Goal: Task Accomplishment & Management: Use online tool/utility

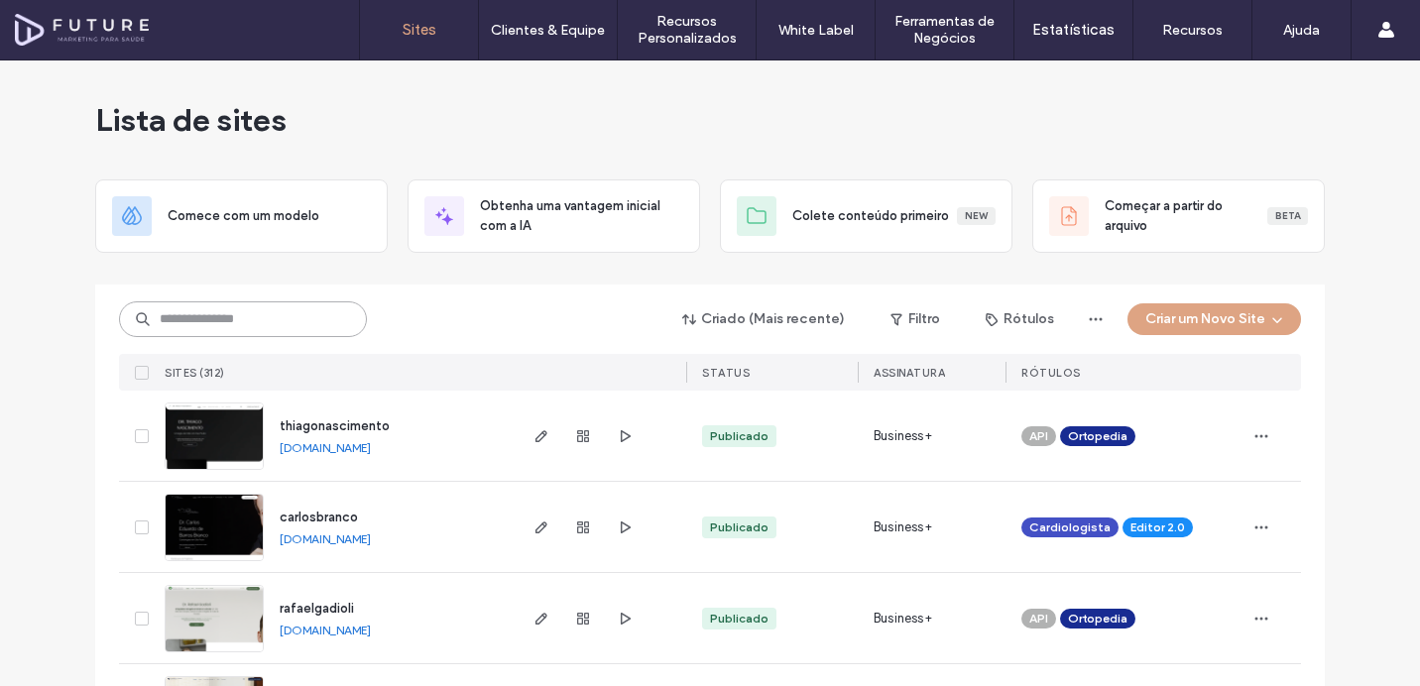
click at [262, 327] on input at bounding box center [243, 319] width 248 height 36
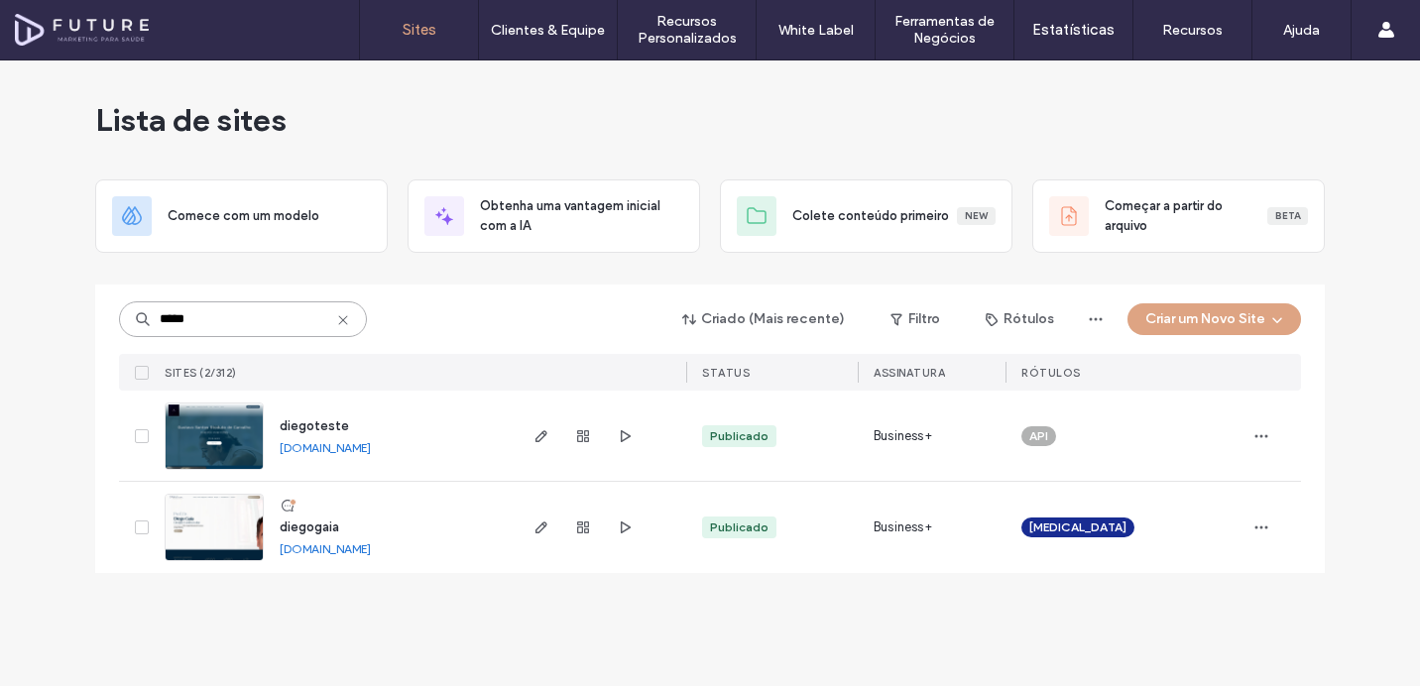
type input "*****"
click at [214, 525] on img at bounding box center [214, 562] width 97 height 135
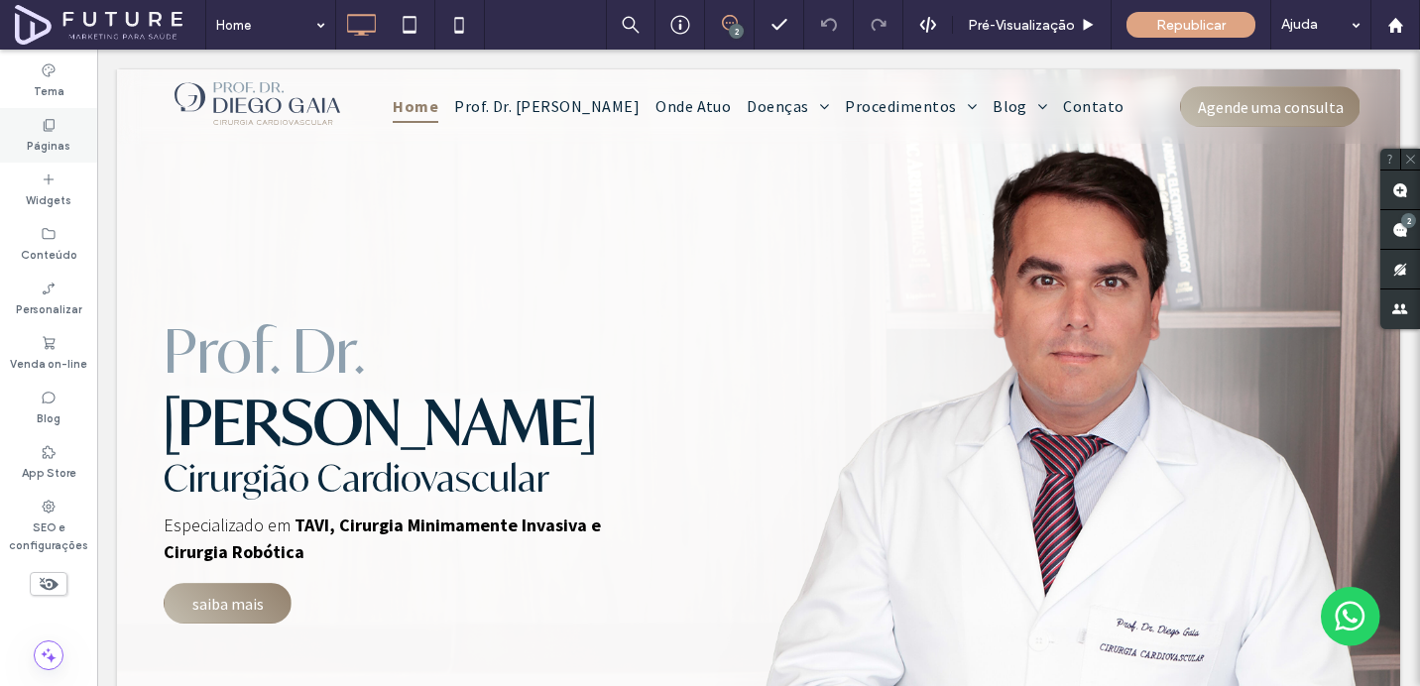
click at [66, 148] on label "Páginas" at bounding box center [49, 144] width 44 height 22
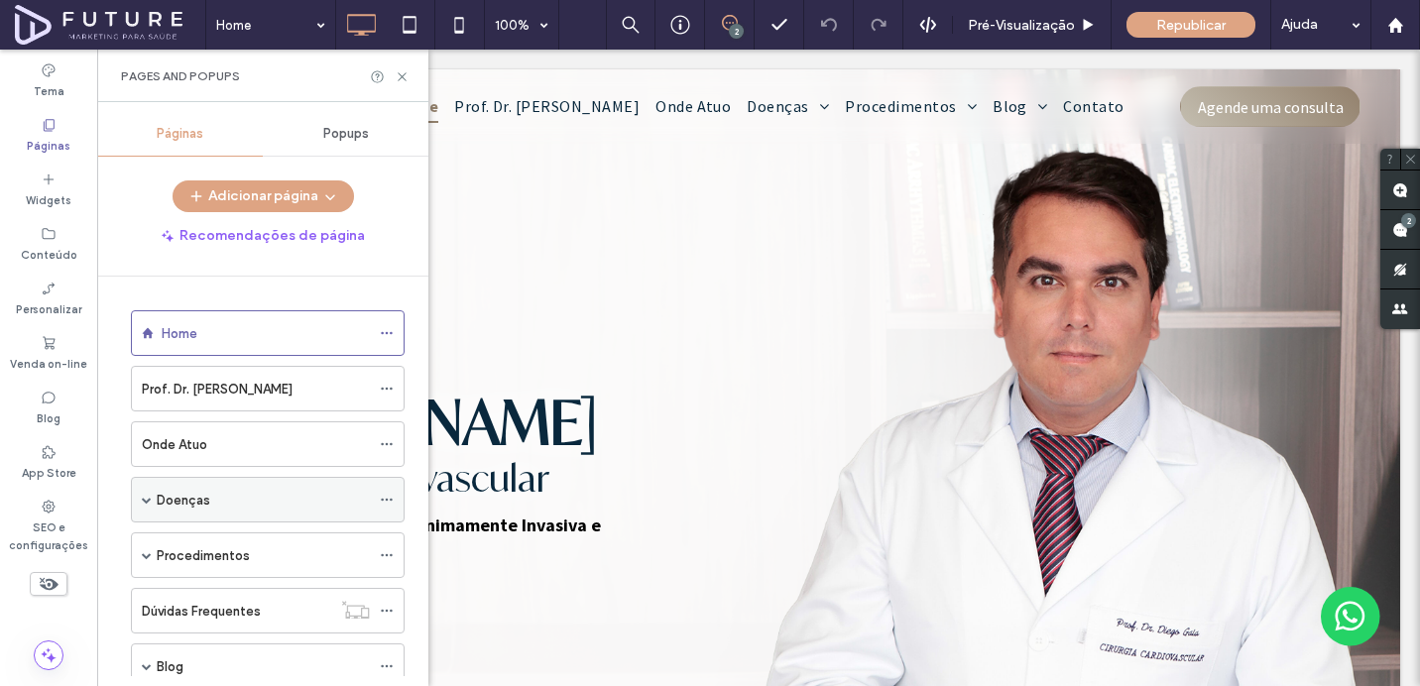
click at [146, 503] on span at bounding box center [147, 500] width 10 height 10
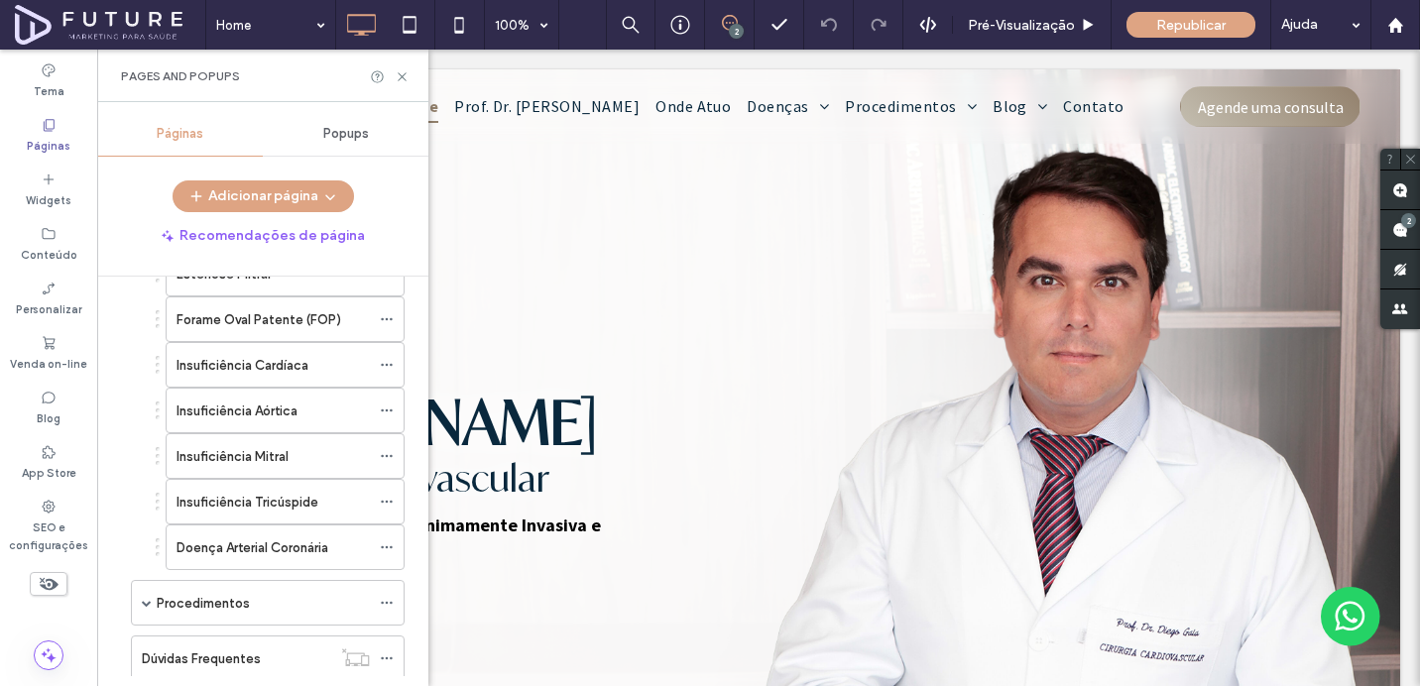
scroll to position [584, 0]
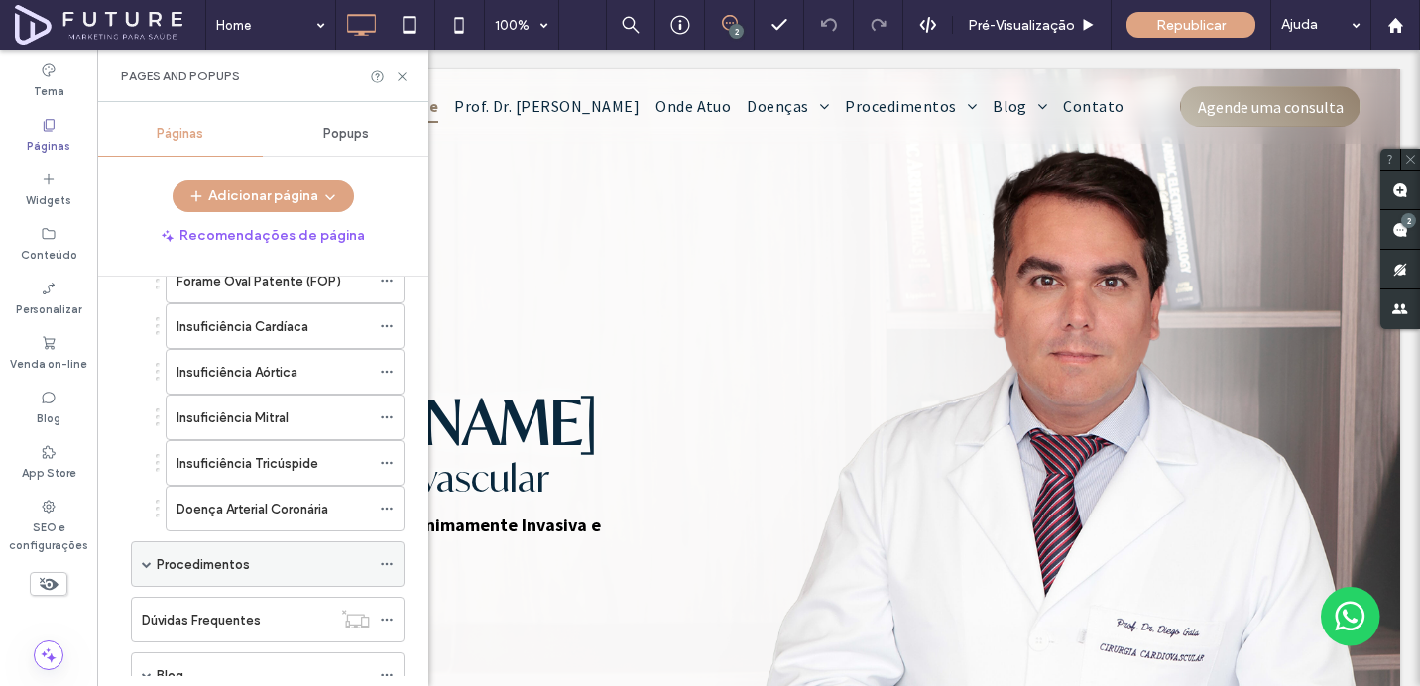
click at [262, 555] on div "Procedimentos" at bounding box center [263, 564] width 213 height 21
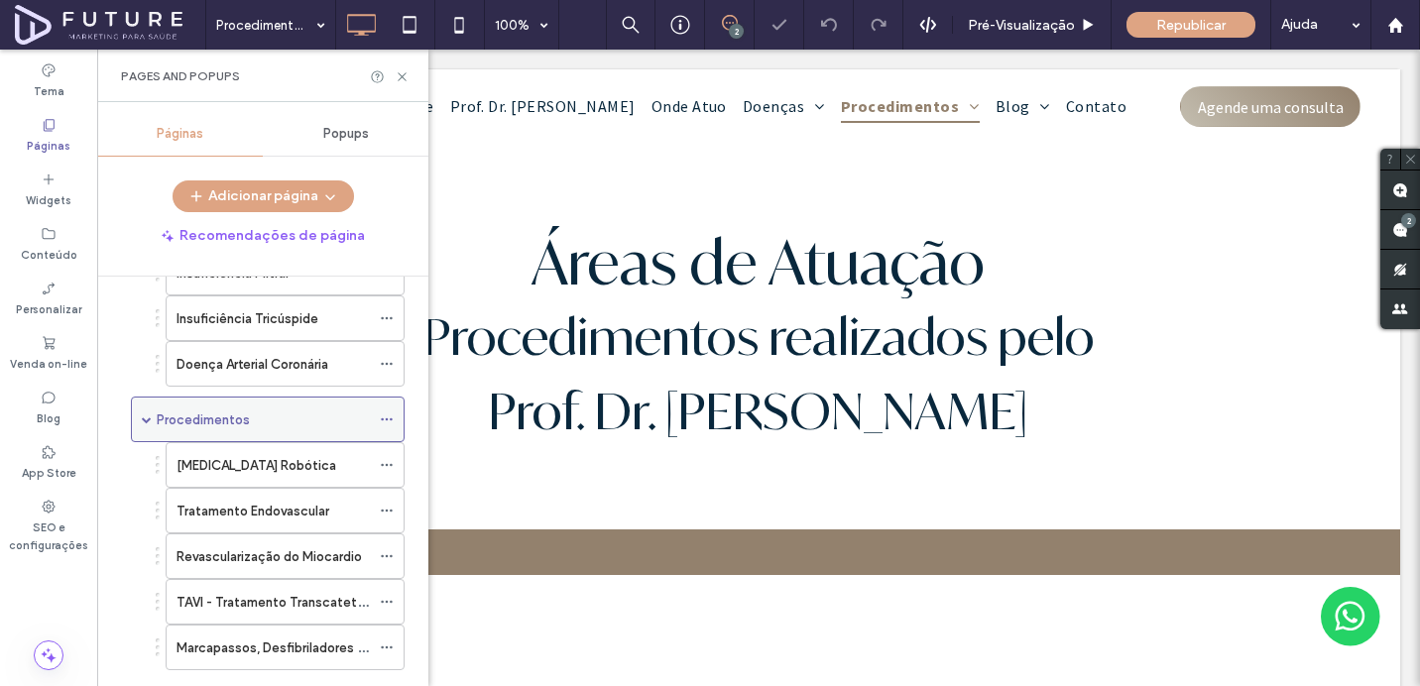
scroll to position [994, 0]
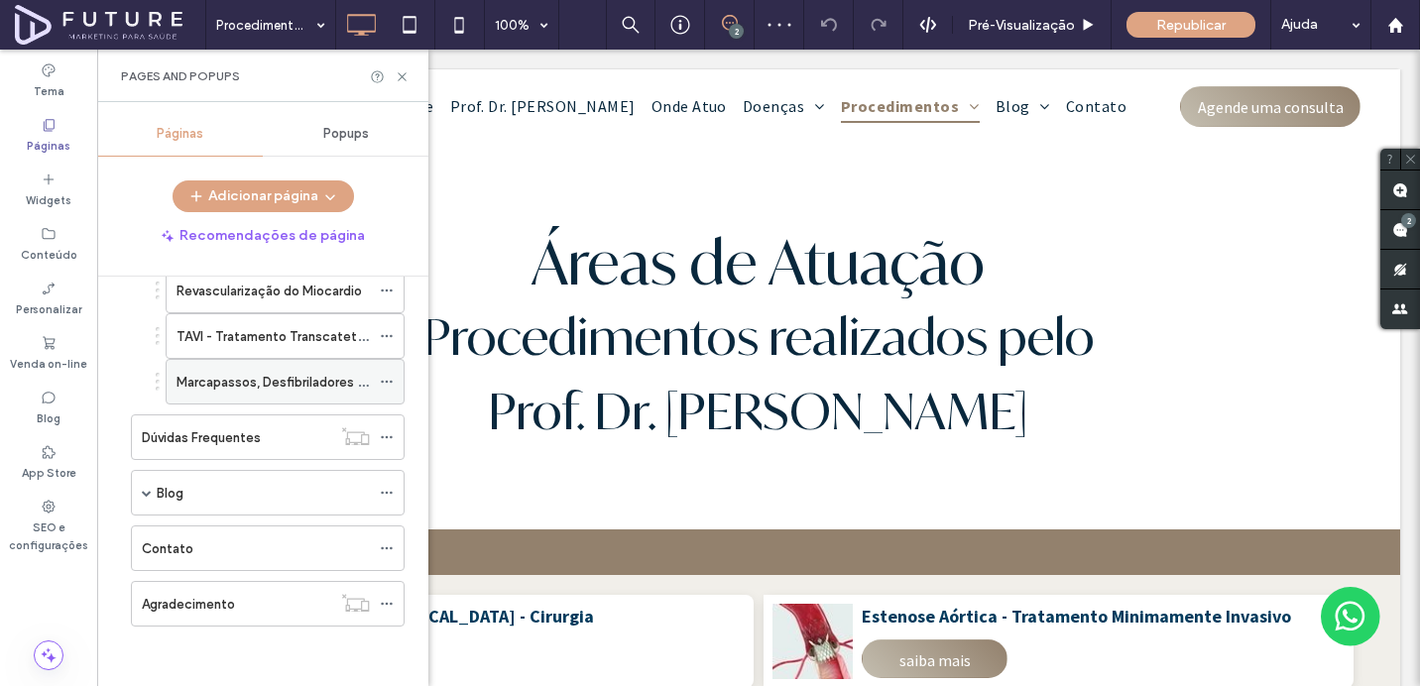
click at [272, 394] on div "Marcapassos, Desfibriladores e Ressincronizadores Cardíacos" at bounding box center [272, 382] width 193 height 44
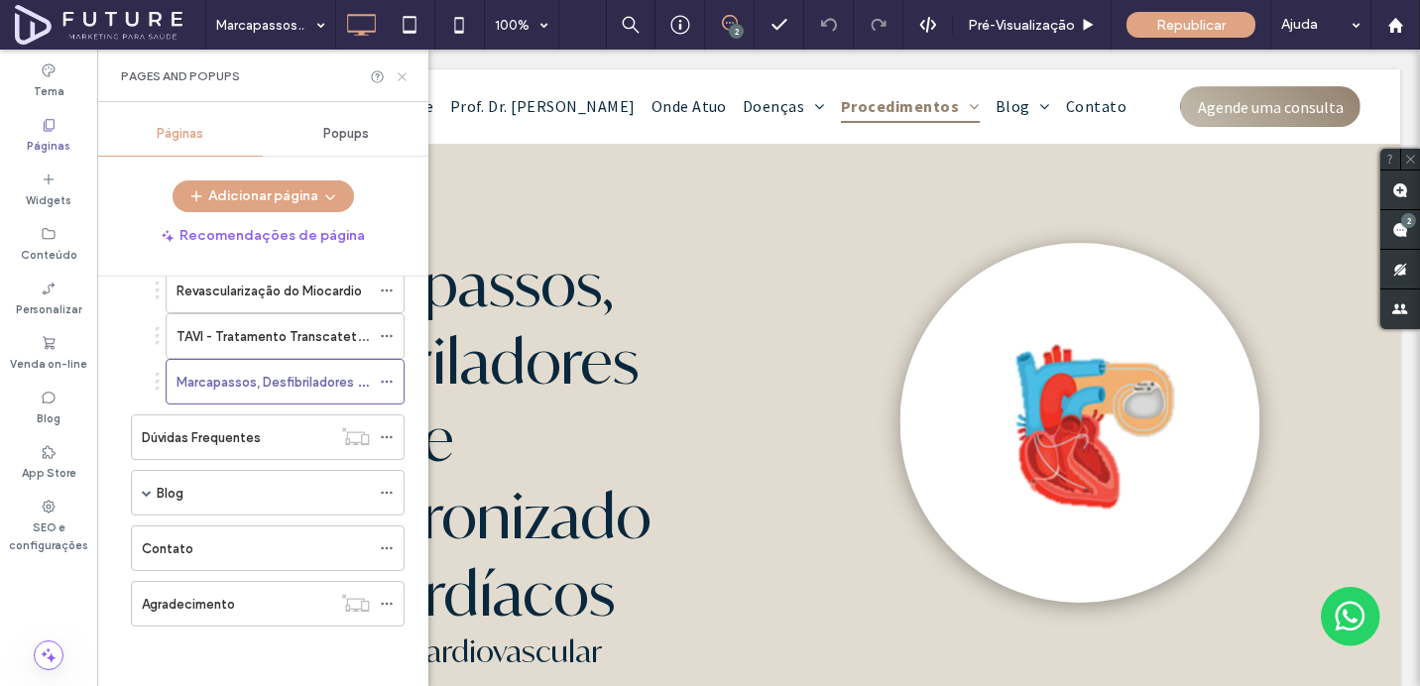
click at [400, 80] on icon at bounding box center [402, 76] width 15 height 15
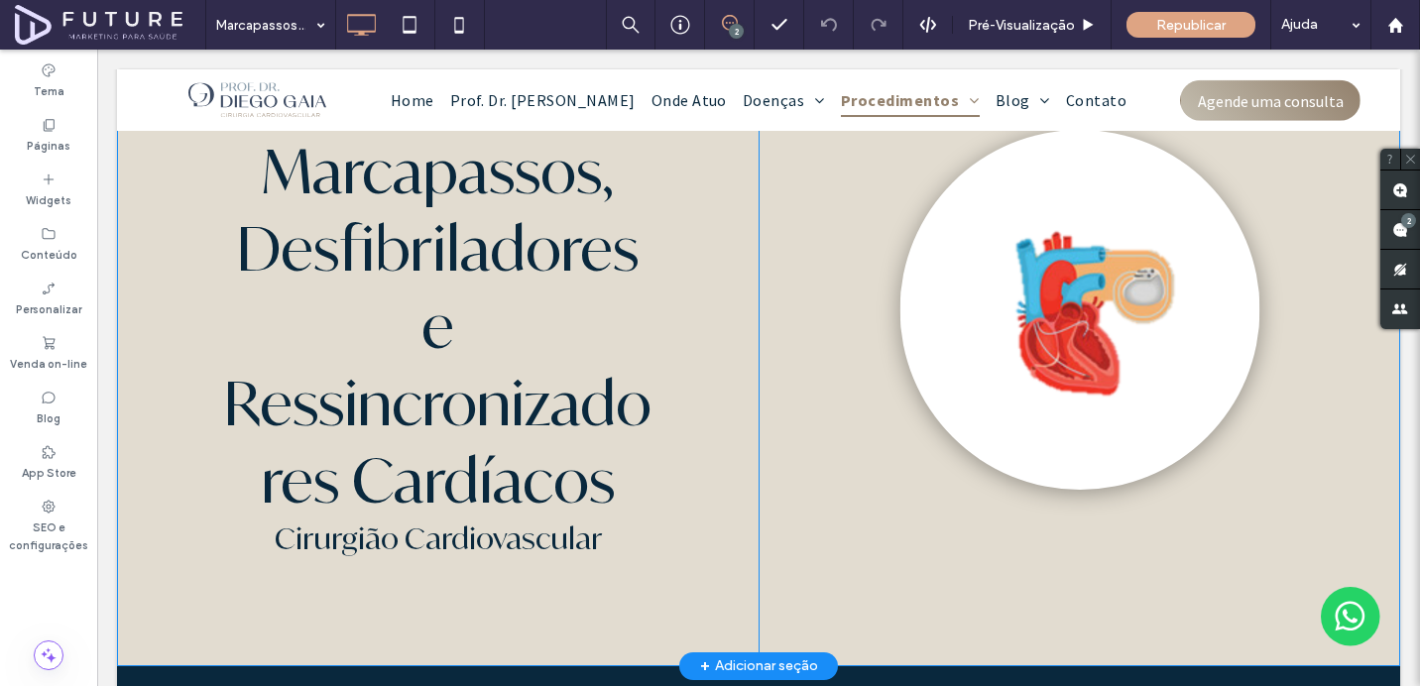
scroll to position [109, 0]
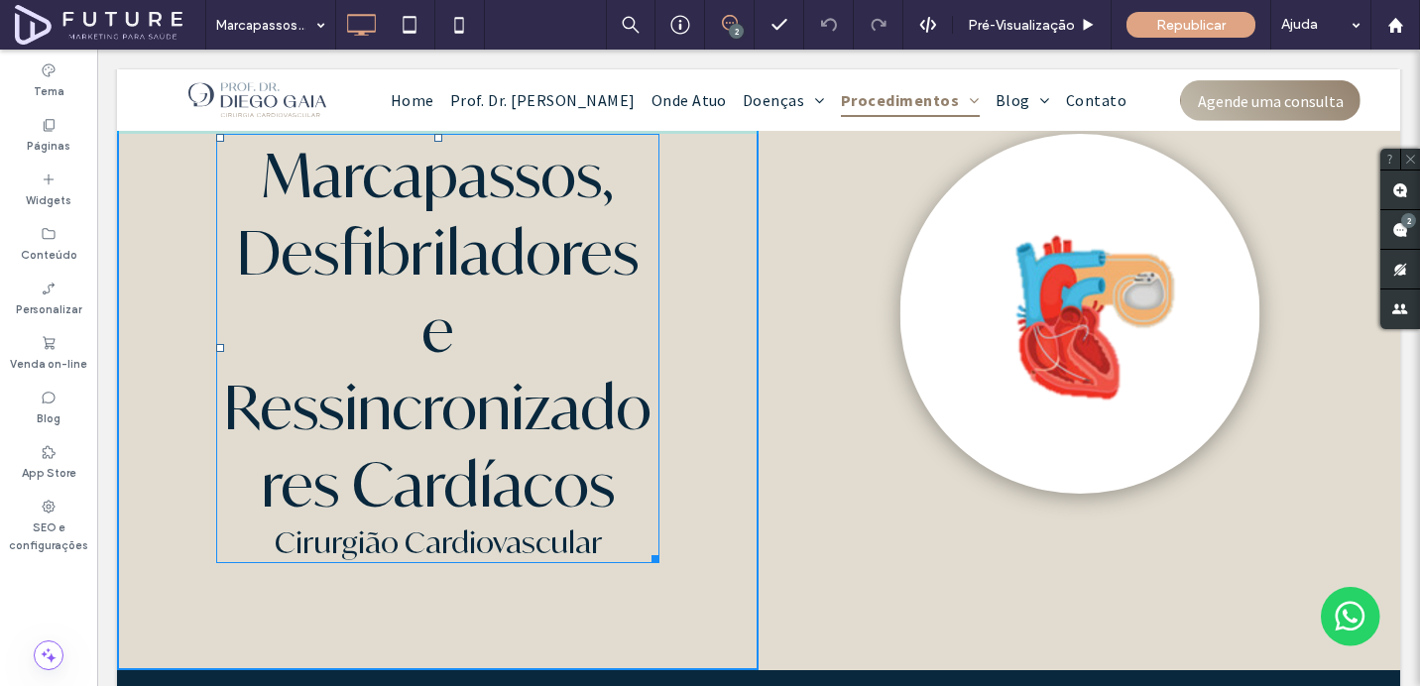
drag, startPoint x: 653, startPoint y: 477, endPoint x: 699, endPoint y: 477, distance: 45.6
click at [699, 477] on div "Marcapassos, Desfibriladores e Ressincronizadores Cardíacos Cirurgião Cardiovas…" at bounding box center [437, 353] width 641 height 636
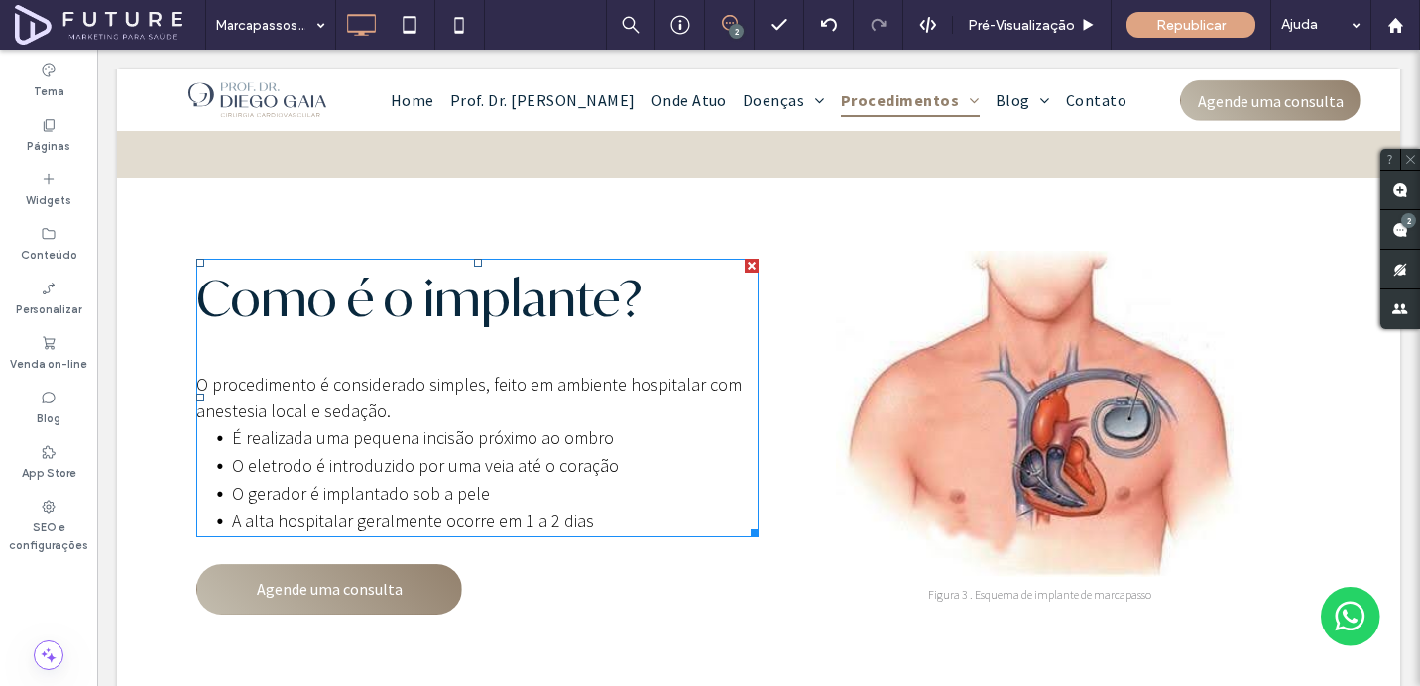
scroll to position [2408, 0]
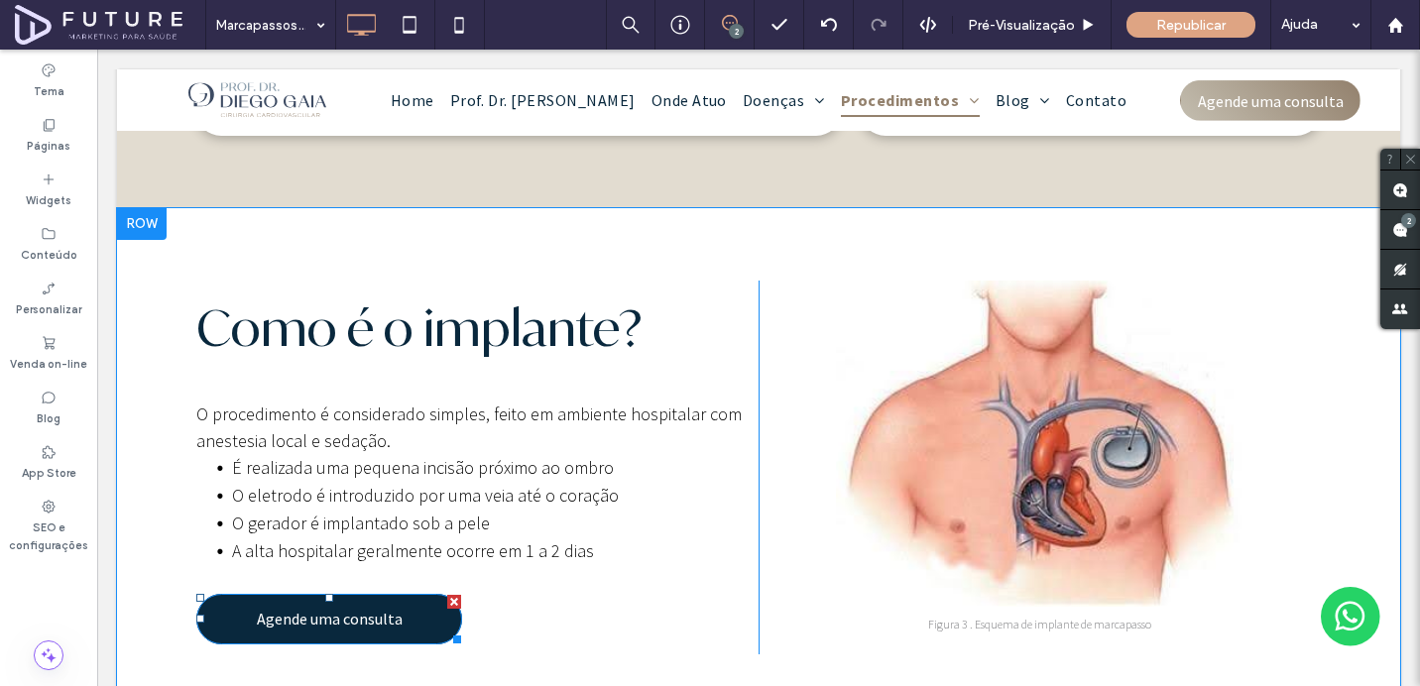
click at [458, 595] on div at bounding box center [454, 602] width 14 height 14
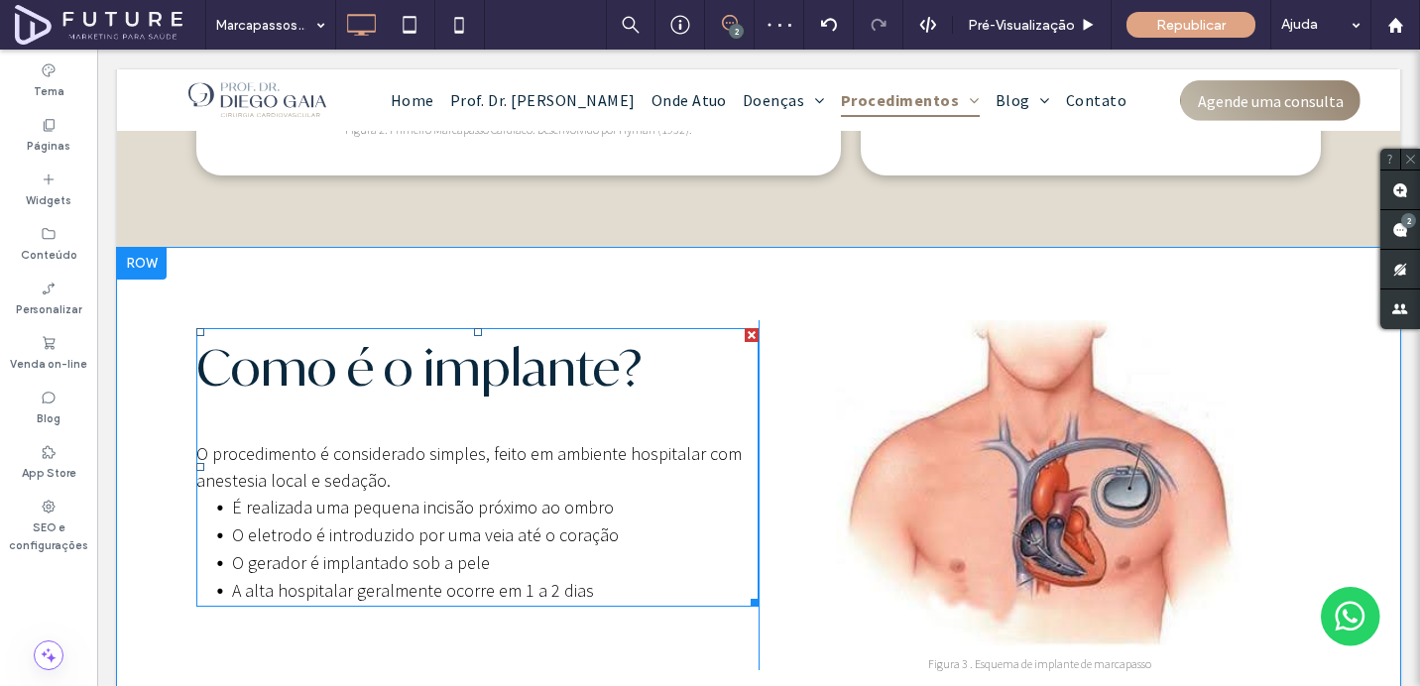
scroll to position [2401, 0]
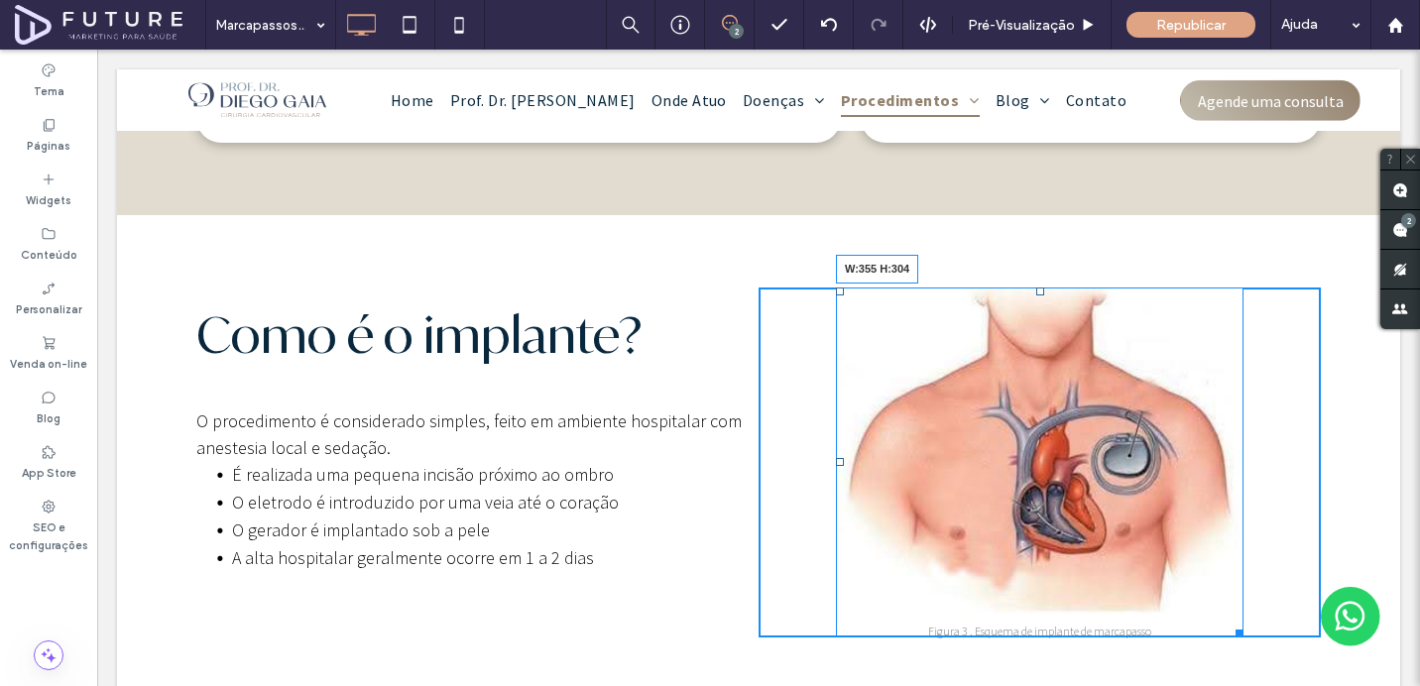
drag, startPoint x: 1240, startPoint y: 552, endPoint x: 1213, endPoint y: 510, distance: 50.9
click at [1213, 510] on div "W:355 H:304" at bounding box center [1039, 463] width 407 height 350
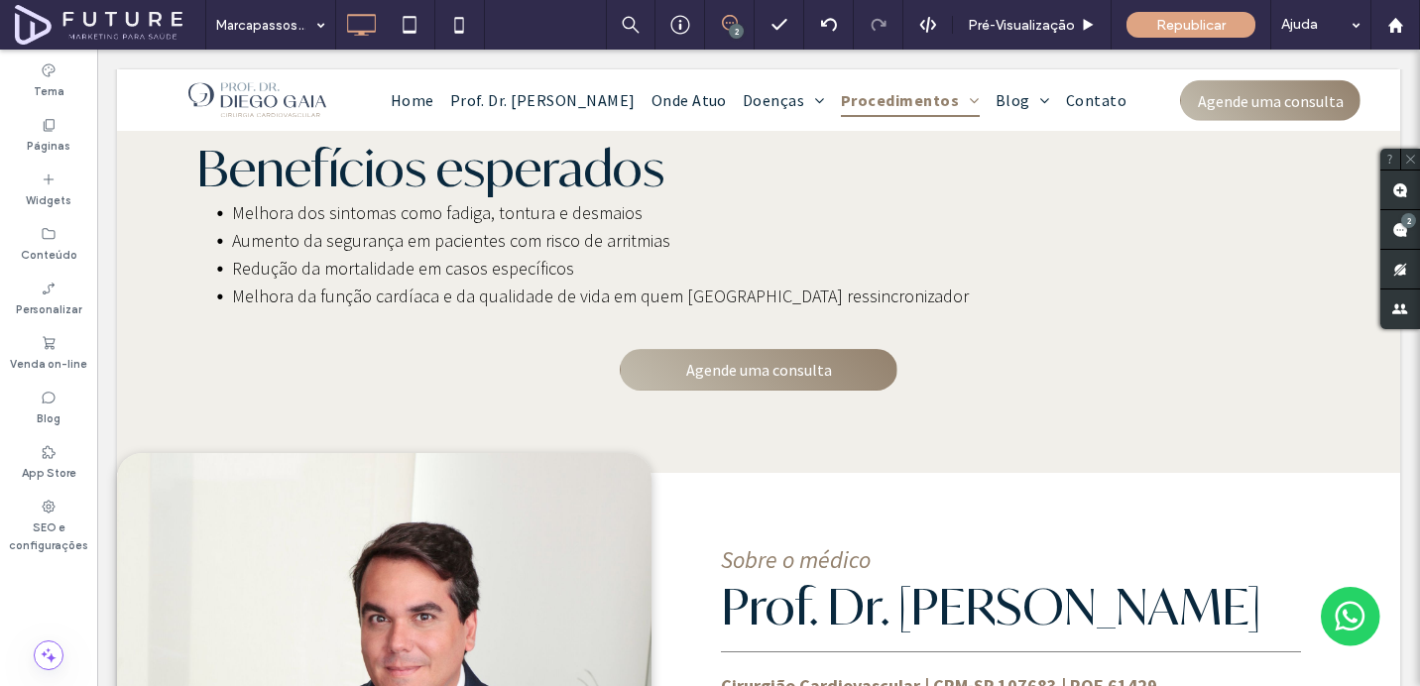
scroll to position [3342, 0]
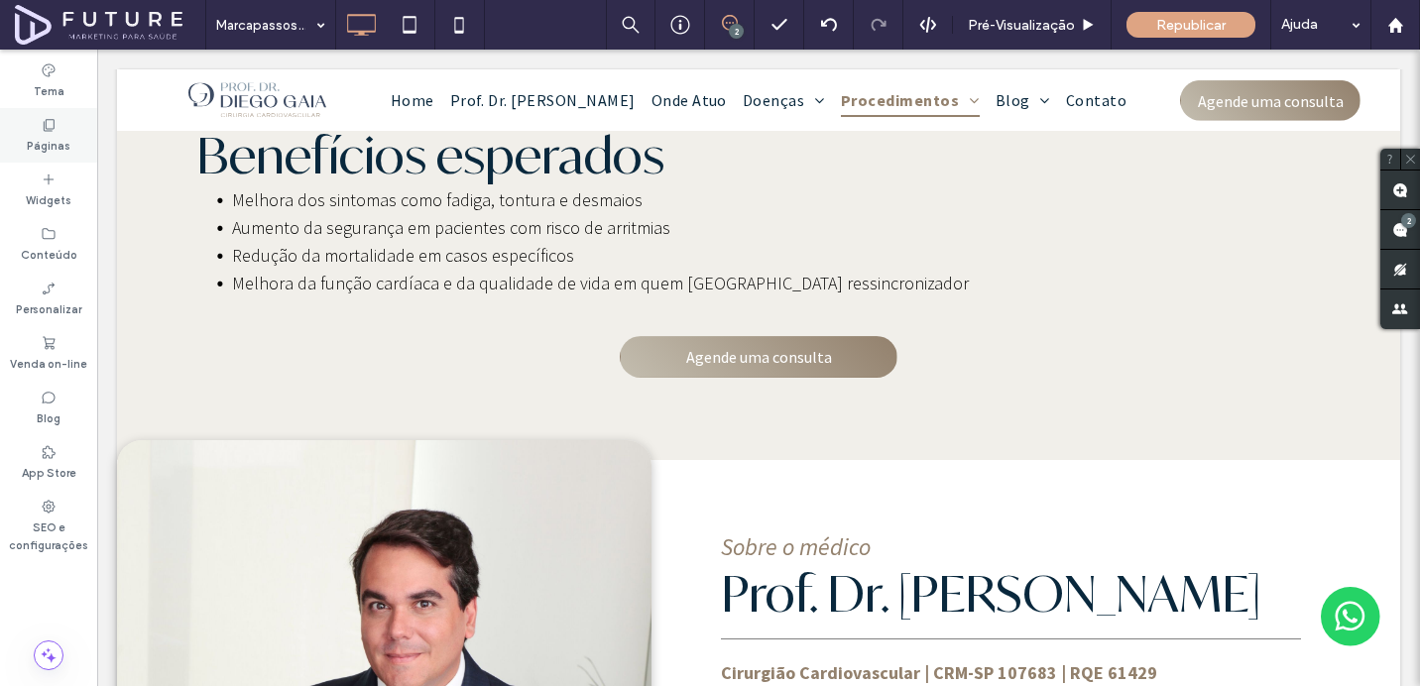
click at [27, 154] on div "Páginas" at bounding box center [48, 135] width 97 height 55
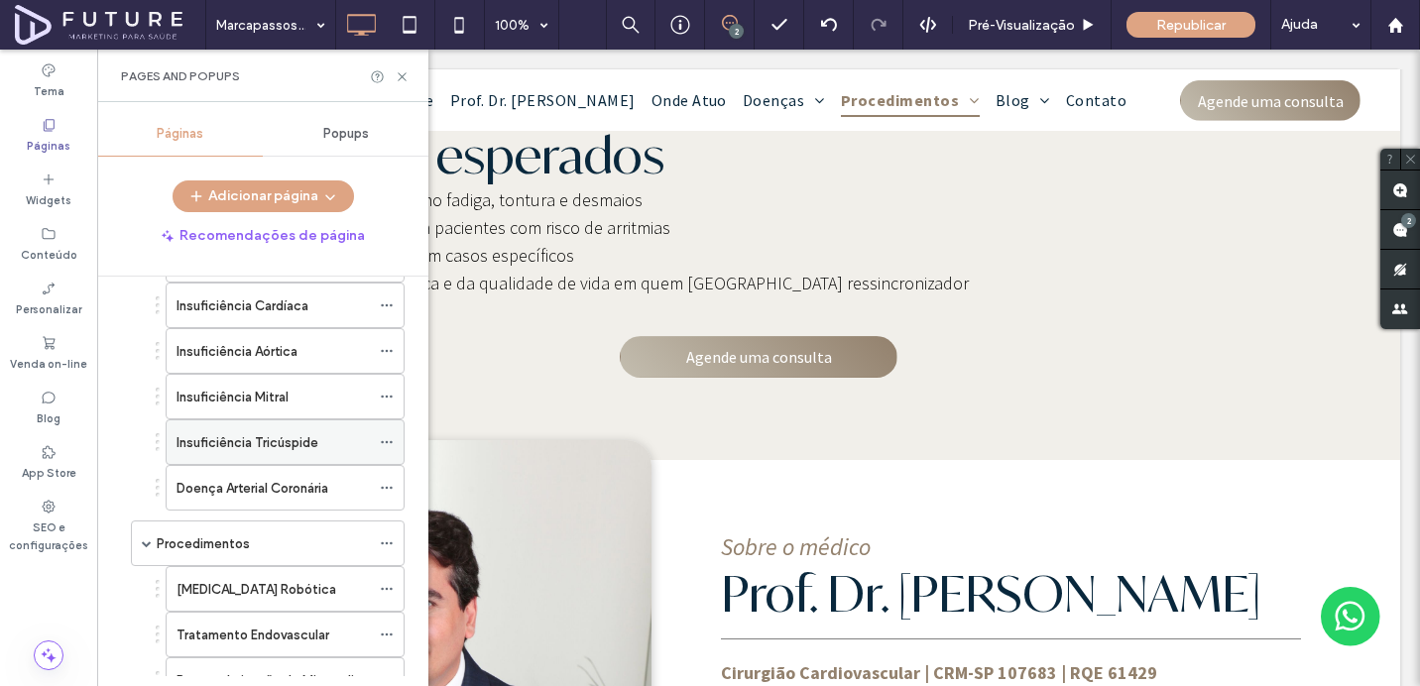
scroll to position [597, 0]
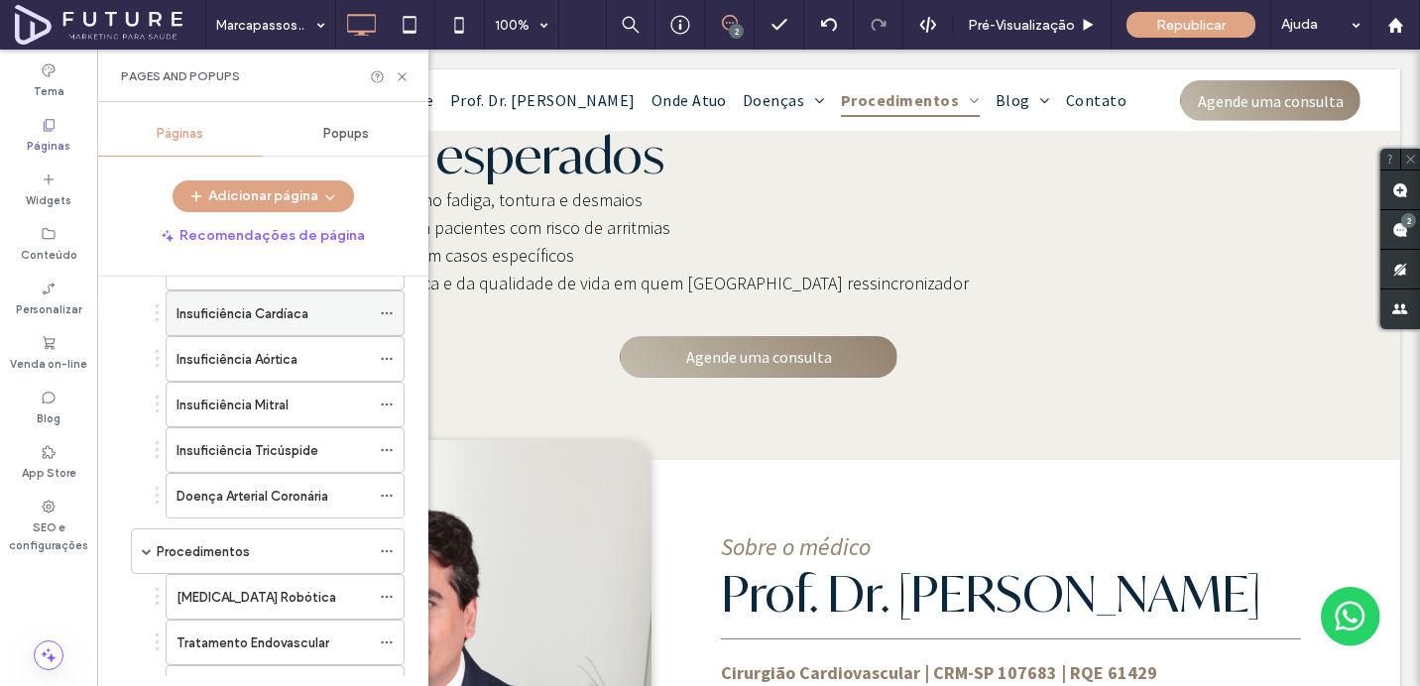
click at [223, 324] on div "Insuficiência Cardíaca" at bounding box center [272, 313] width 193 height 44
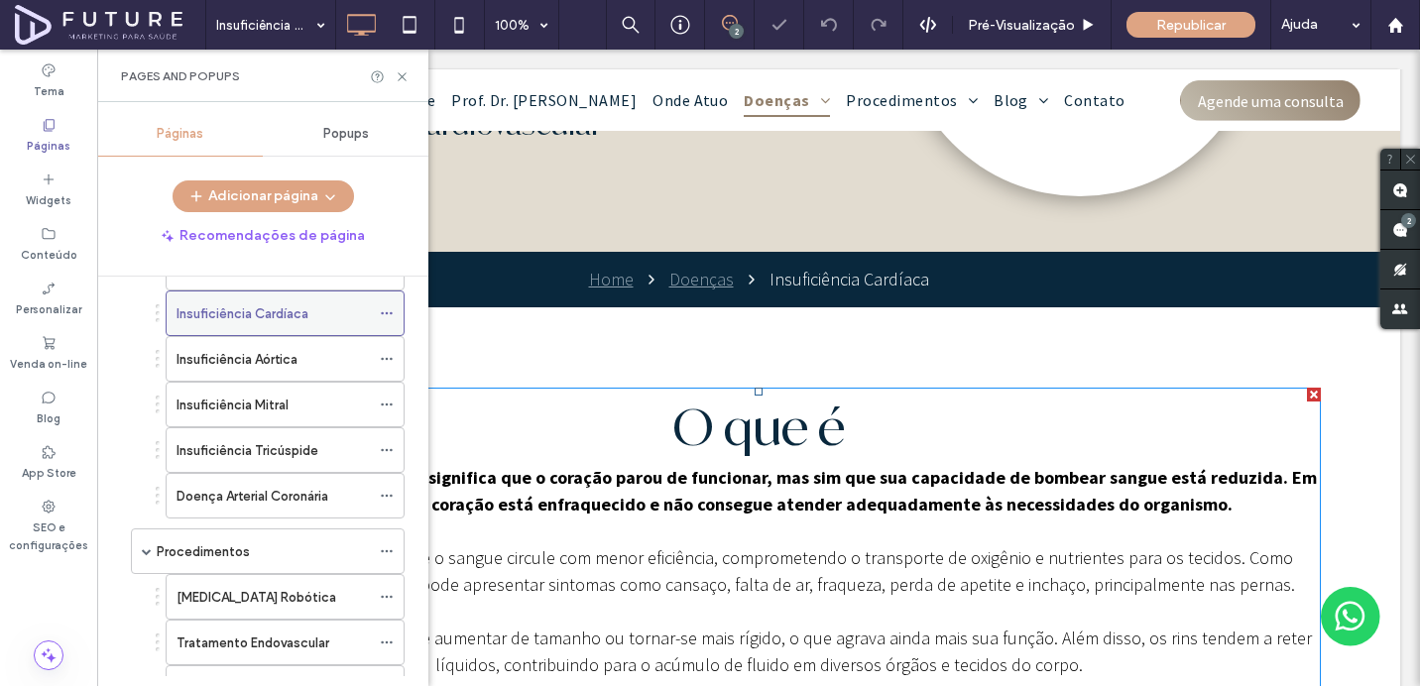
scroll to position [408, 0]
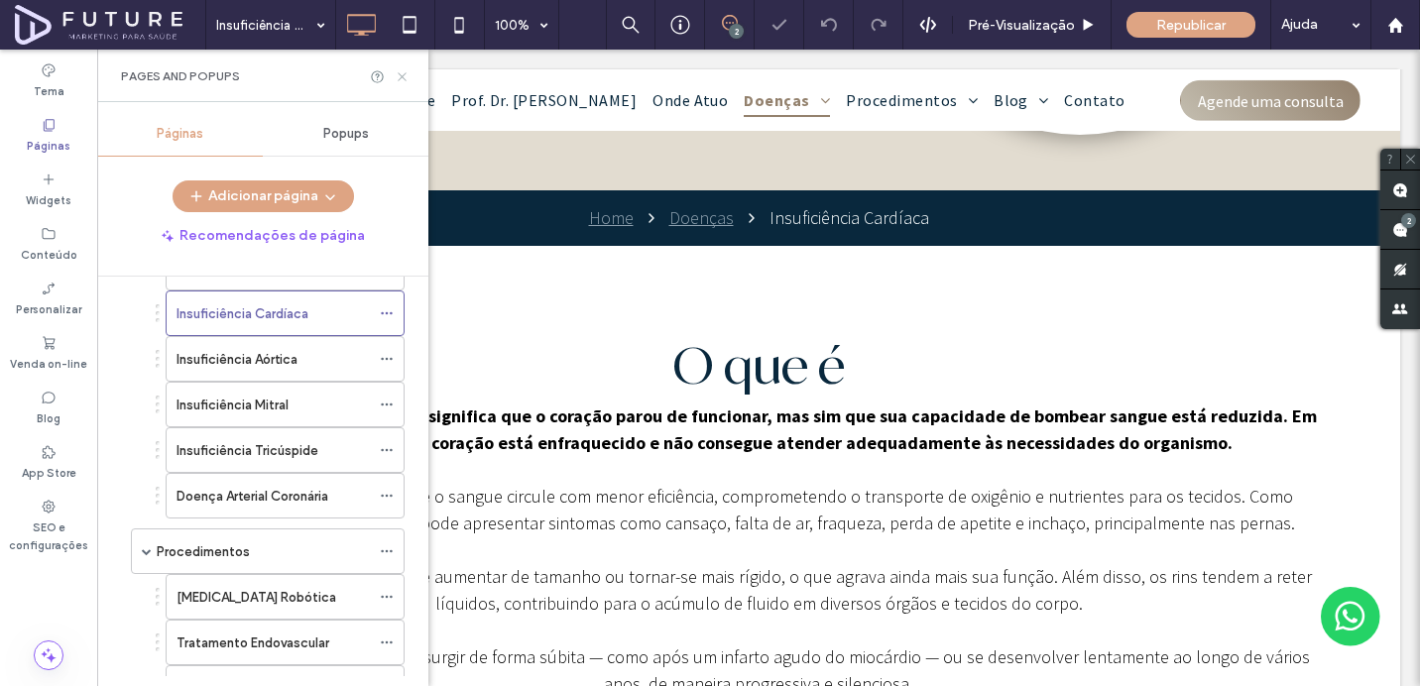
click at [403, 77] on icon at bounding box center [402, 76] width 15 height 15
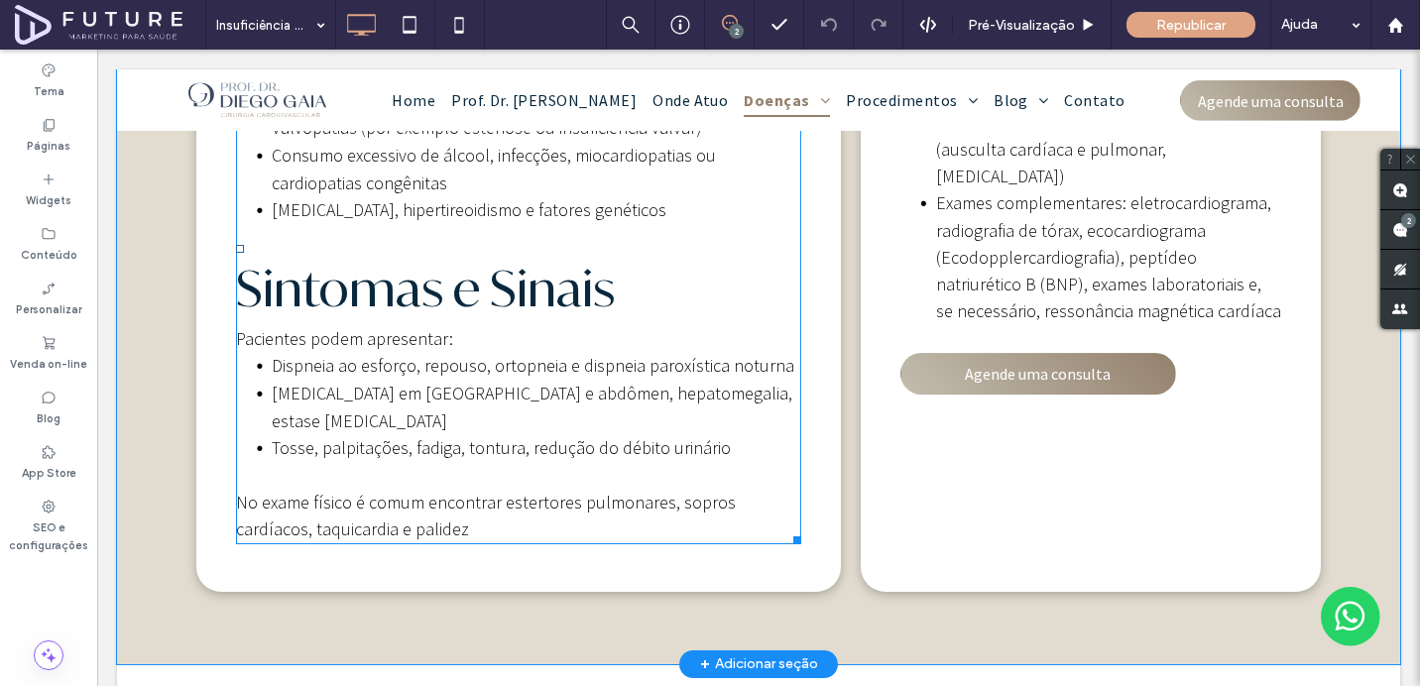
scroll to position [1408, 0]
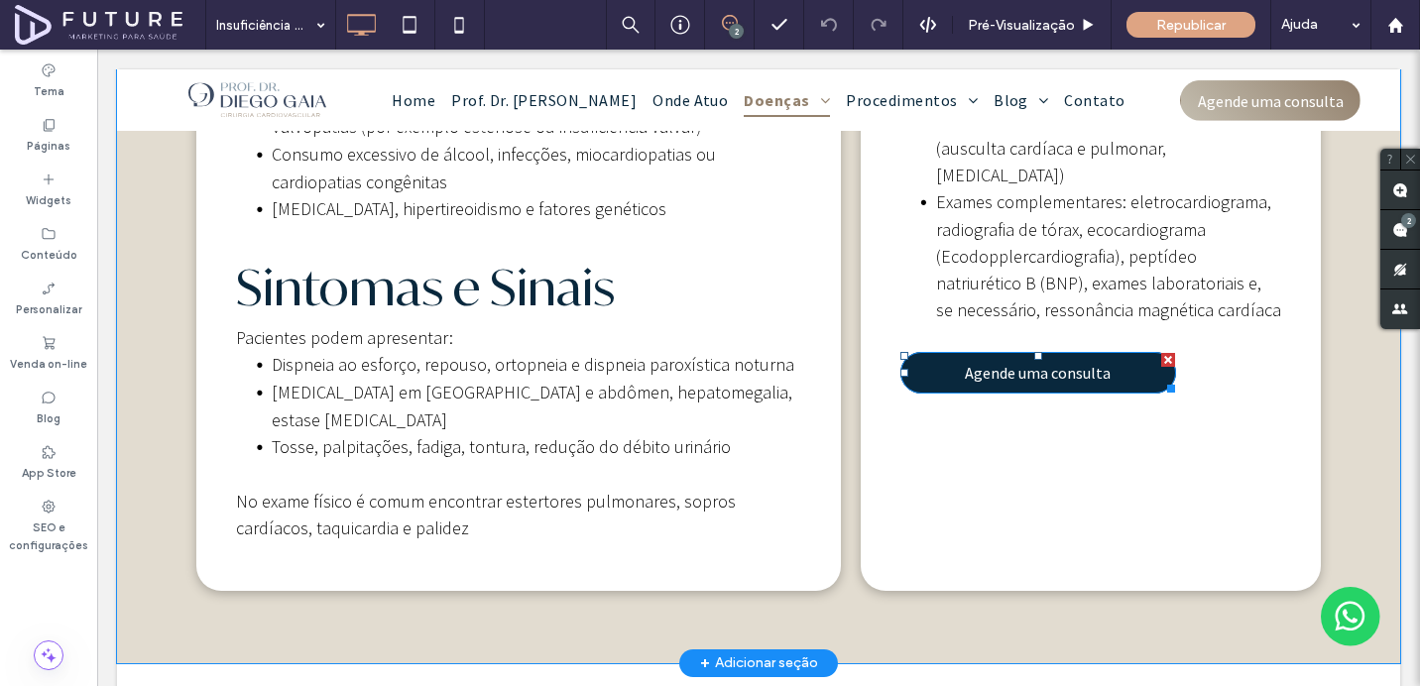
click at [1168, 353] on div at bounding box center [1168, 360] width 14 height 14
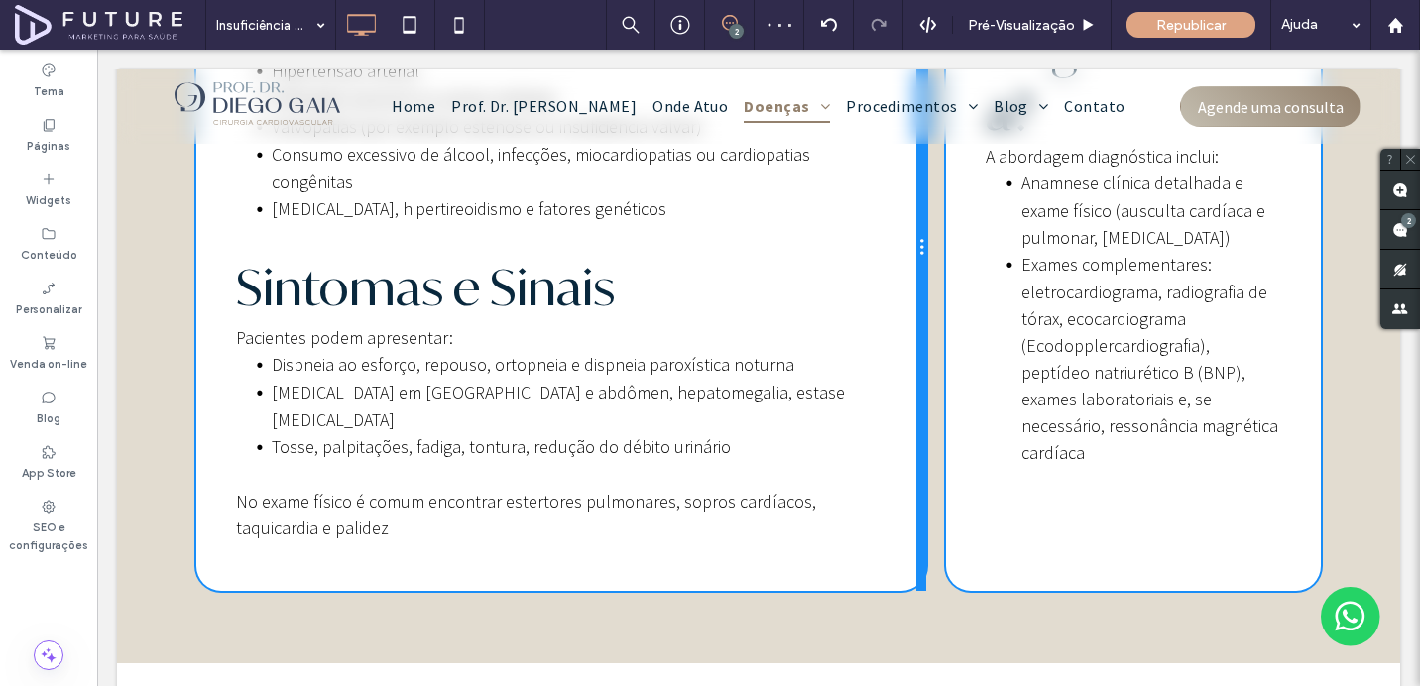
drag, startPoint x: 838, startPoint y: 384, endPoint x: 942, endPoint y: 374, distance: 104.6
click at [942, 374] on div "Causas principais Doença arterial coronariana (infarto prévio ou angina) Hipert…" at bounding box center [758, 248] width 1124 height 685
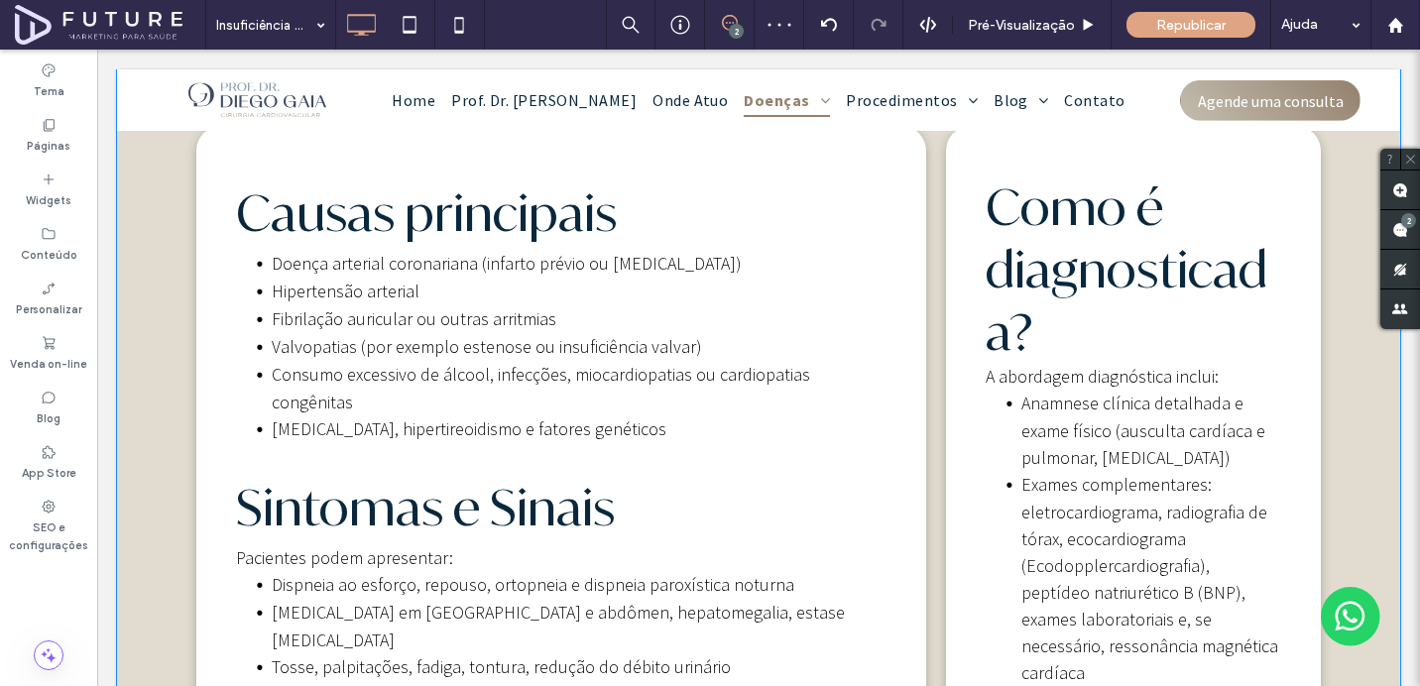
scroll to position [1190, 0]
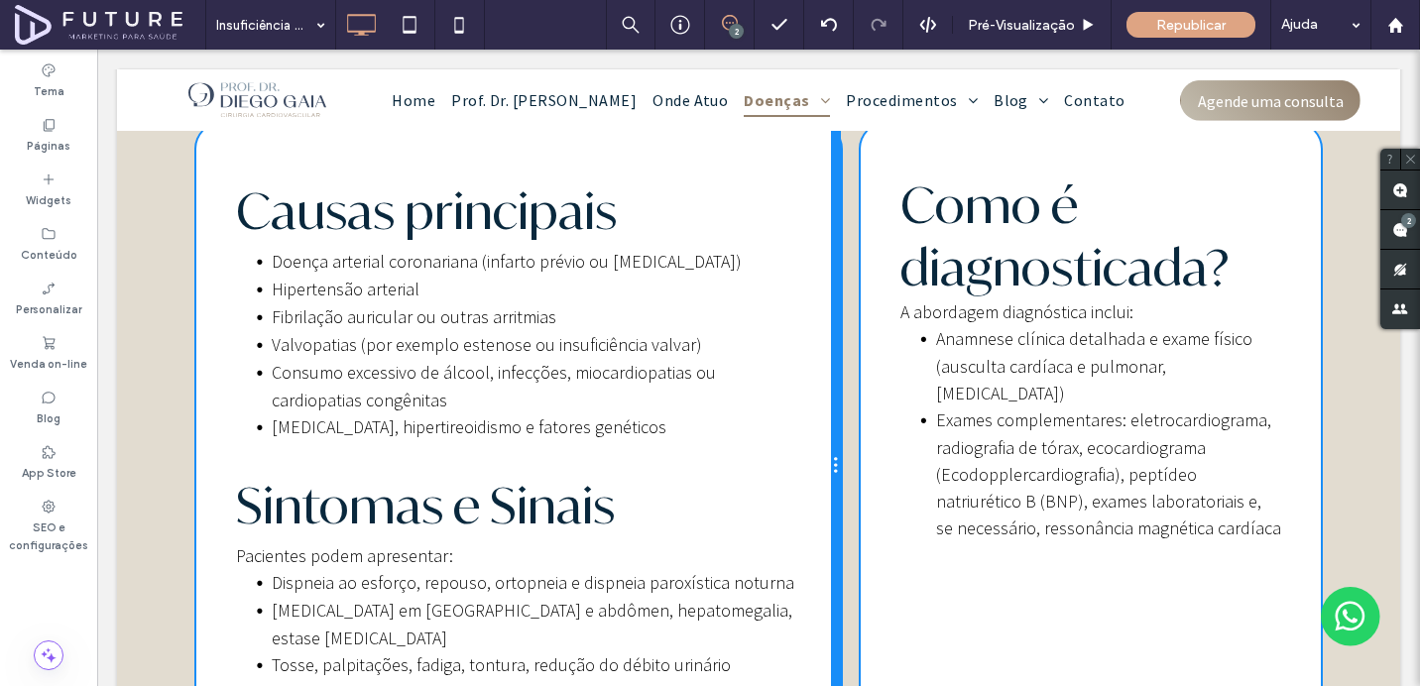
drag, startPoint x: 922, startPoint y: 374, endPoint x: 834, endPoint y: 375, distance: 88.2
click at [834, 375] on div at bounding box center [836, 466] width 10 height 685
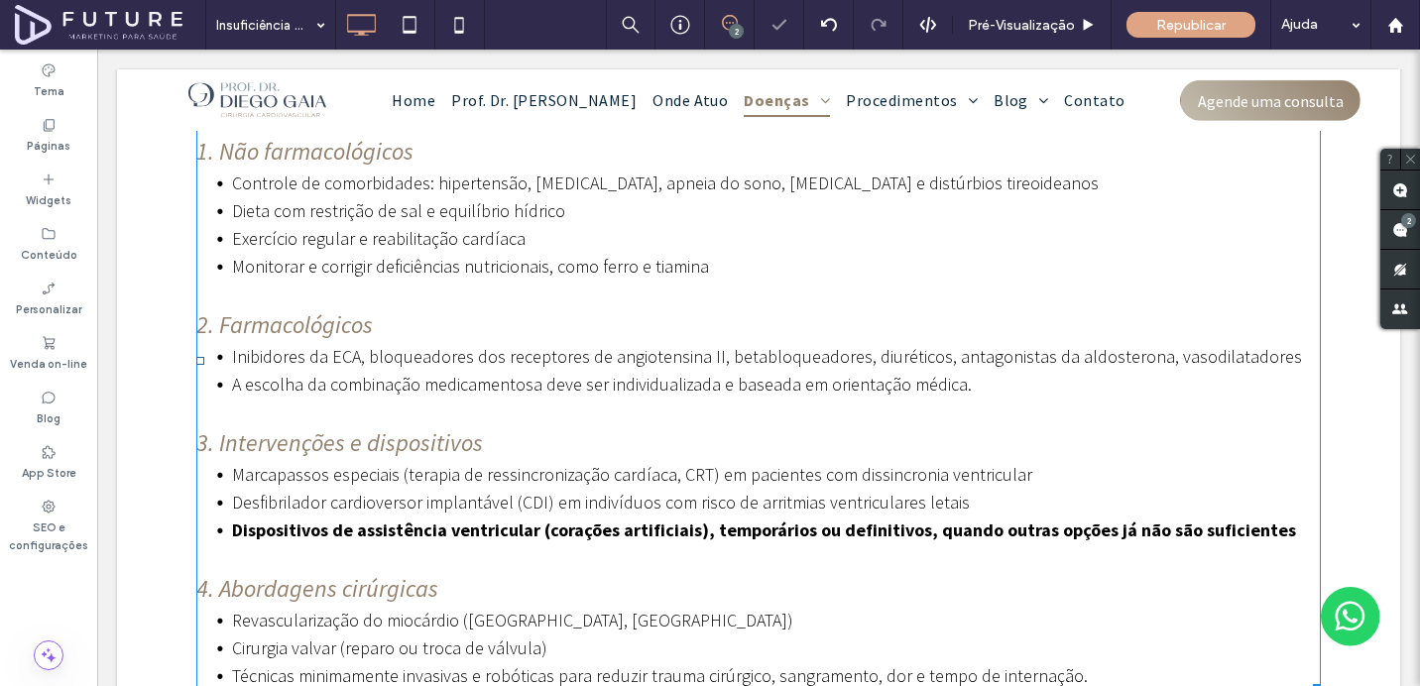
scroll to position [2156, 0]
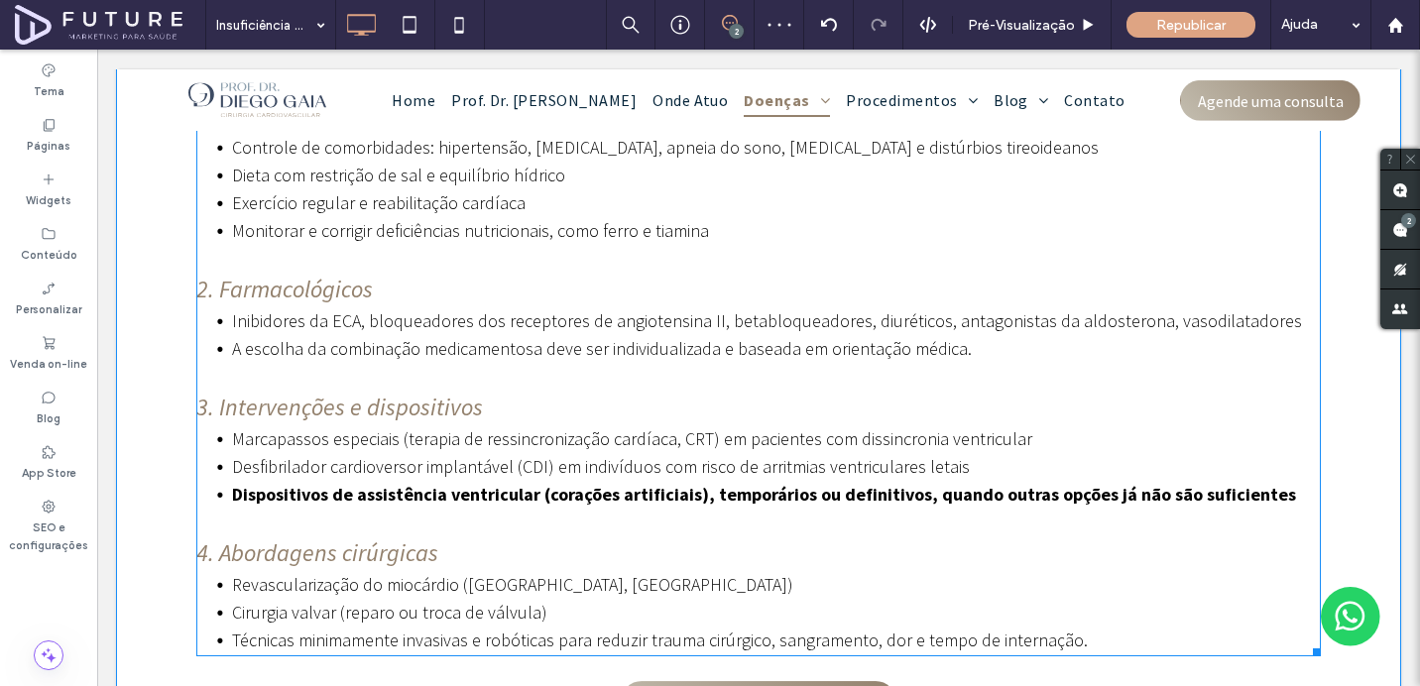
click at [627, 455] on span "Desfibrilador cardioversor implantável (CDI) em indivíduos com risco de arritmi…" at bounding box center [601, 466] width 738 height 23
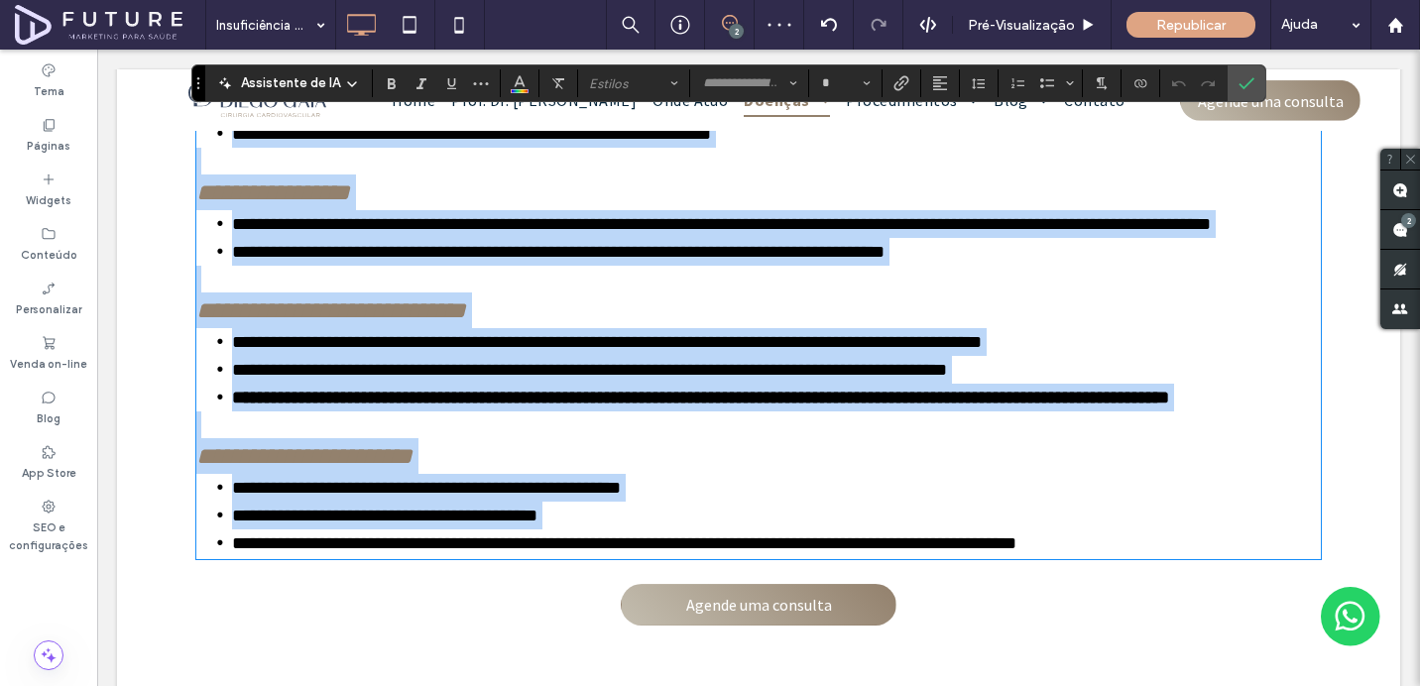
scroll to position [2266, 0]
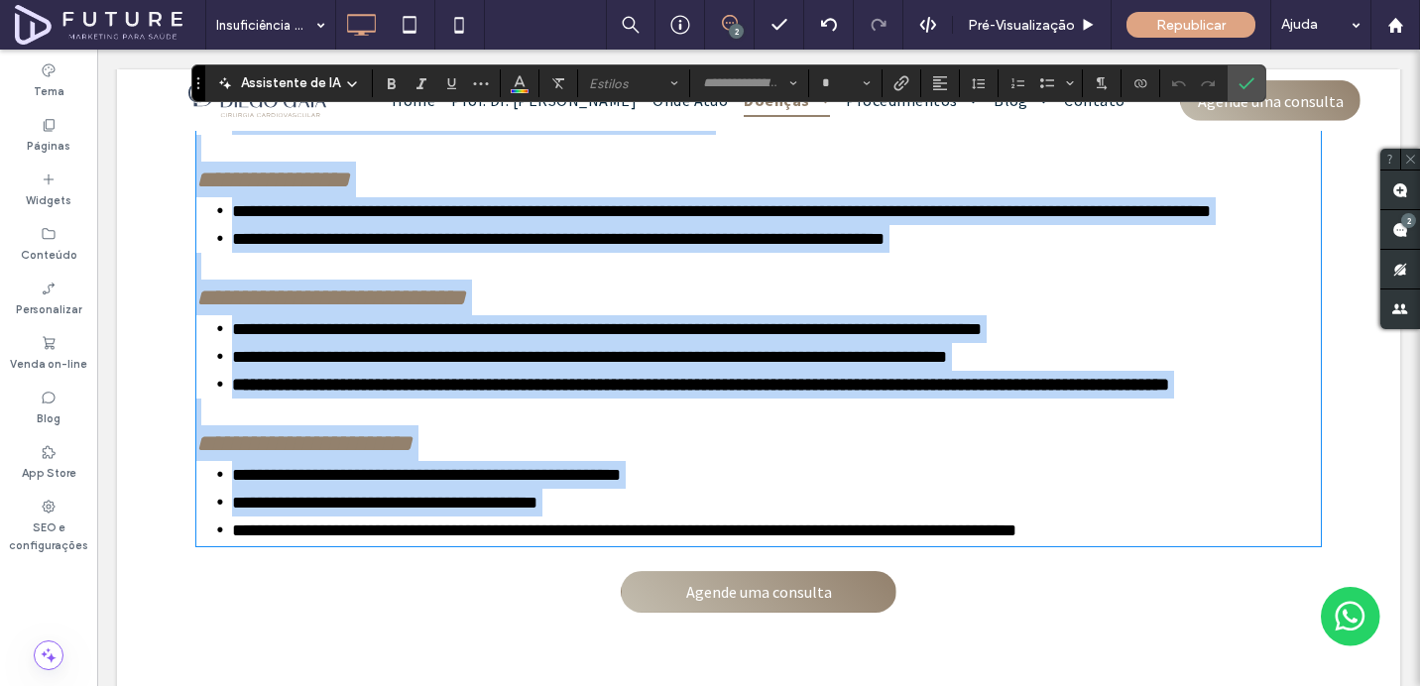
click at [1144, 371] on li "**********" at bounding box center [776, 385] width 1089 height 28
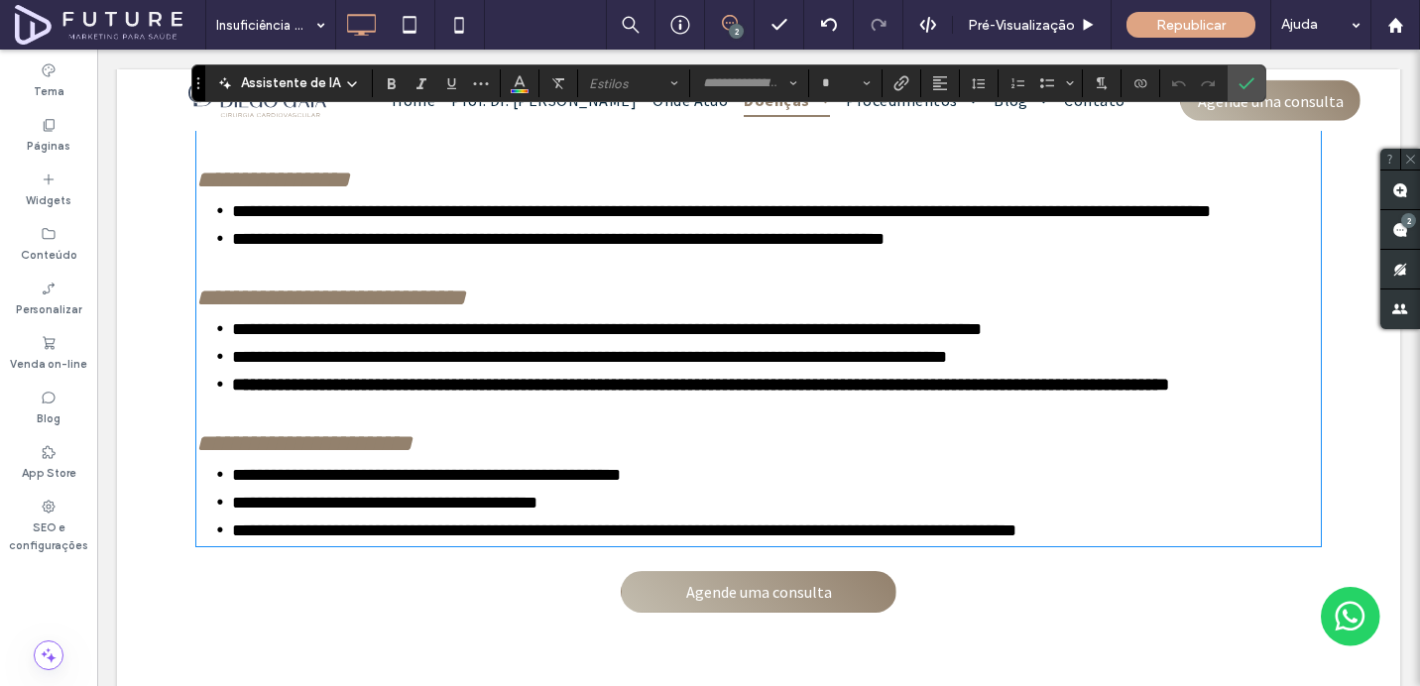
type input "**********"
type input "**"
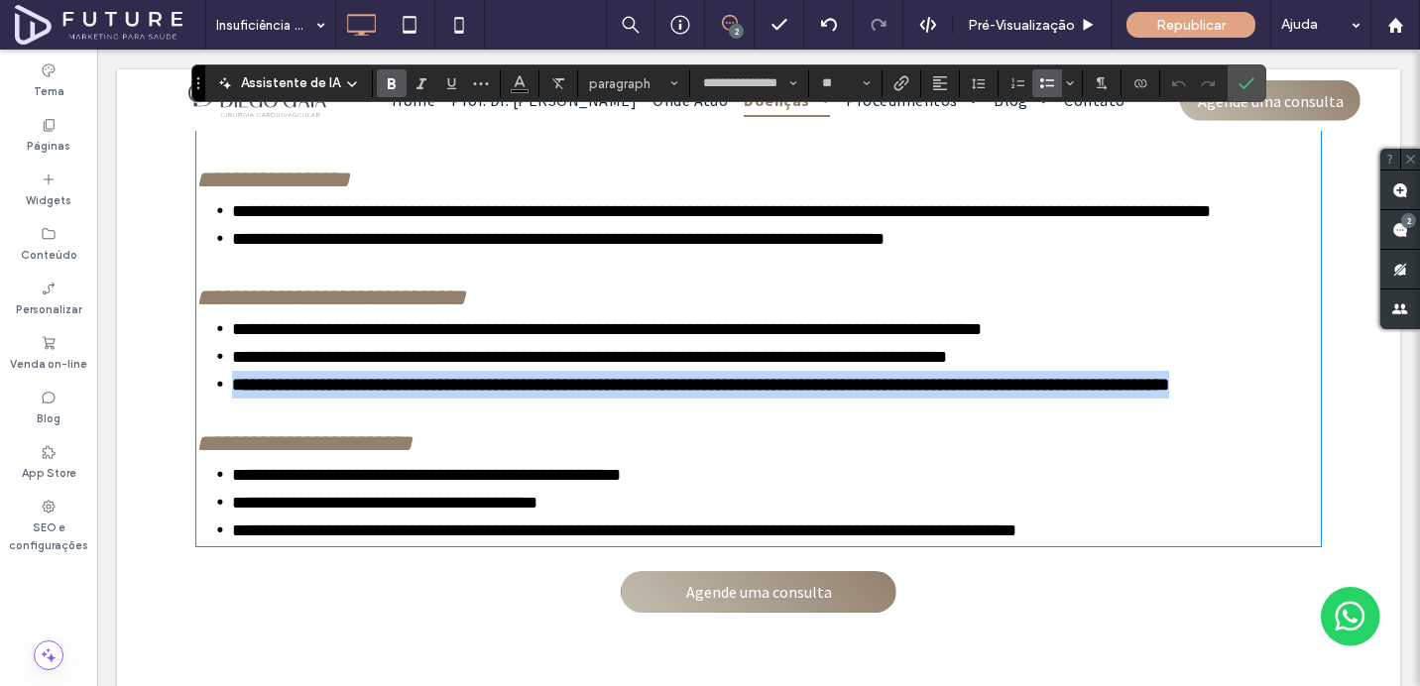
drag, startPoint x: 1279, startPoint y: 335, endPoint x: 227, endPoint y: 345, distance: 1052.0
click at [232, 371] on li "**********" at bounding box center [776, 385] width 1089 height 28
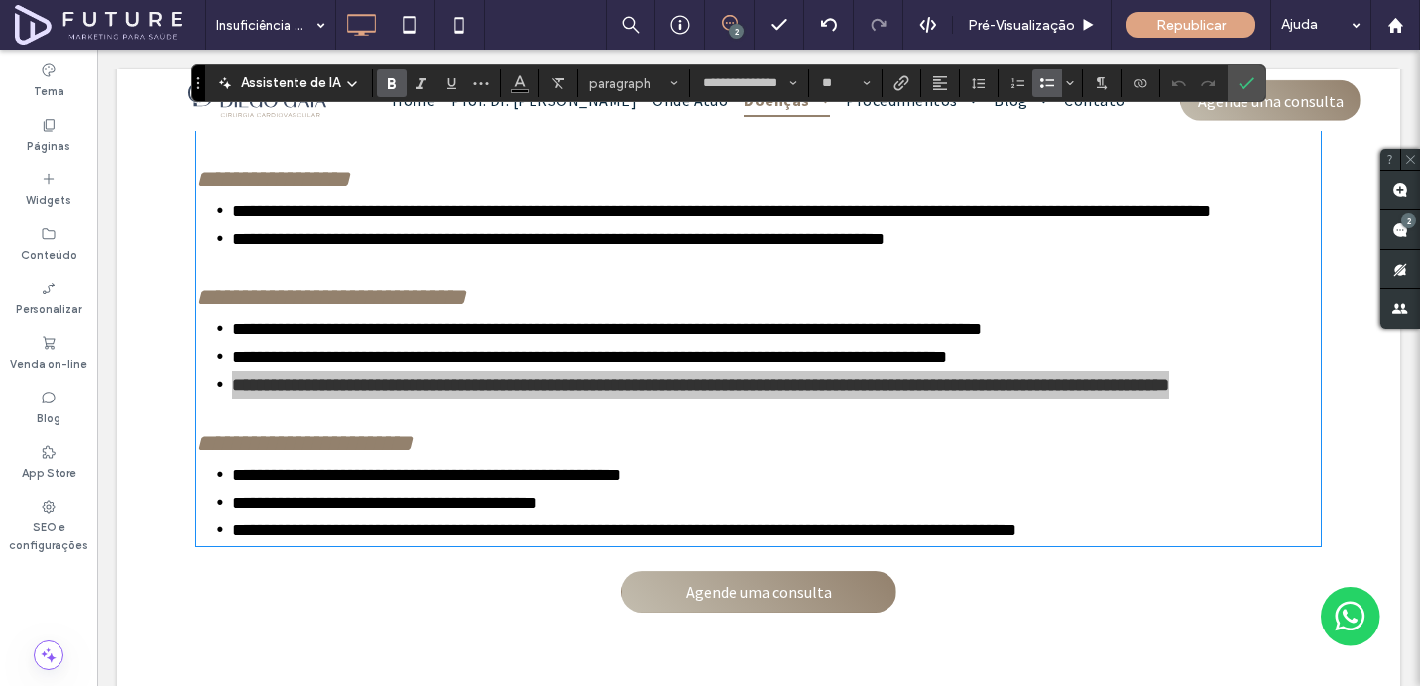
click at [390, 88] on use "Negrito" at bounding box center [392, 83] width 8 height 11
click at [651, 77] on span "paragraph" at bounding box center [627, 83] width 77 height 15
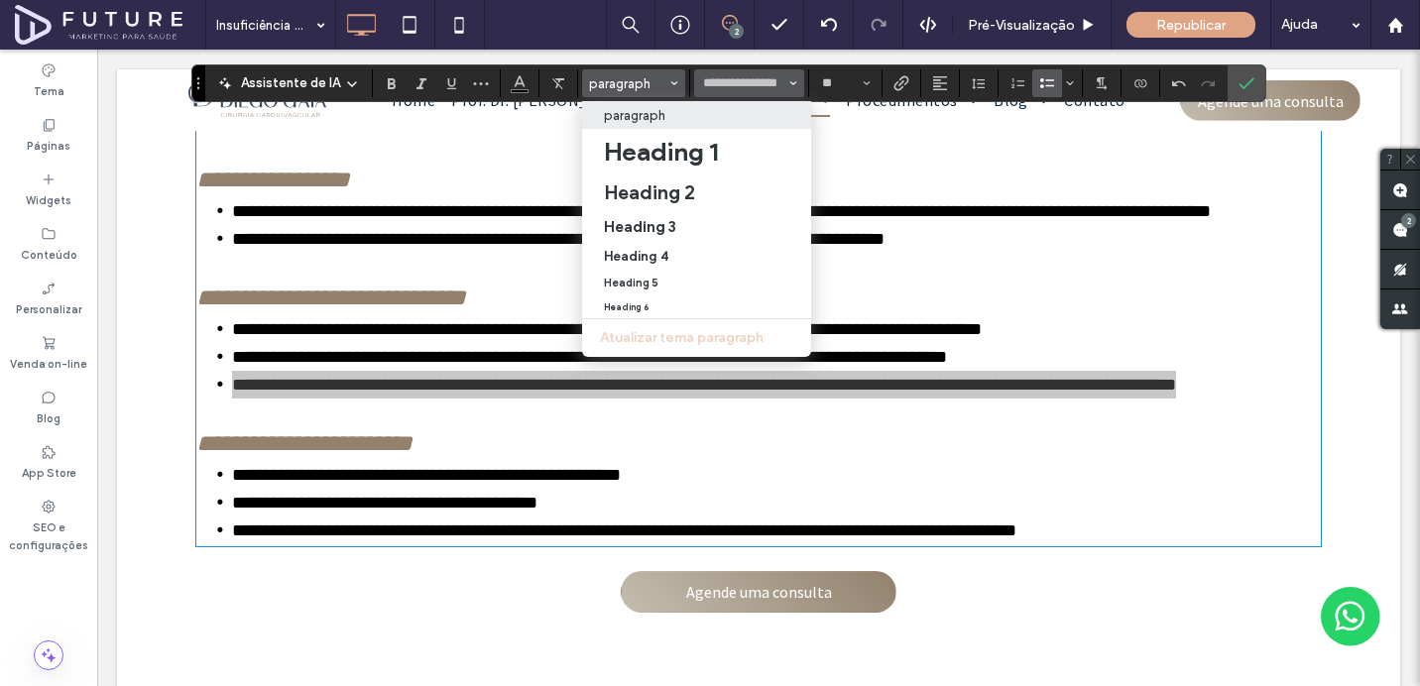
click at [721, 94] on button "**********" at bounding box center [748, 83] width 109 height 28
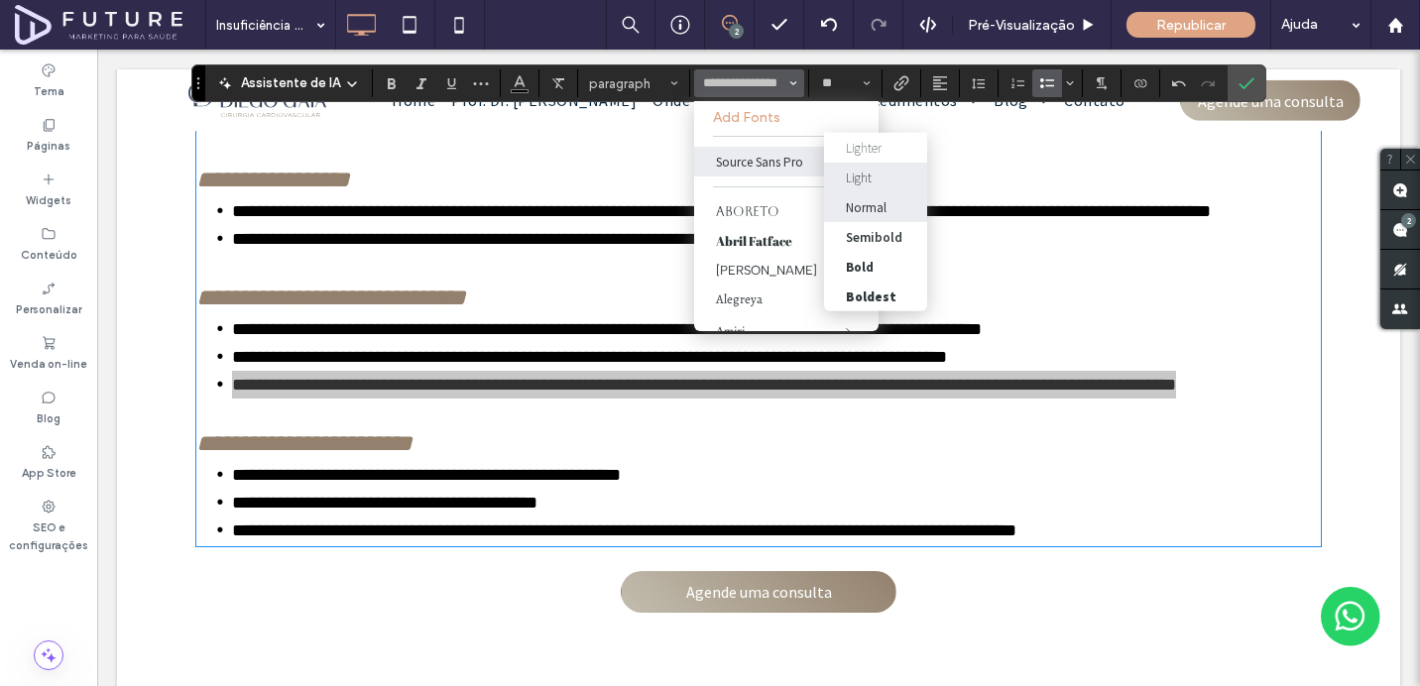
click at [851, 172] on div "Light" at bounding box center [859, 177] width 26 height 17
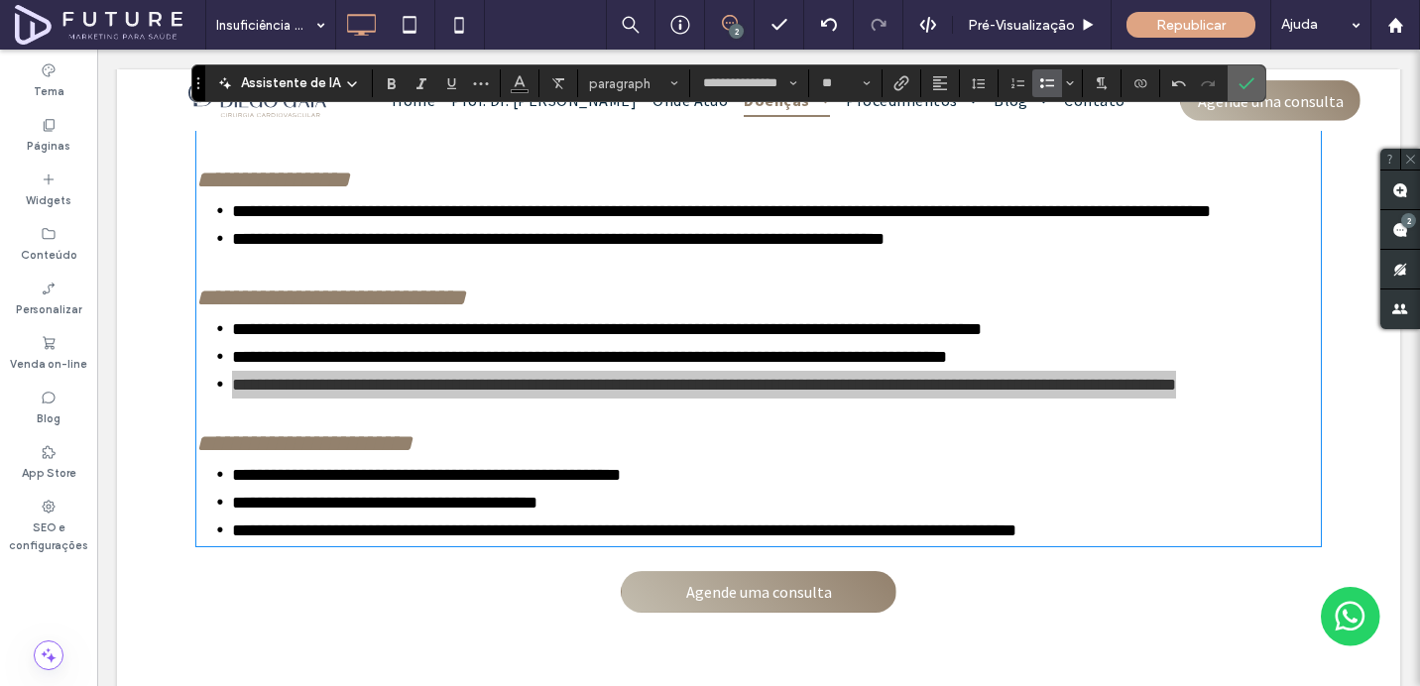
click at [1245, 79] on icon "Confirmar" at bounding box center [1246, 83] width 16 height 16
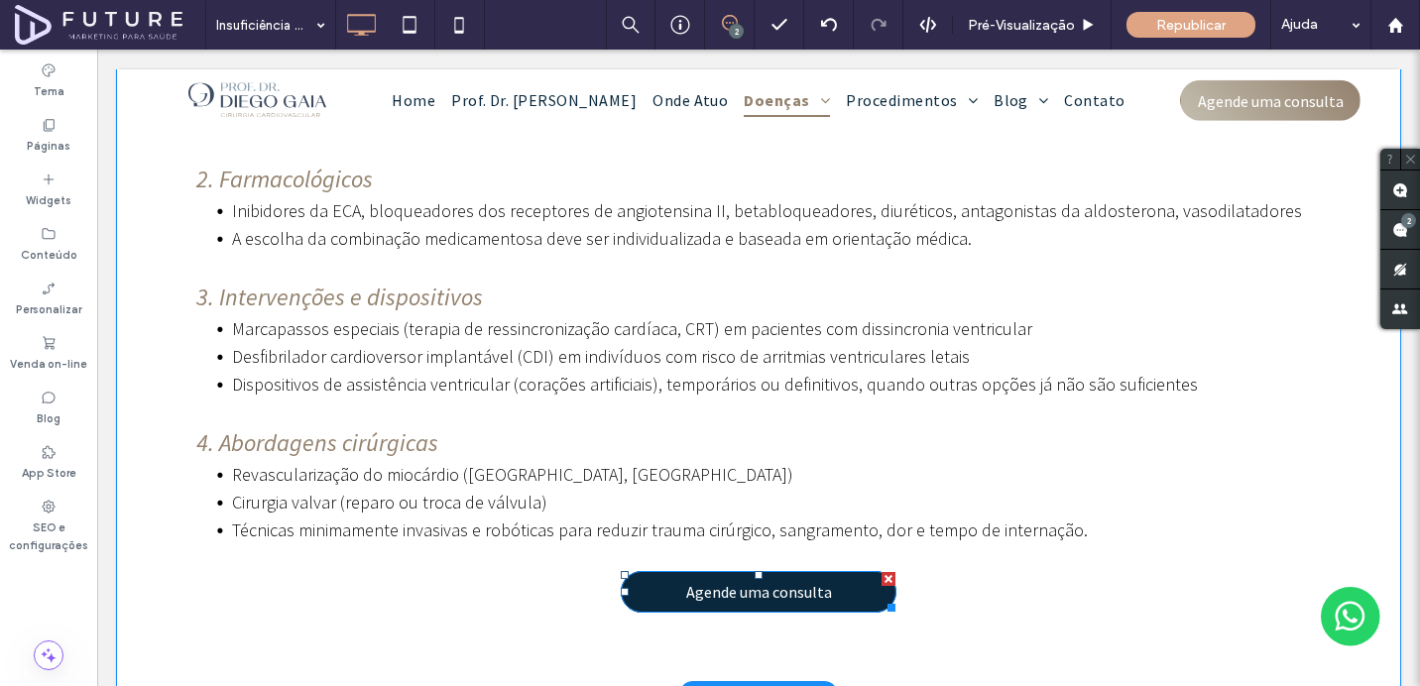
click at [888, 572] on div at bounding box center [888, 579] width 14 height 14
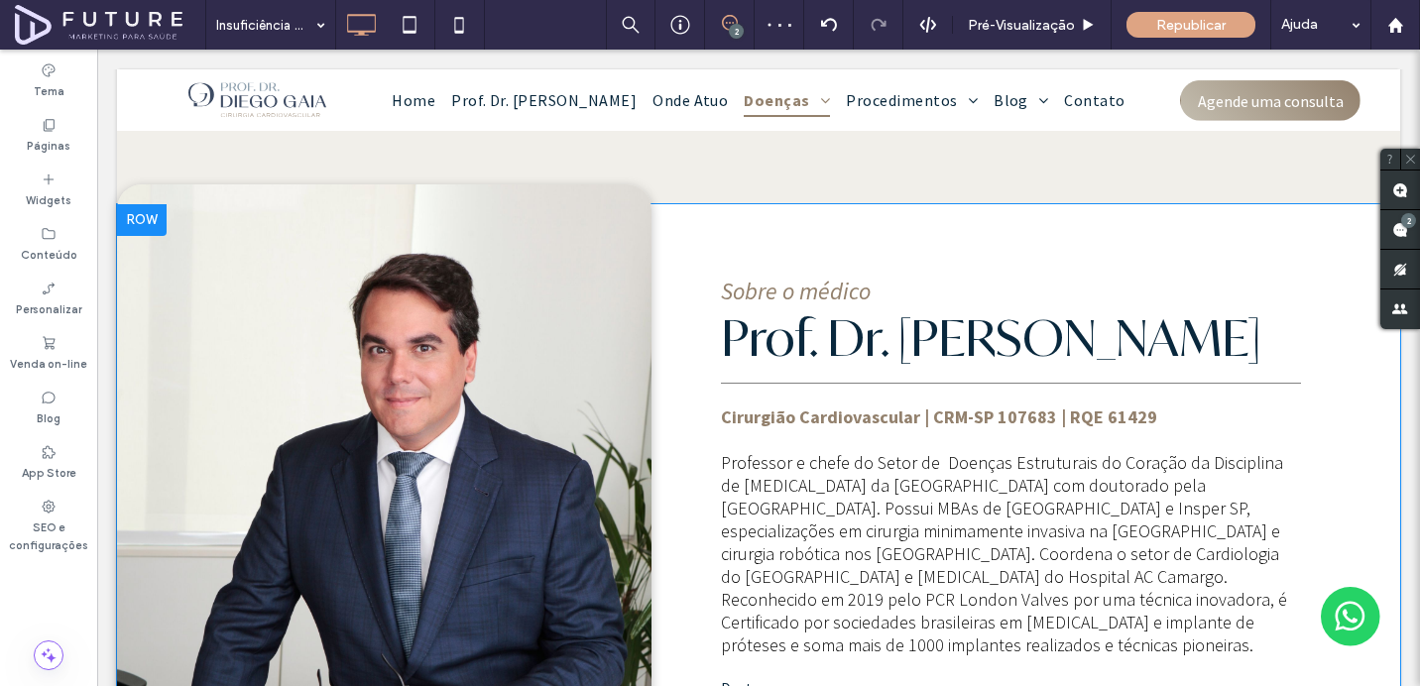
scroll to position [3412, 0]
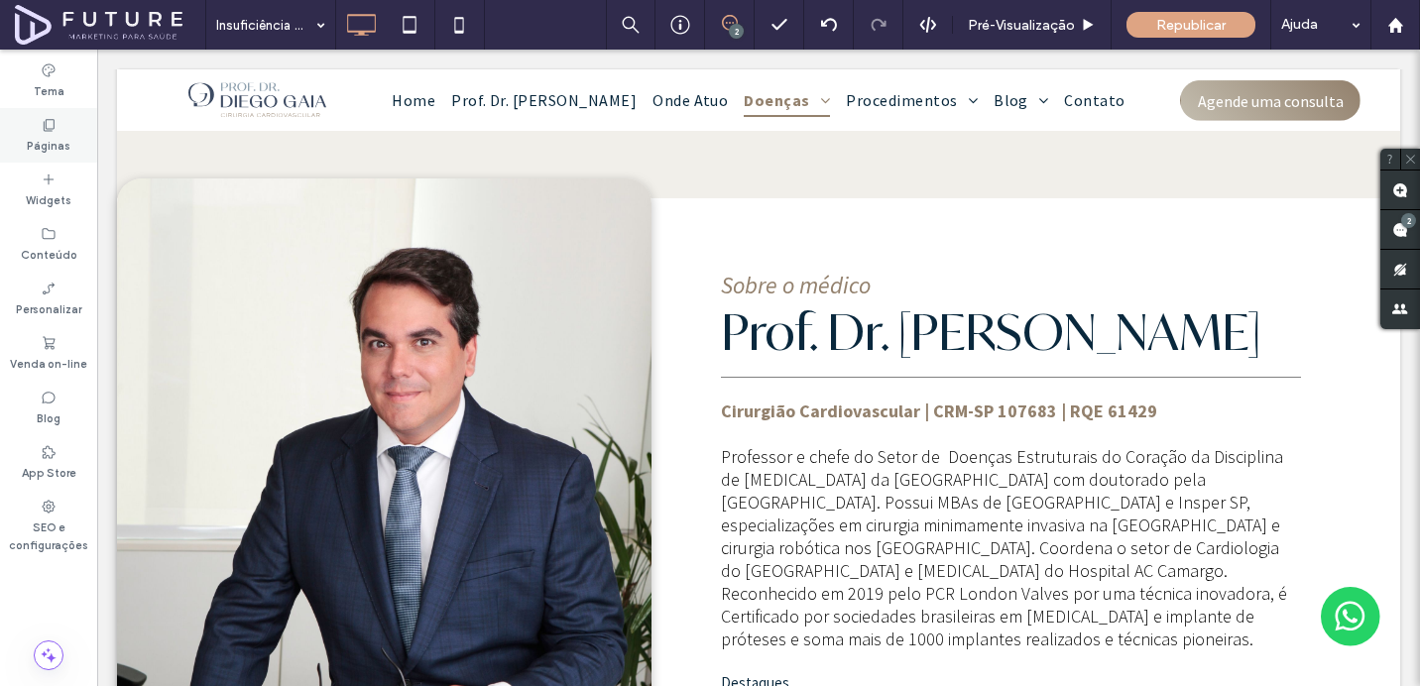
click at [65, 160] on div "Páginas" at bounding box center [48, 135] width 97 height 55
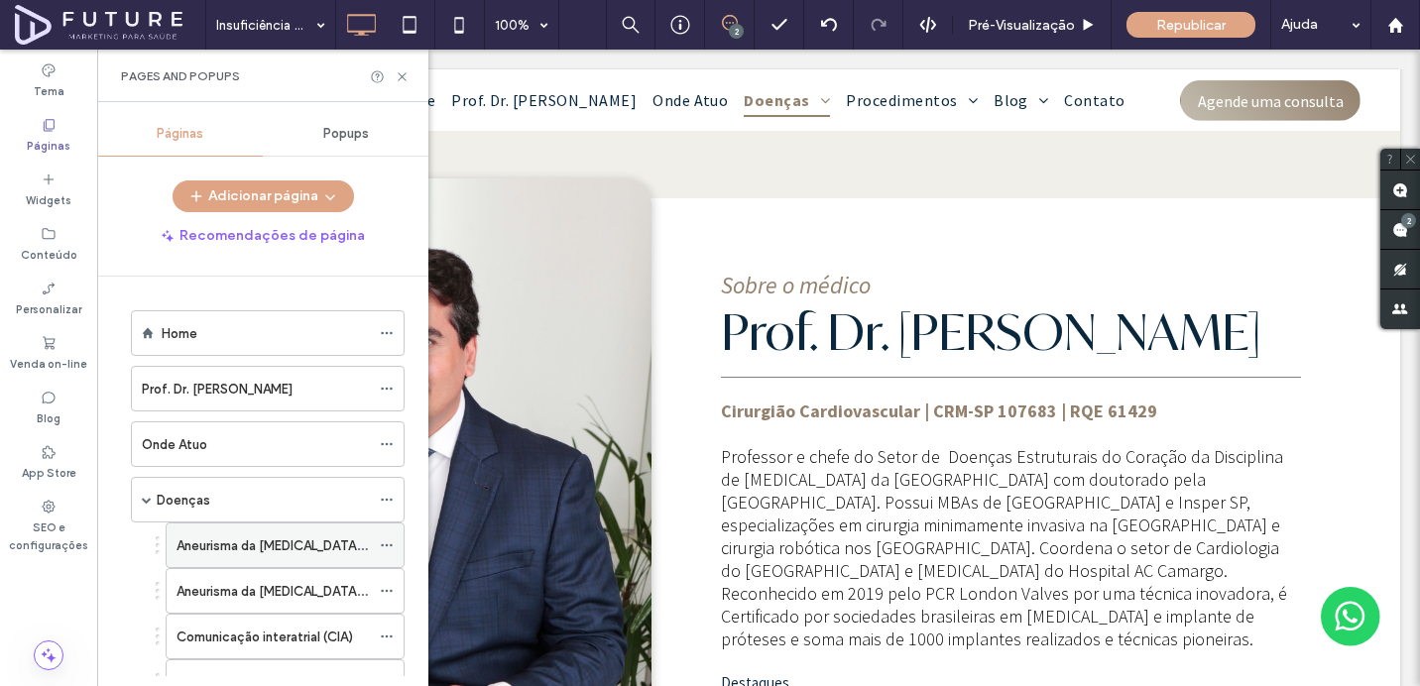
click at [230, 546] on label "Aneurisma da Aorta Torácica" at bounding box center [295, 545] width 239 height 35
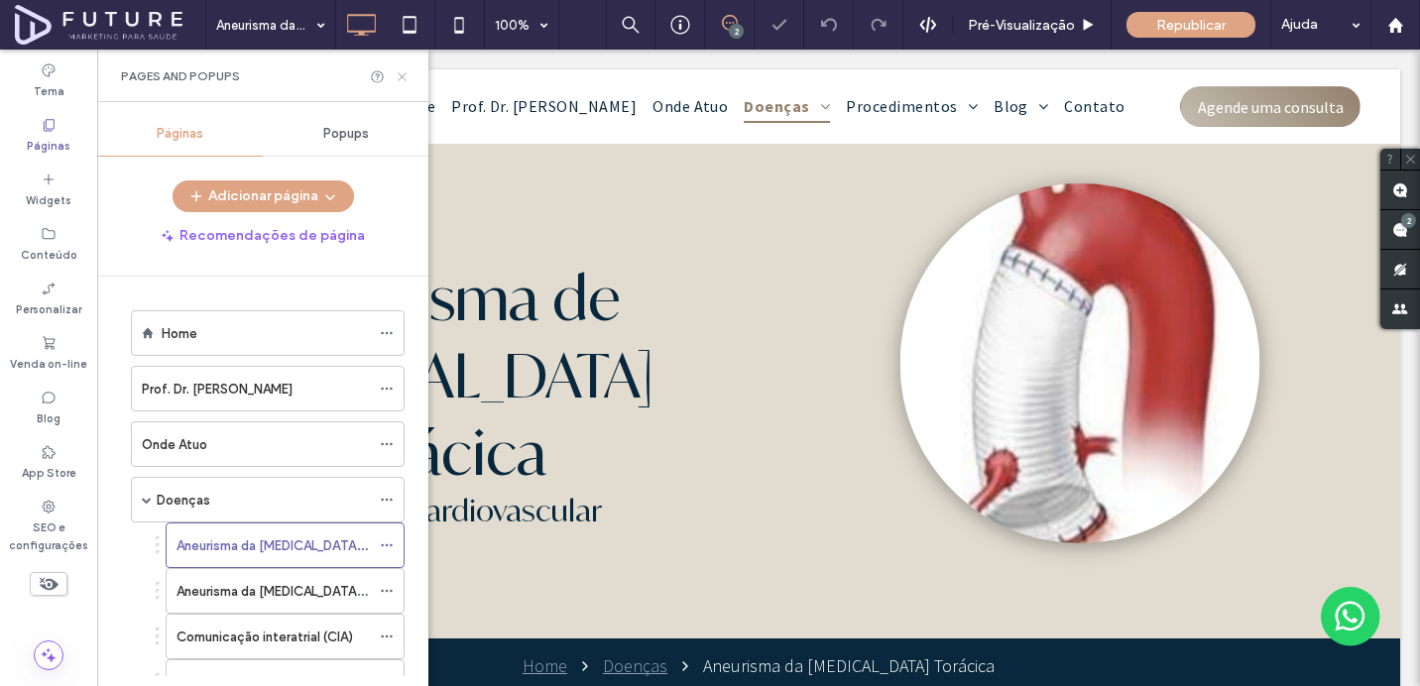
click at [400, 74] on use at bounding box center [402, 76] width 8 height 8
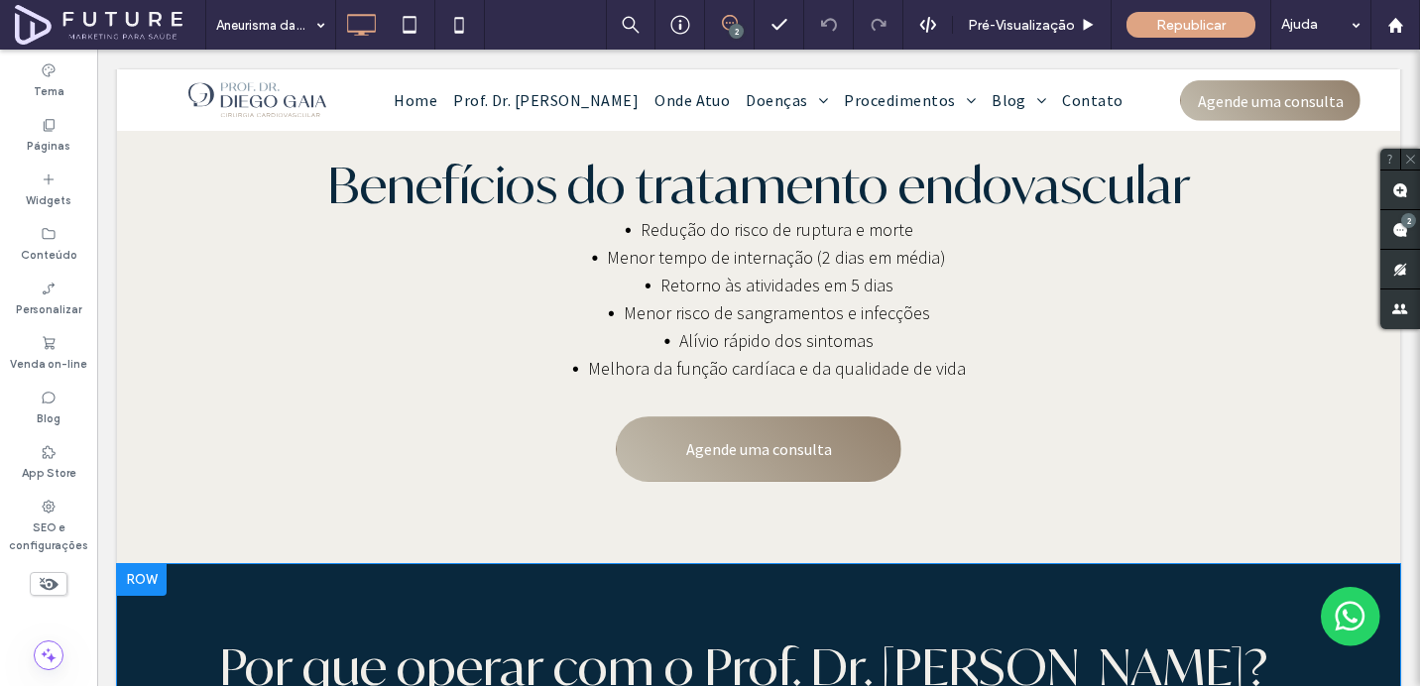
scroll to position [5975, 0]
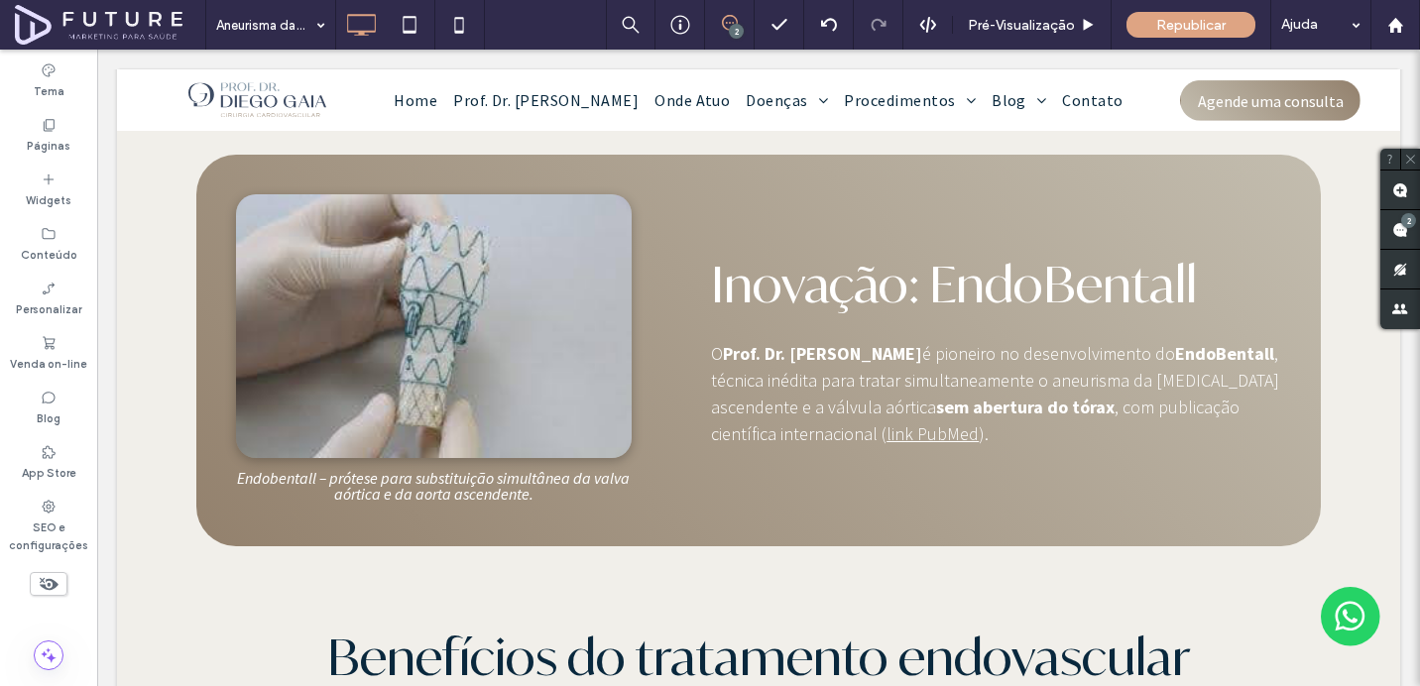
scroll to position [5506, 0]
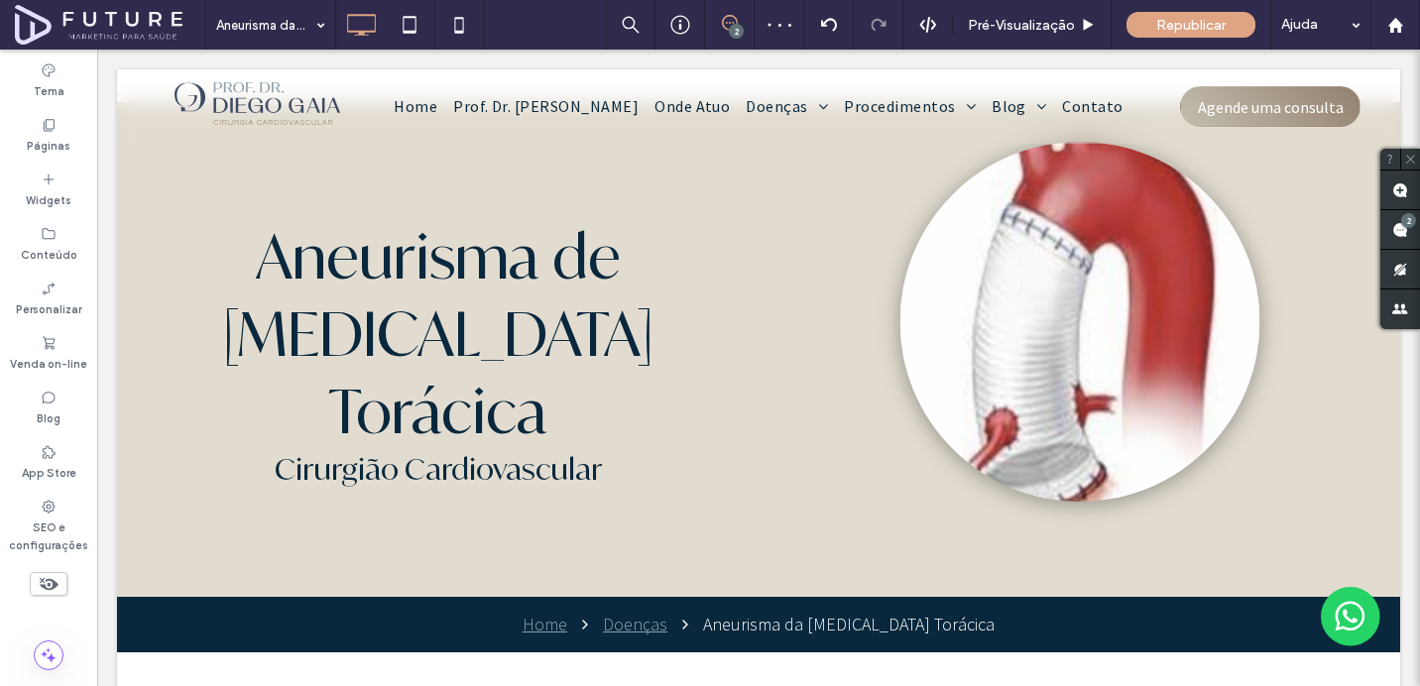
scroll to position [0, 0]
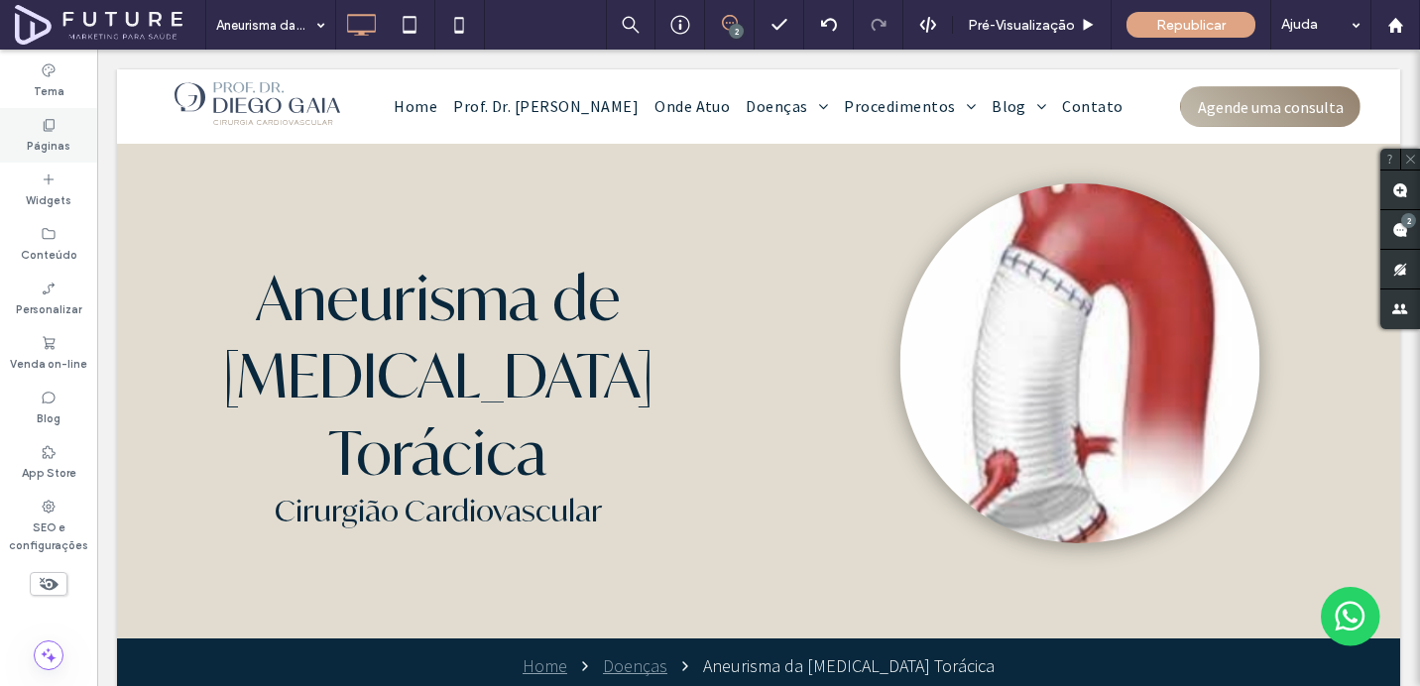
click at [66, 134] on label "Páginas" at bounding box center [49, 144] width 44 height 22
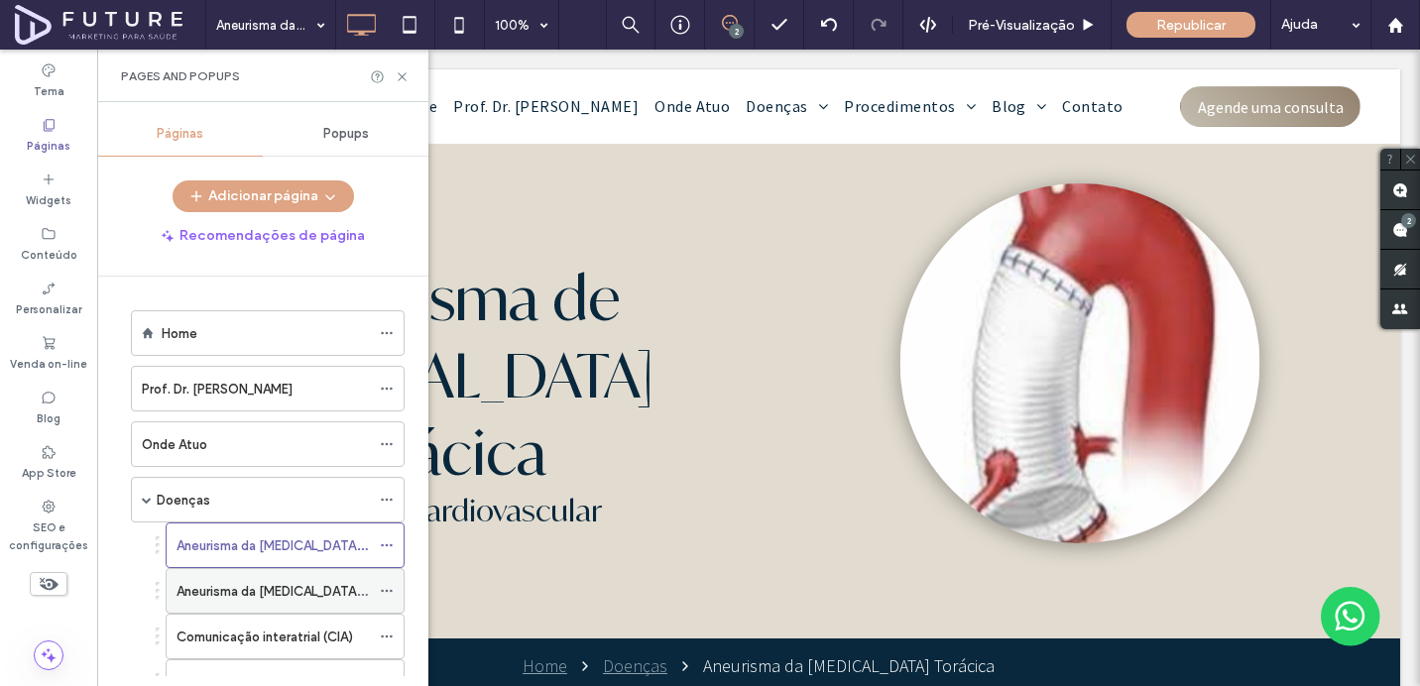
click at [229, 598] on label "Aneurisma da Aorta Abdominal" at bounding box center [318, 591] width 284 height 35
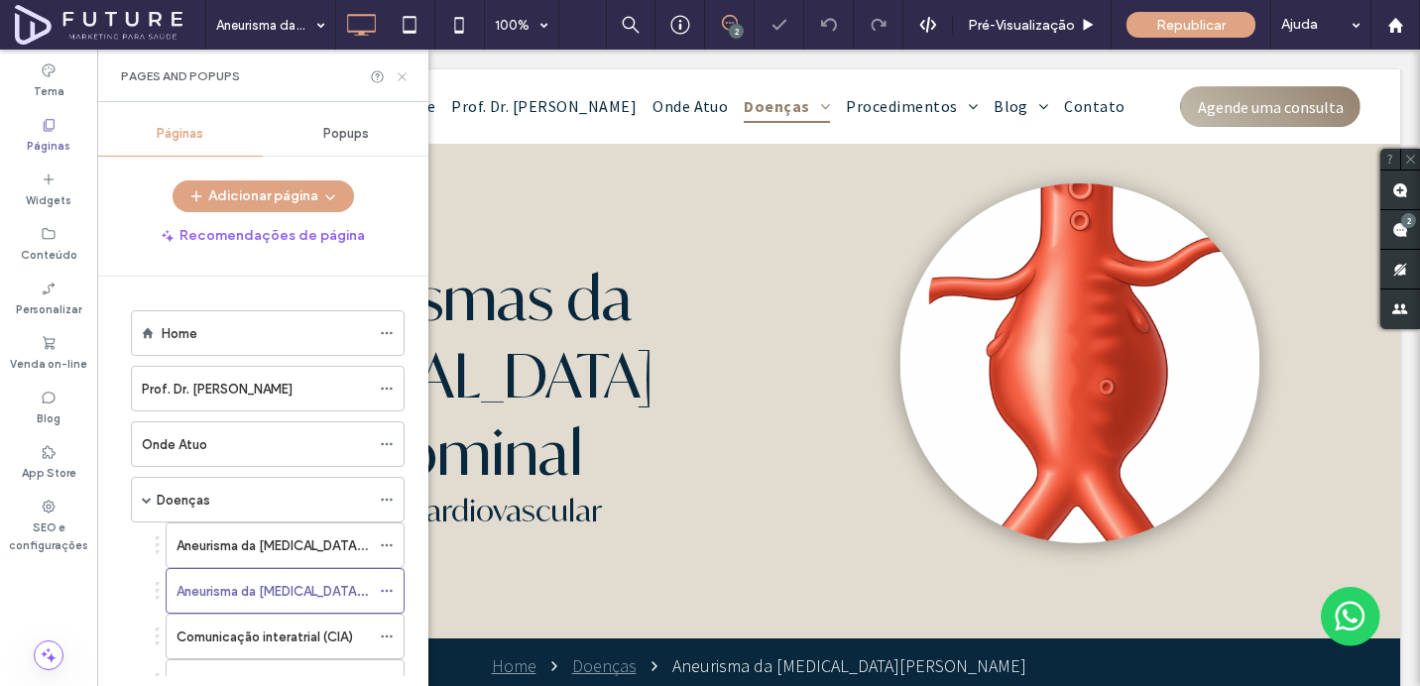
click at [401, 76] on use at bounding box center [402, 76] width 8 height 8
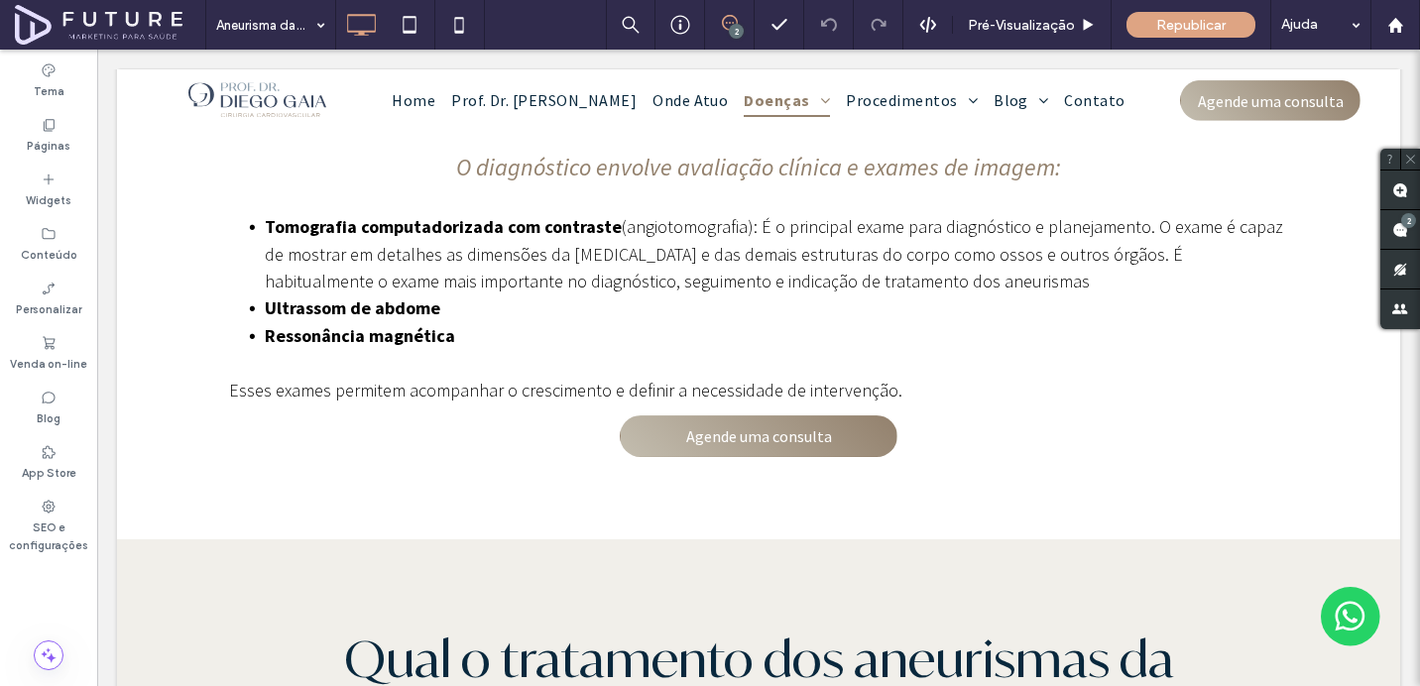
scroll to position [3223, 0]
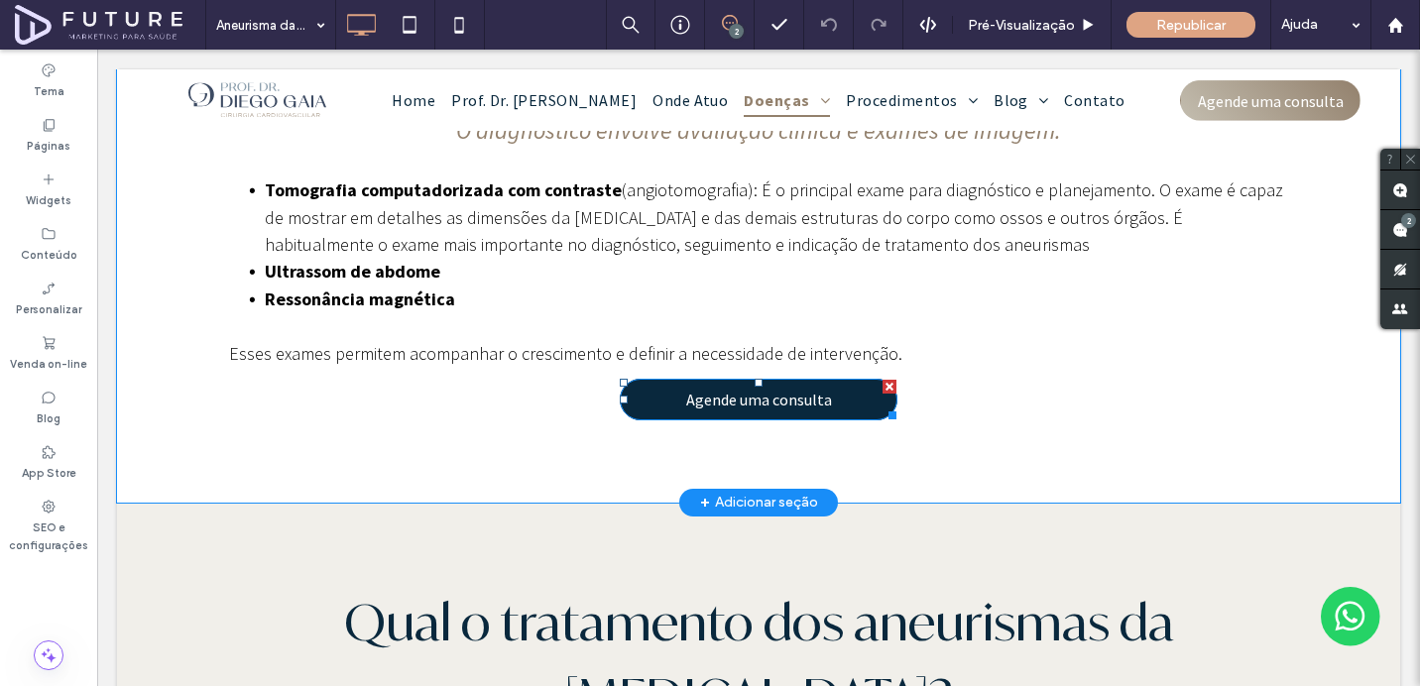
click at [887, 380] on div at bounding box center [889, 387] width 14 height 14
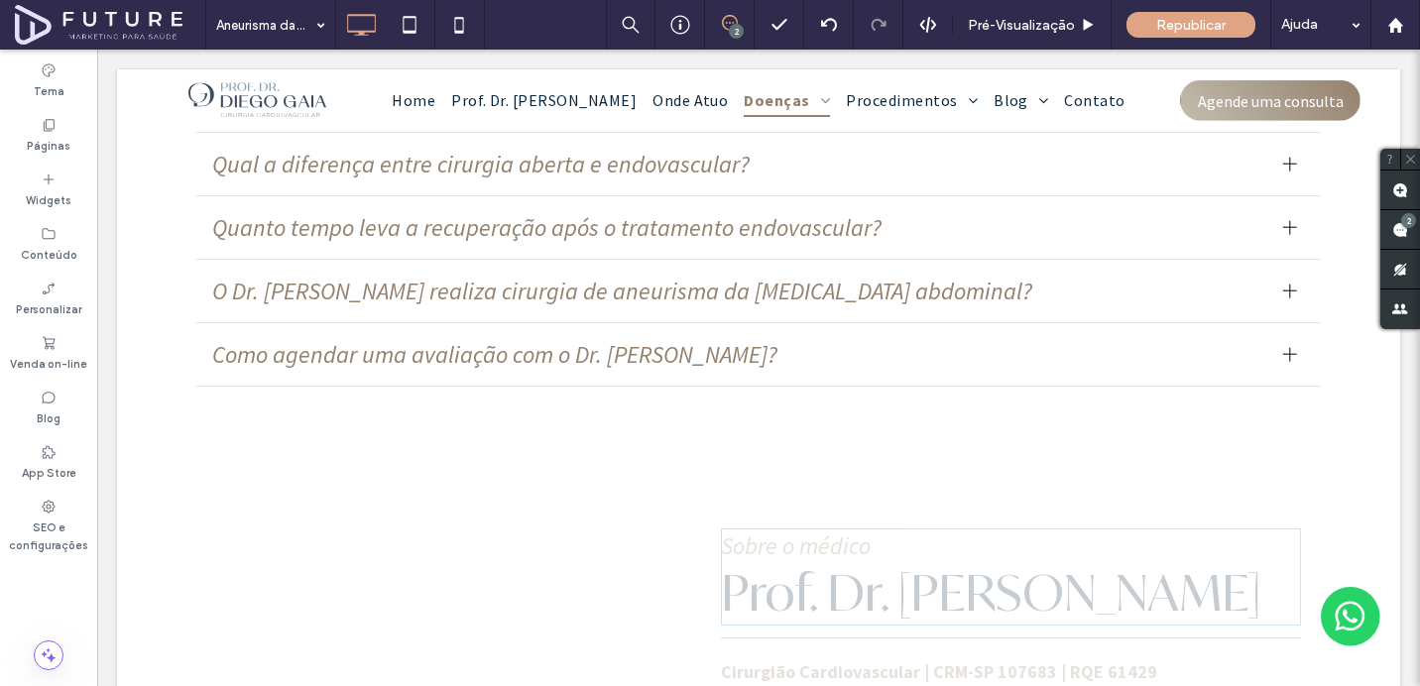
scroll to position [6972, 0]
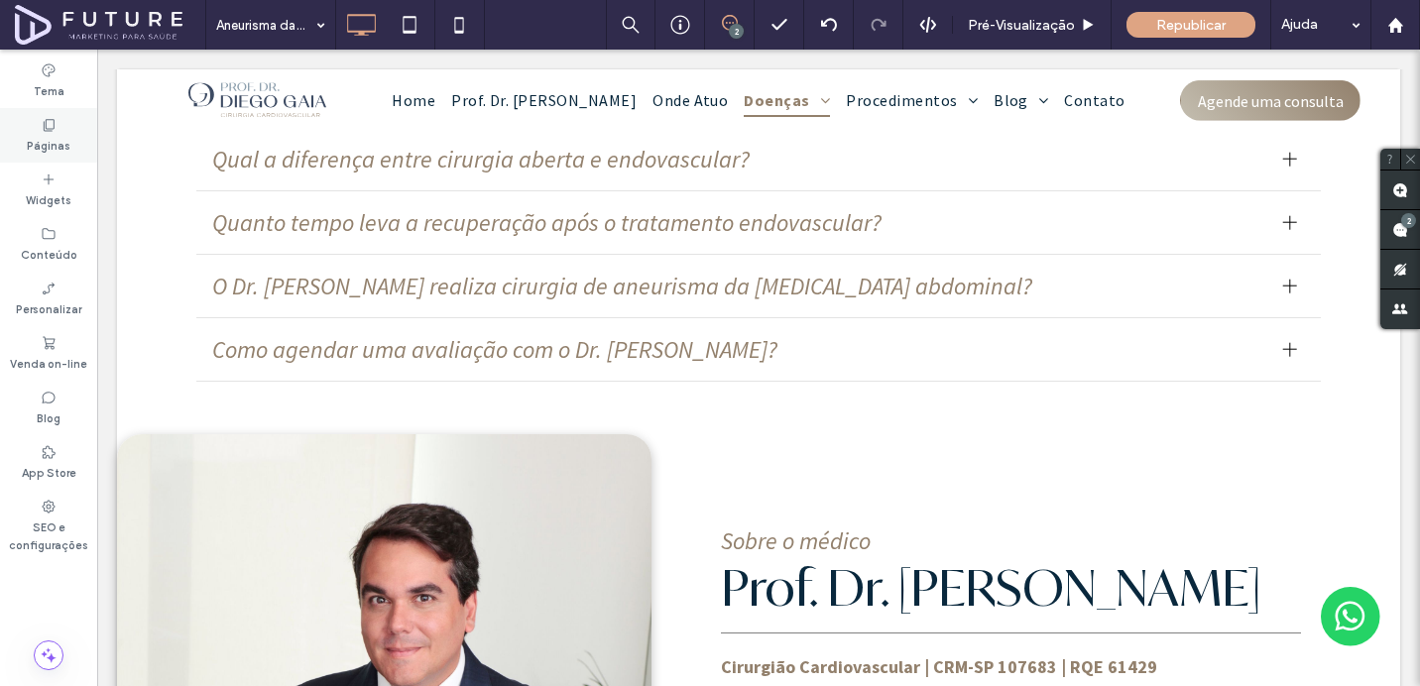
click at [58, 121] on div "Páginas" at bounding box center [48, 135] width 97 height 55
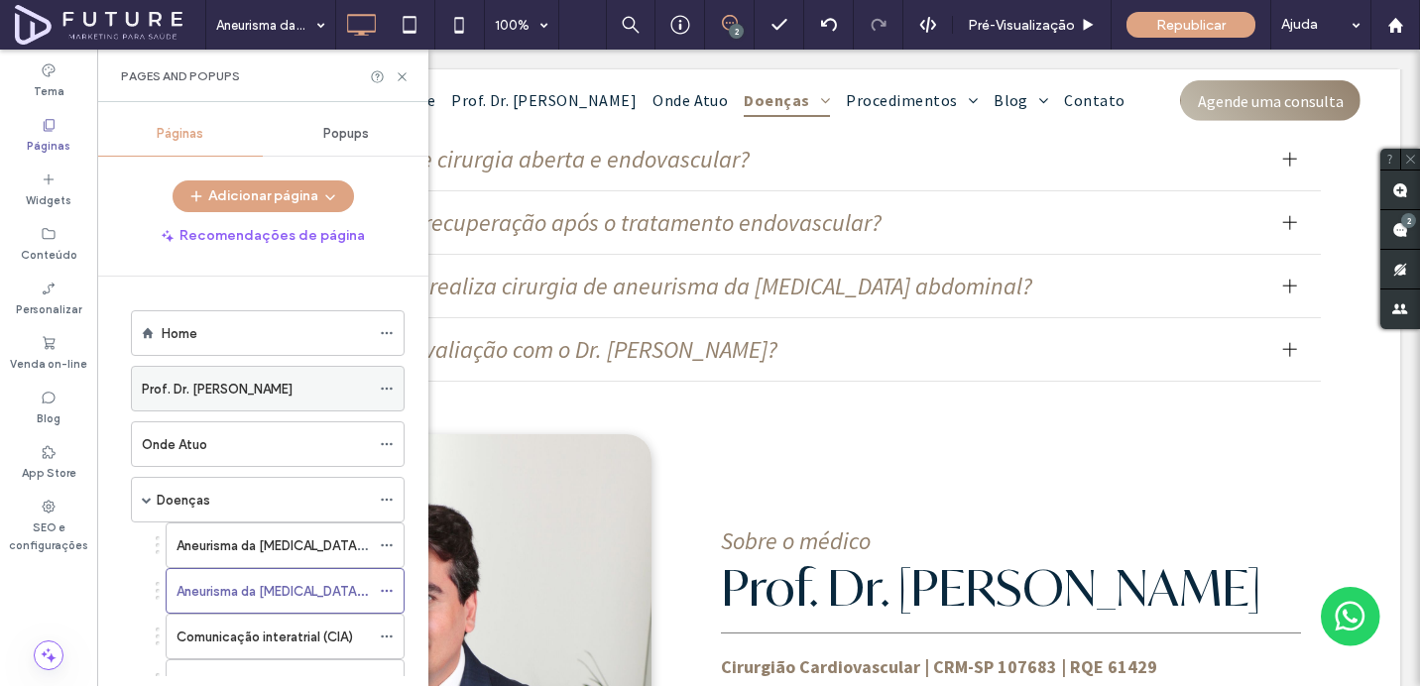
scroll to position [231, 0]
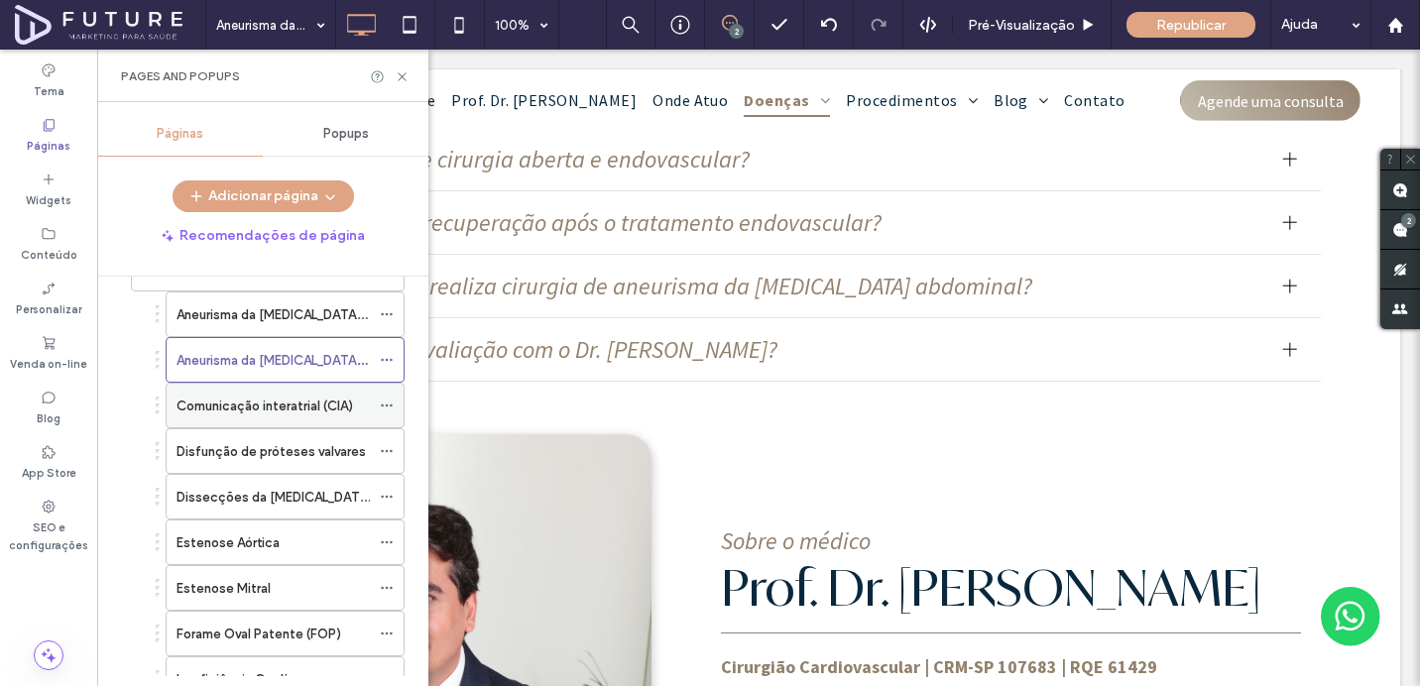
click at [212, 404] on label "Comunicação interatrial (CIA)" at bounding box center [264, 406] width 176 height 35
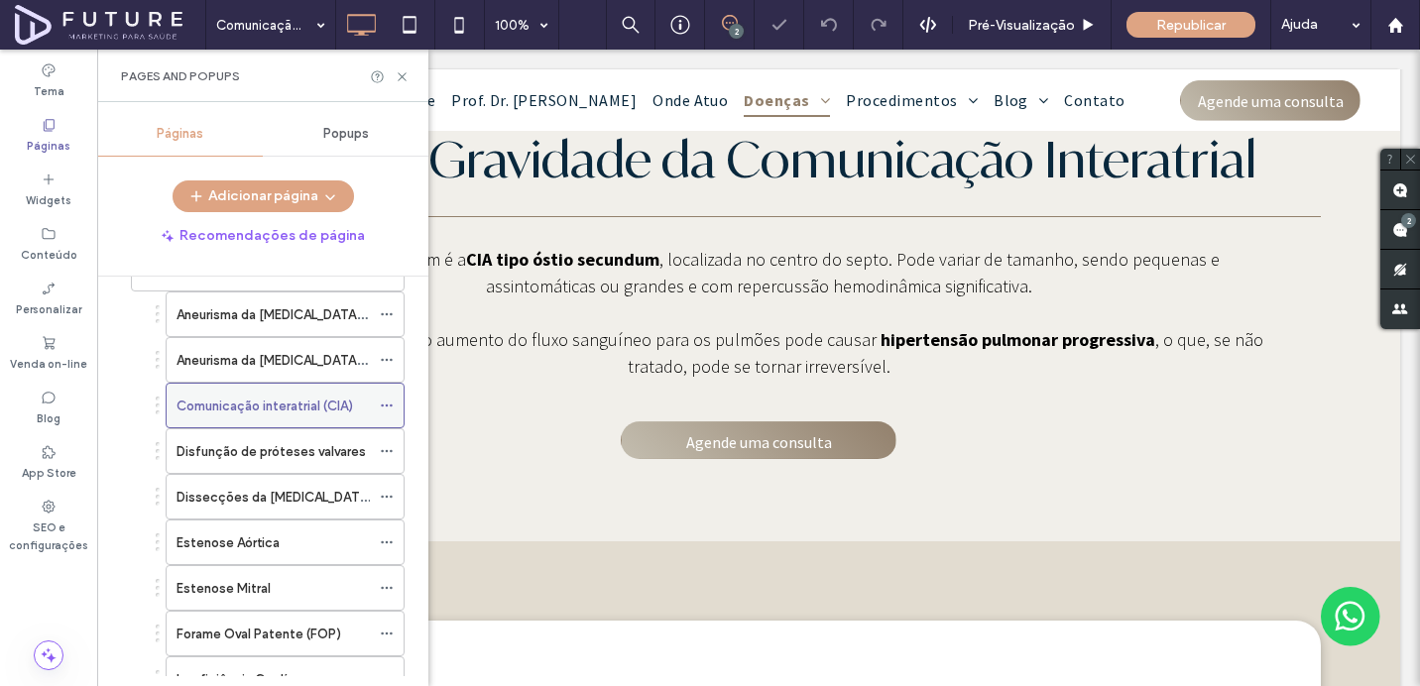
scroll to position [1551, 0]
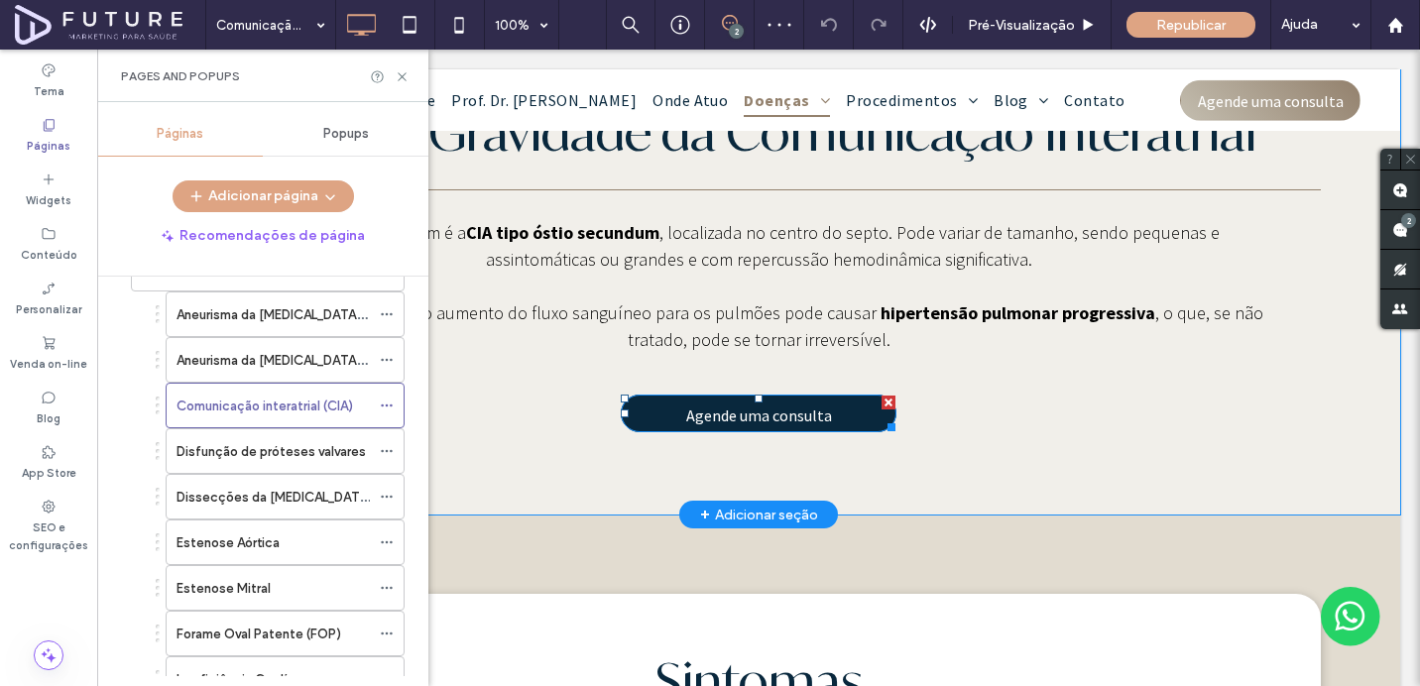
click at [884, 403] on div at bounding box center [888, 403] width 14 height 14
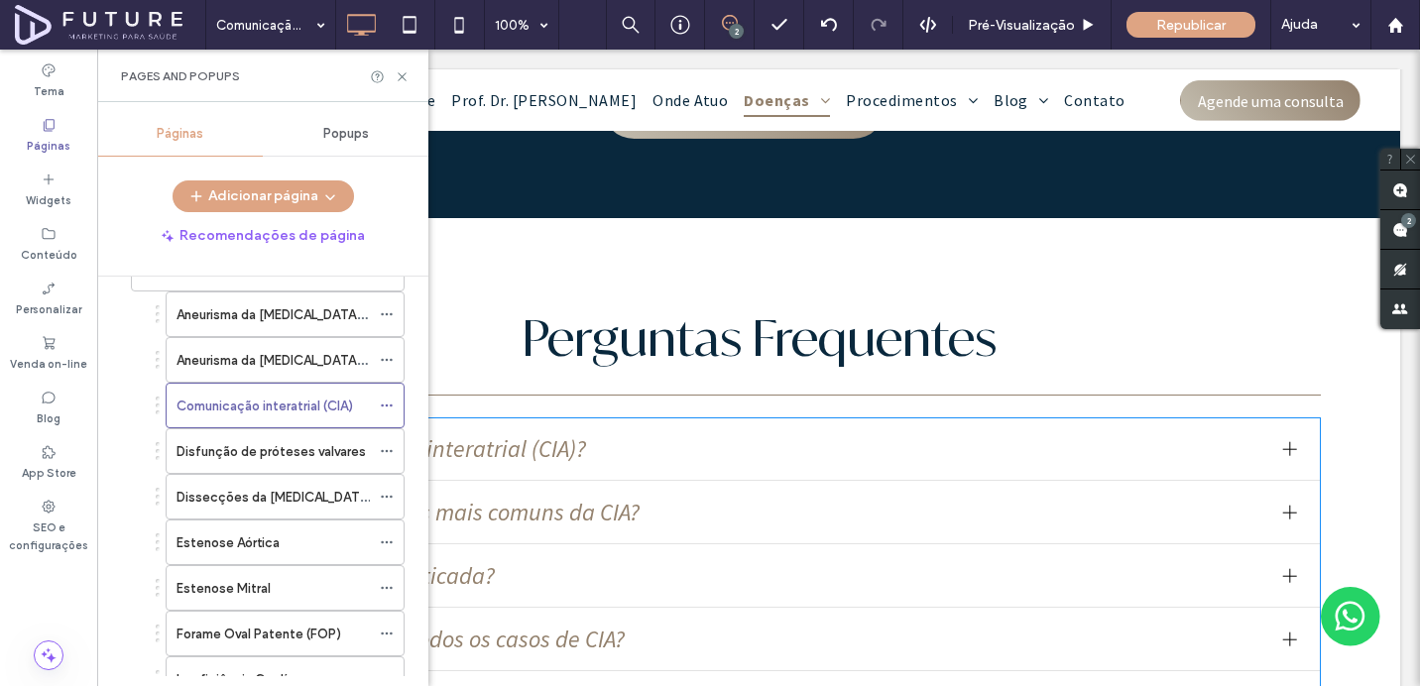
scroll to position [8722, 0]
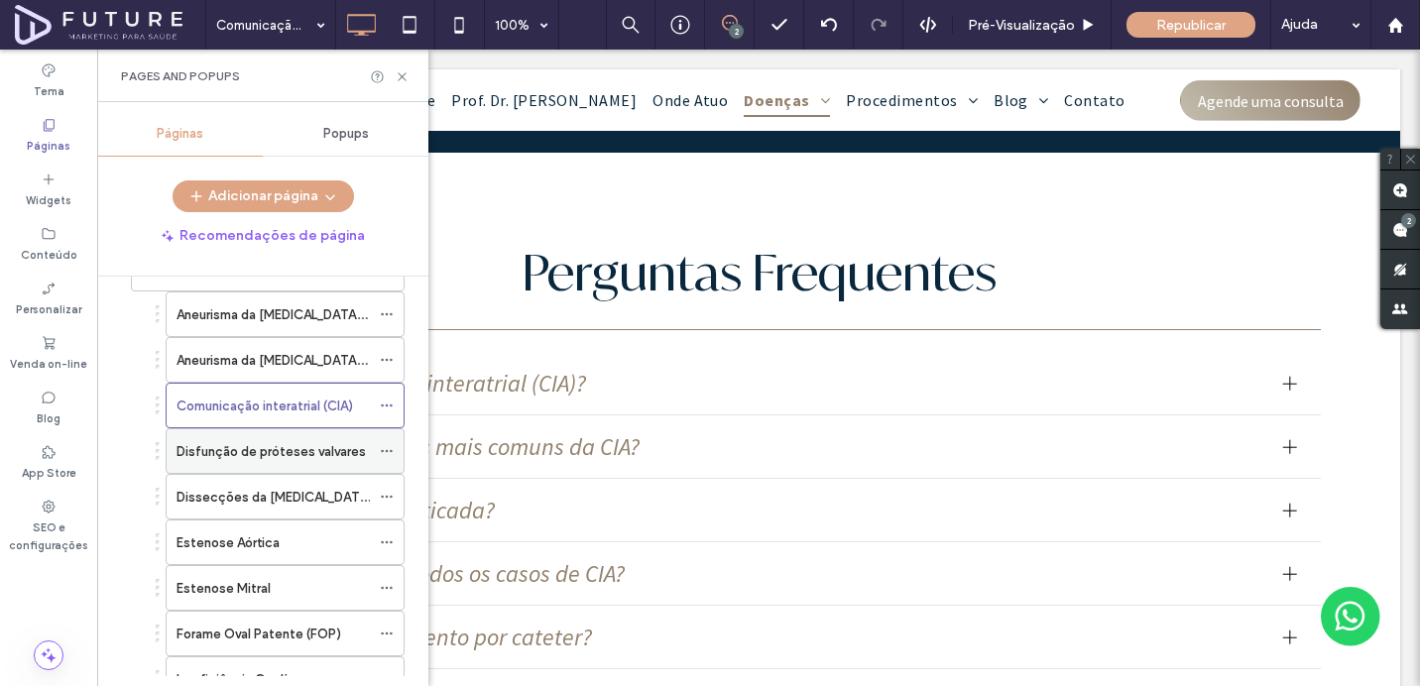
click at [308, 439] on div "Disfunção de próteses valvares" at bounding box center [272, 451] width 193 height 44
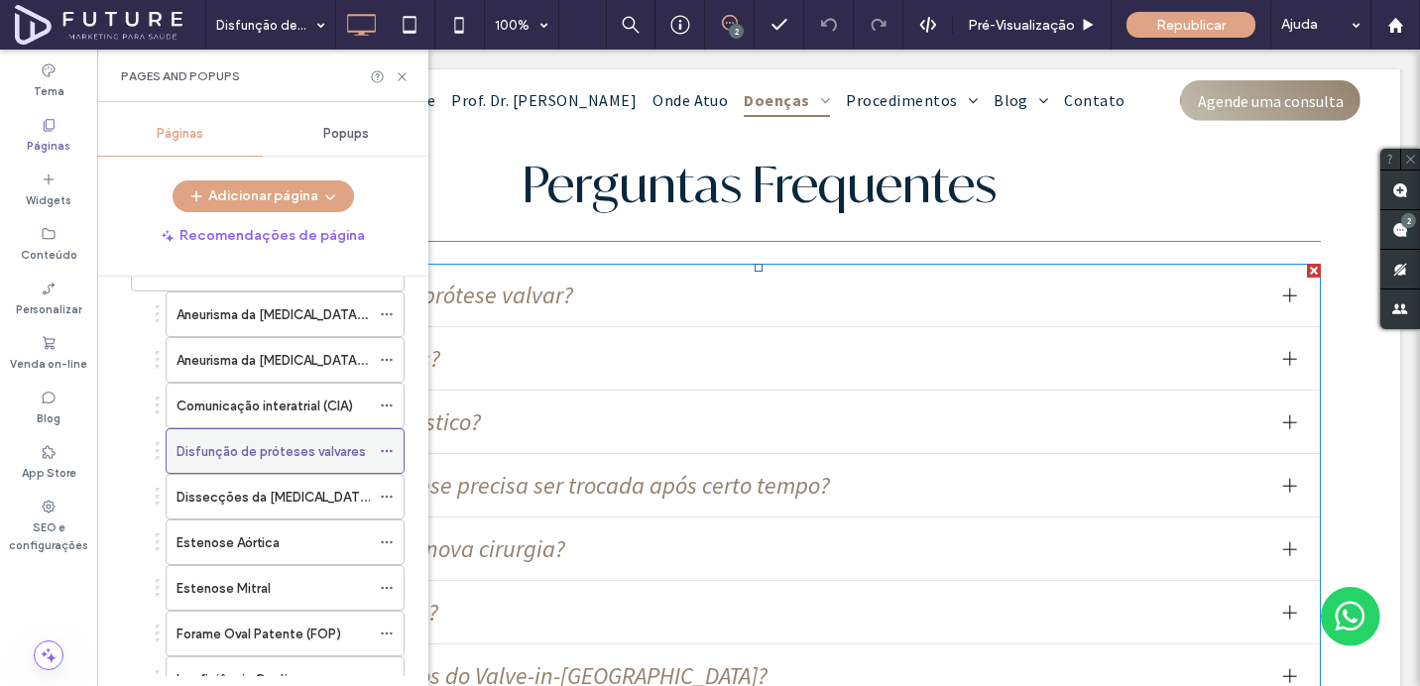
scroll to position [5860, 0]
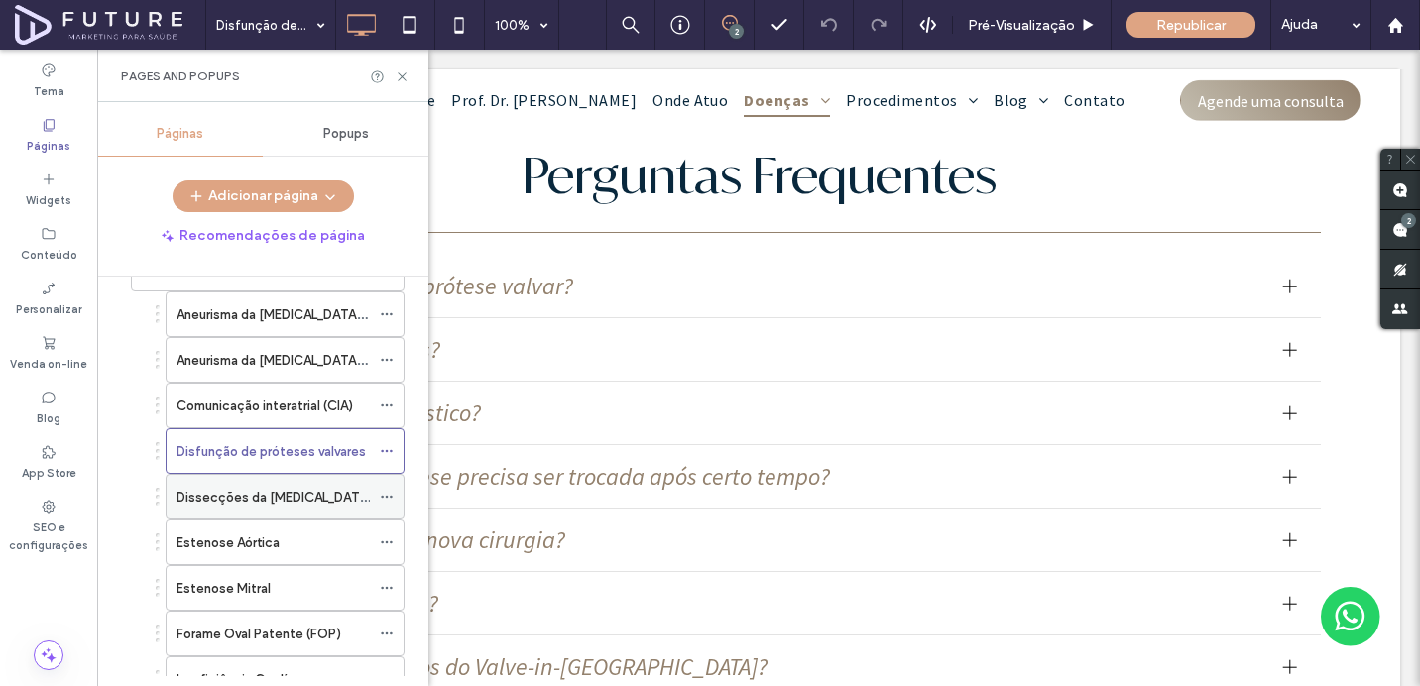
click at [227, 509] on div "Dissecções da Aorta" at bounding box center [272, 497] width 193 height 44
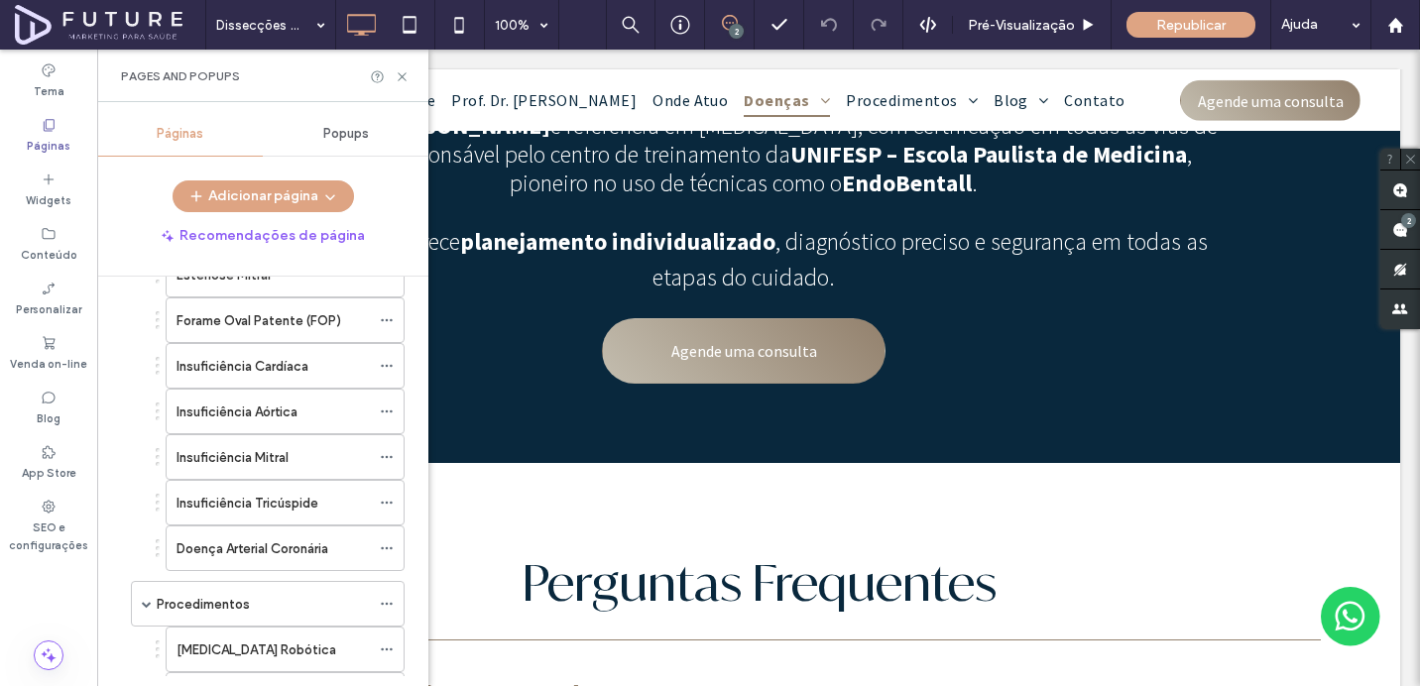
scroll to position [573, 0]
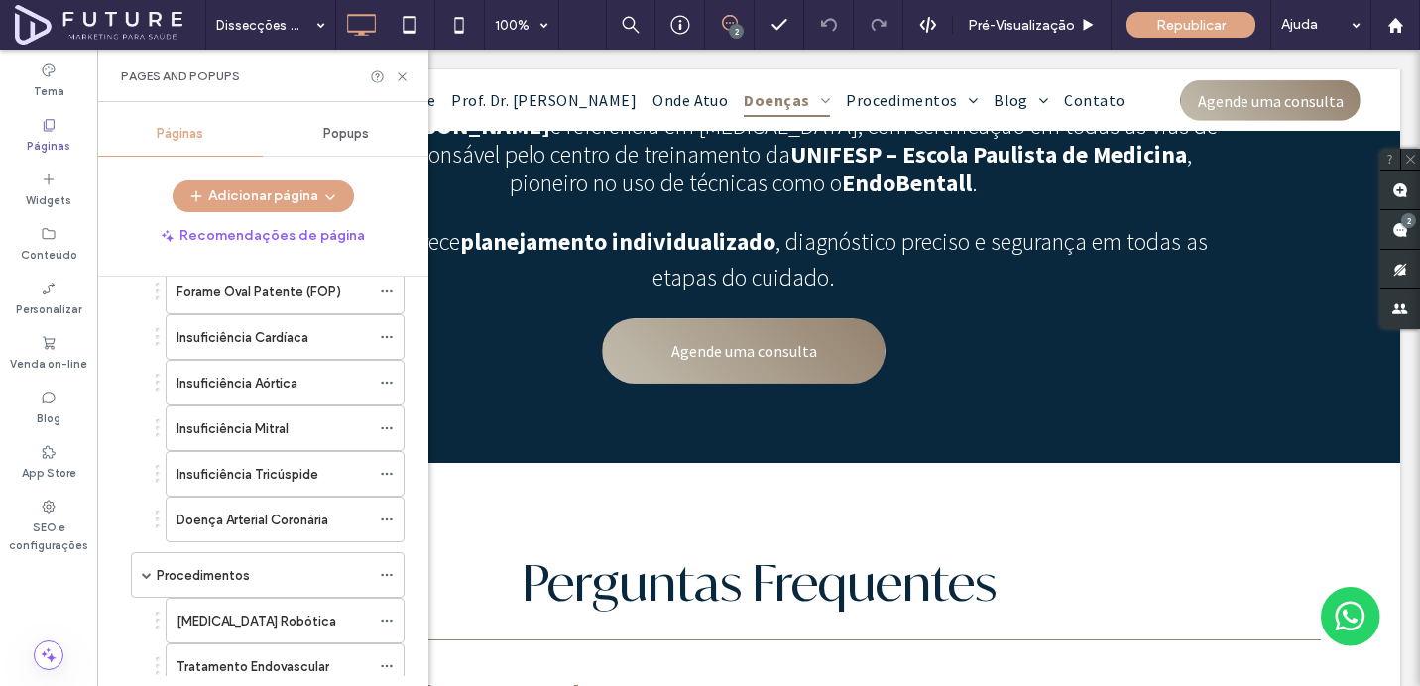
click at [283, 536] on div "Doença Arterial Coronária" at bounding box center [272, 520] width 193 height 44
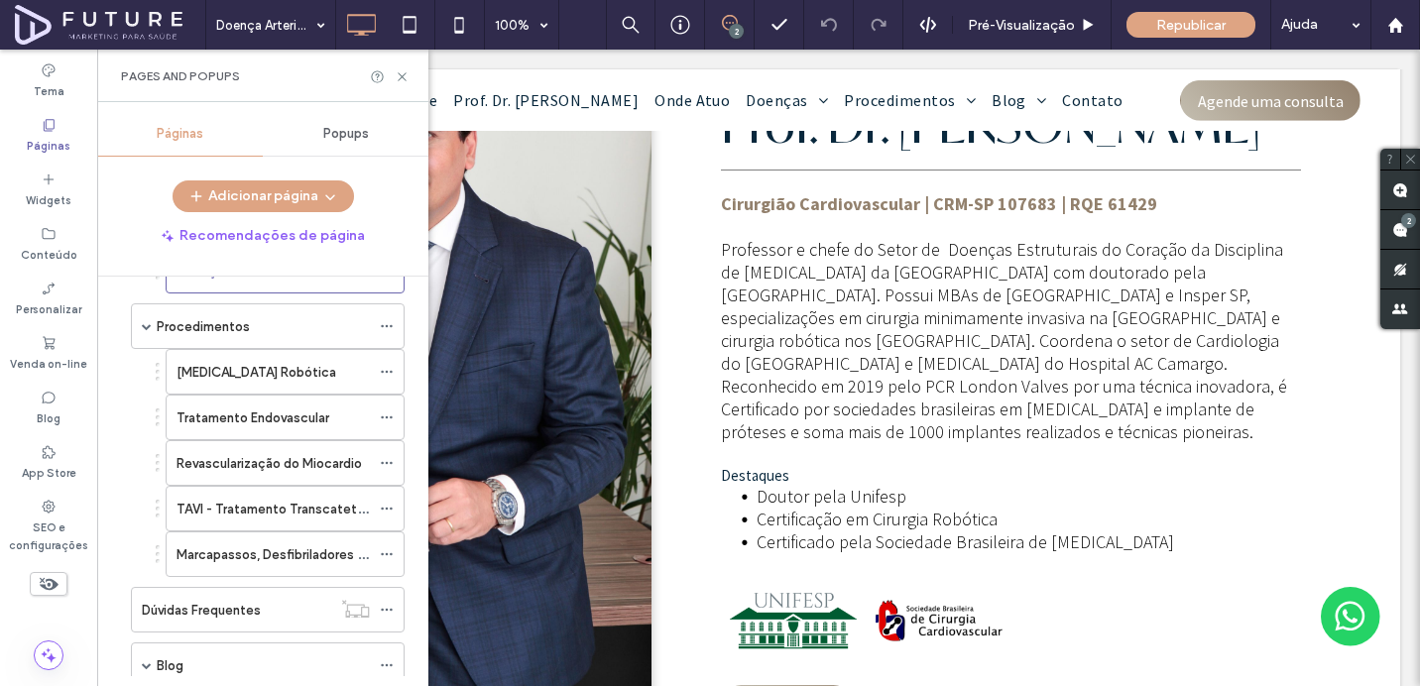
scroll to position [804, 0]
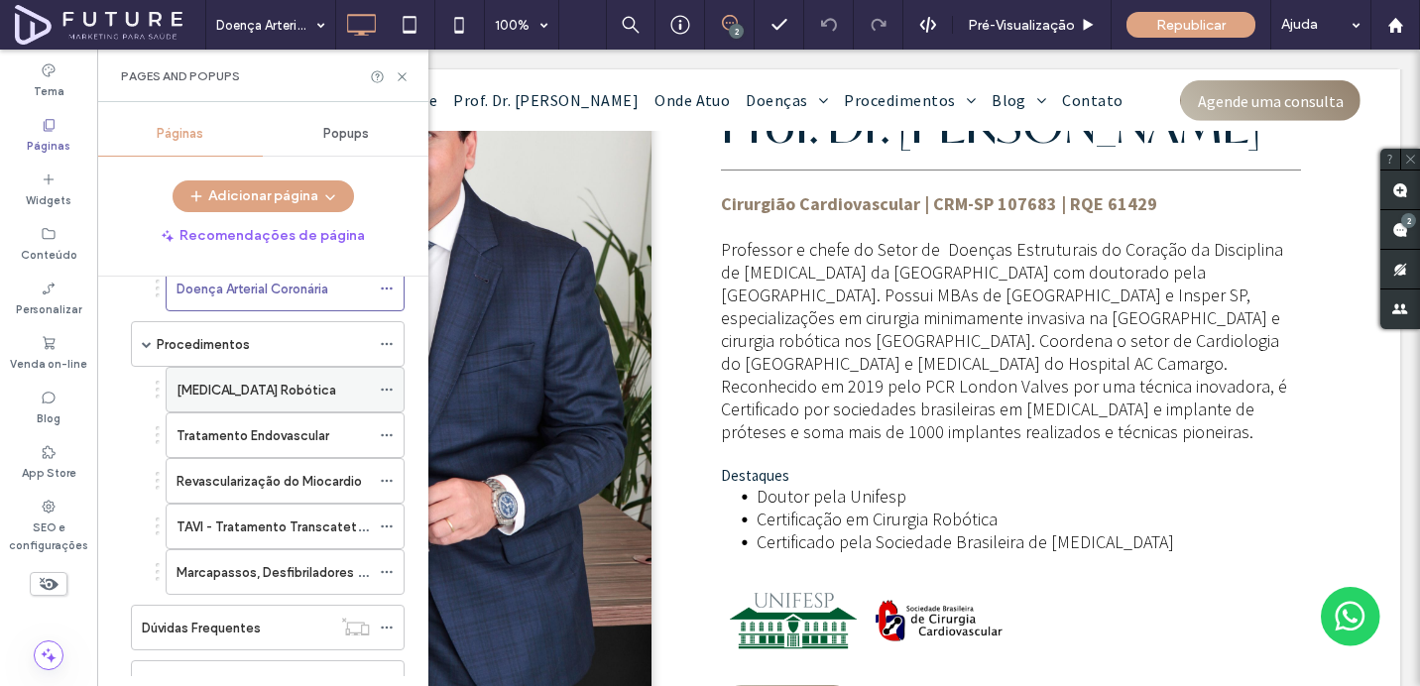
click at [206, 396] on label "Cirurgia Cardiovascular Robótica" at bounding box center [256, 390] width 160 height 35
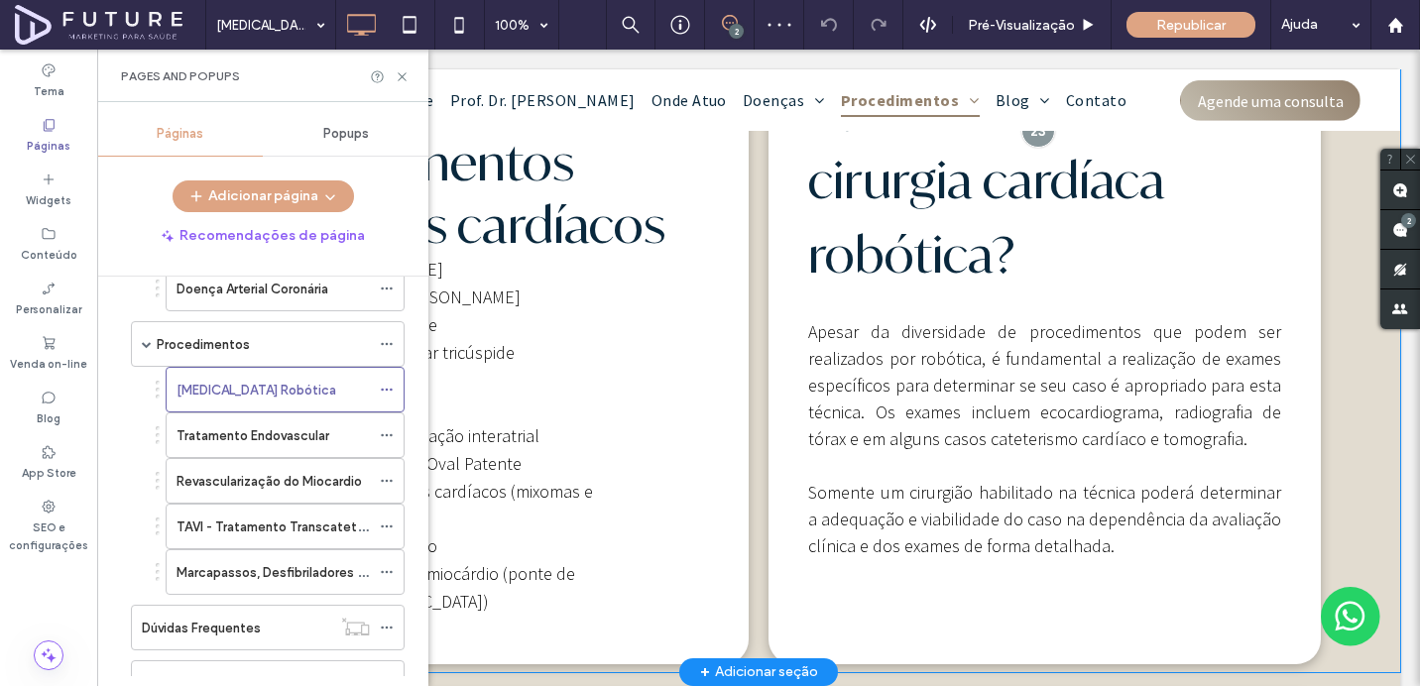
scroll to position [1730, 0]
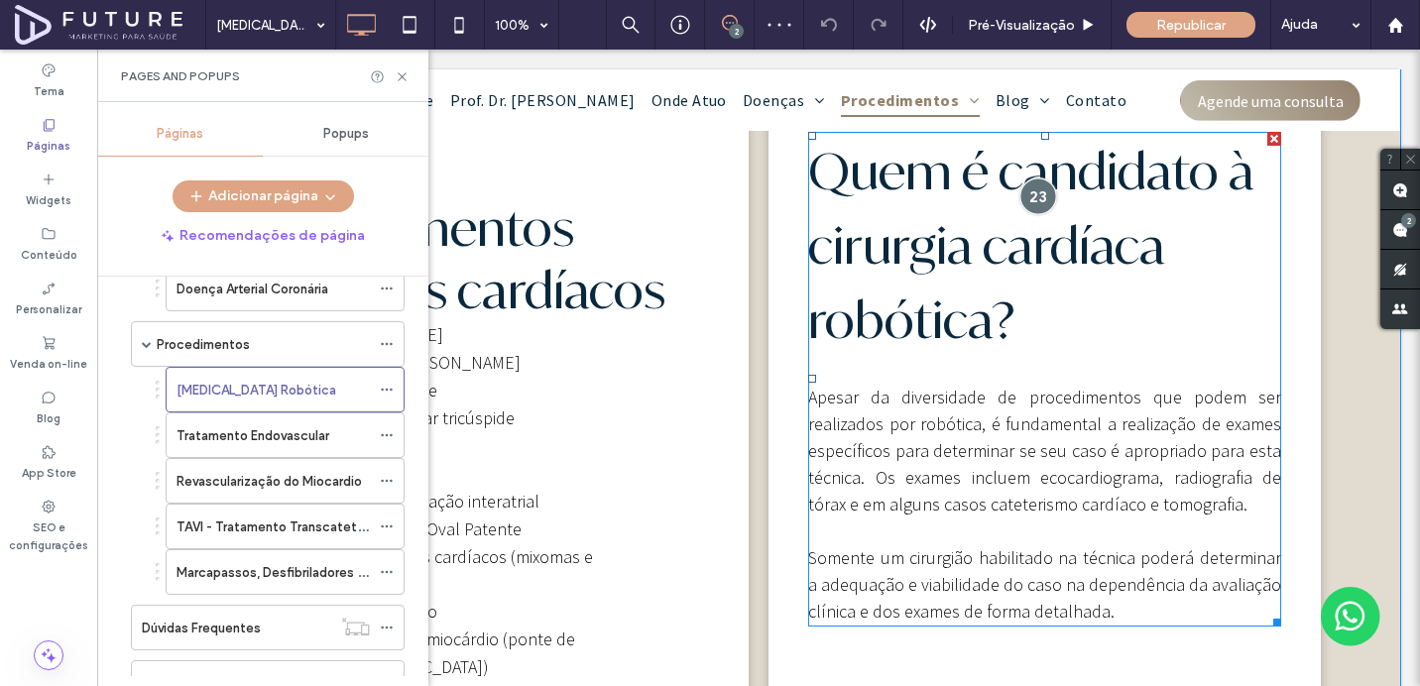
click at [1039, 214] on div at bounding box center [1037, 195] width 37 height 37
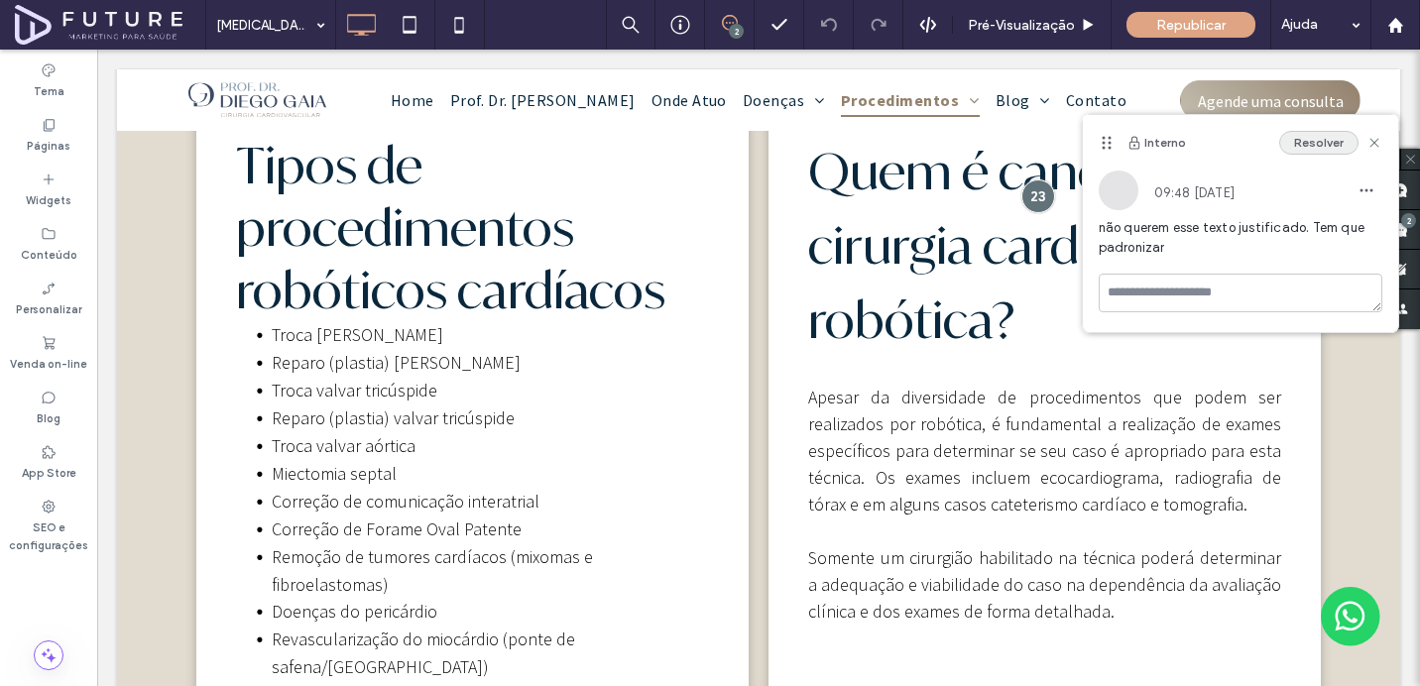
click at [1322, 139] on button "Resolver" at bounding box center [1318, 143] width 79 height 24
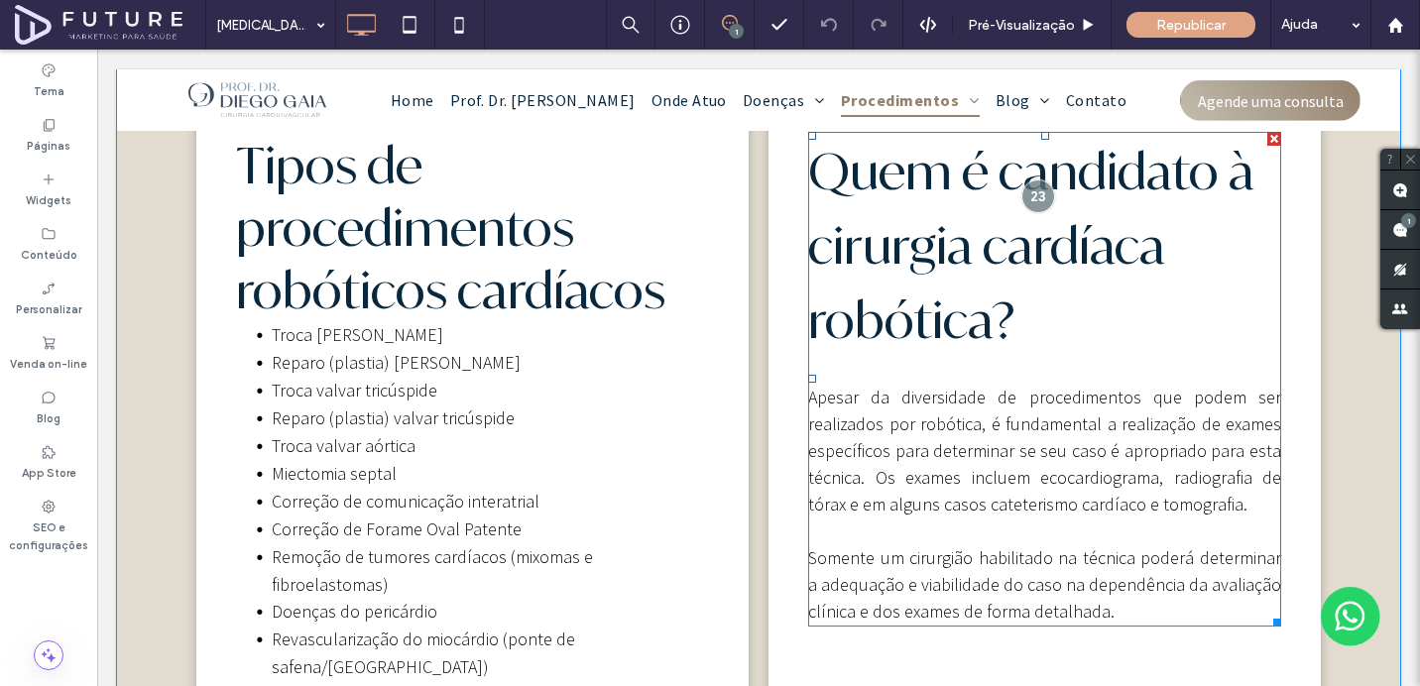
click at [943, 413] on span "Apesar da diversidade de procedimentos que podem ser realizados por robótica, é…" at bounding box center [1044, 451] width 473 height 130
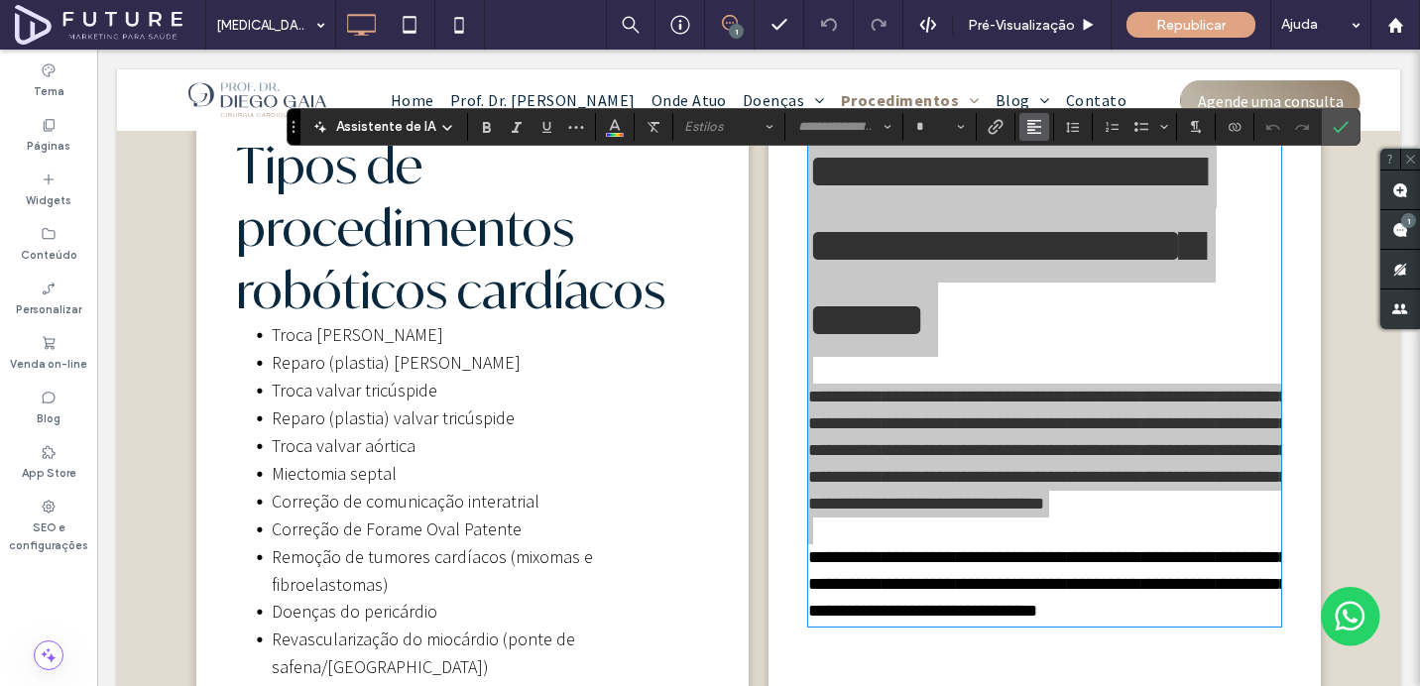
click at [1021, 130] on button "Alinhamento" at bounding box center [1034, 127] width 30 height 28
click at [1042, 159] on use "ui.textEditor.alignment.left" at bounding box center [1049, 159] width 14 height 14
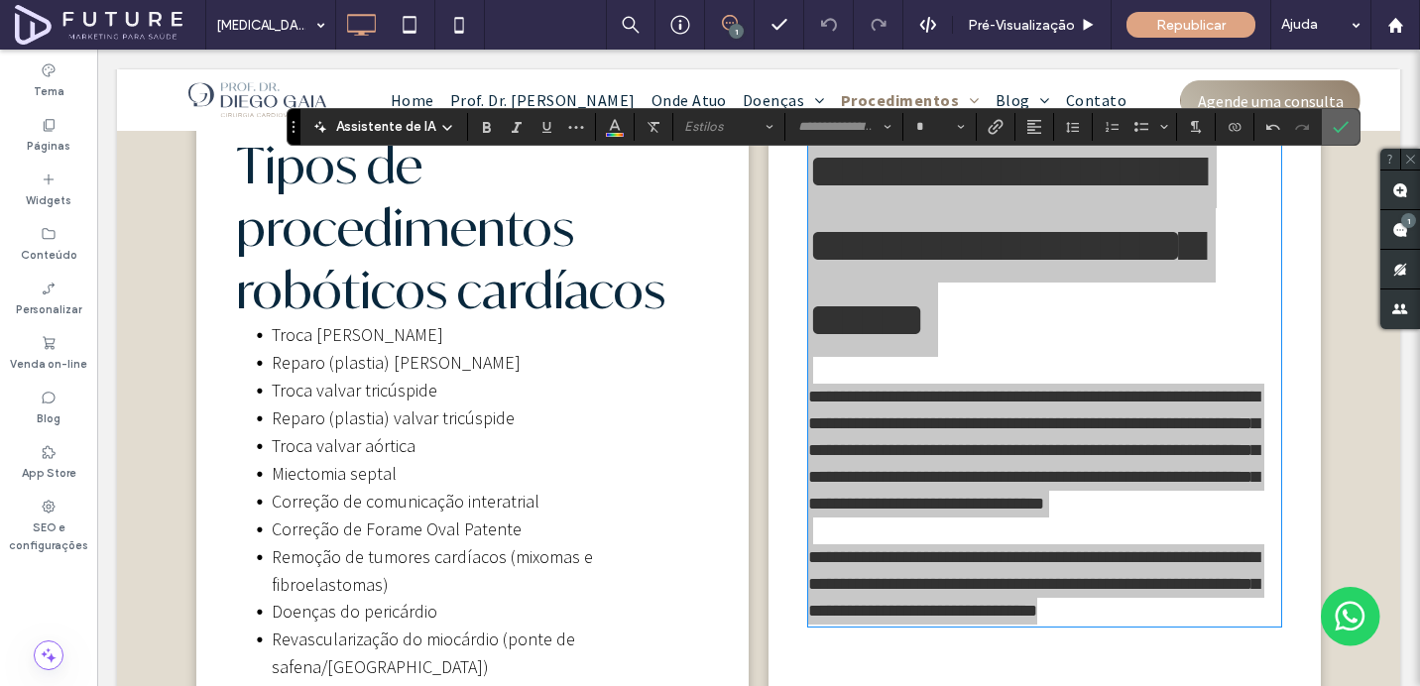
click at [1333, 127] on use "Confirmar" at bounding box center [1341, 127] width 16 height 12
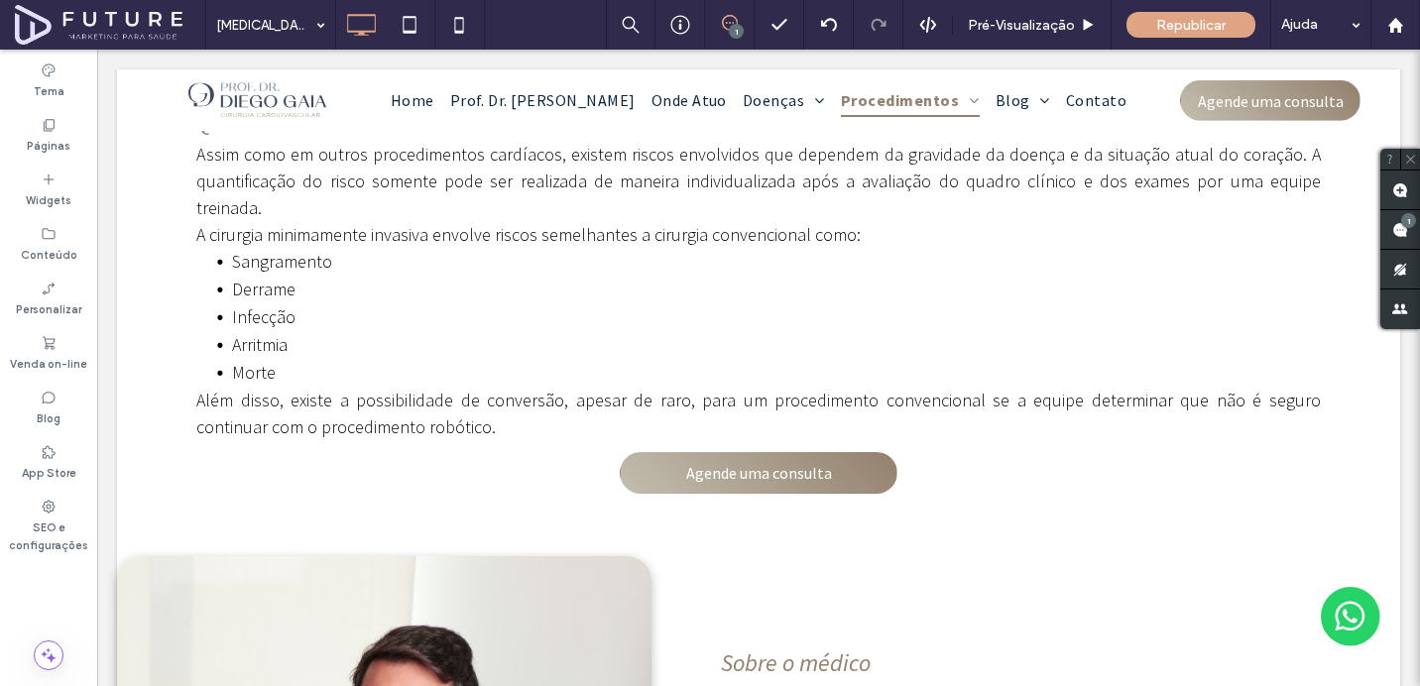
scroll to position [5193, 0]
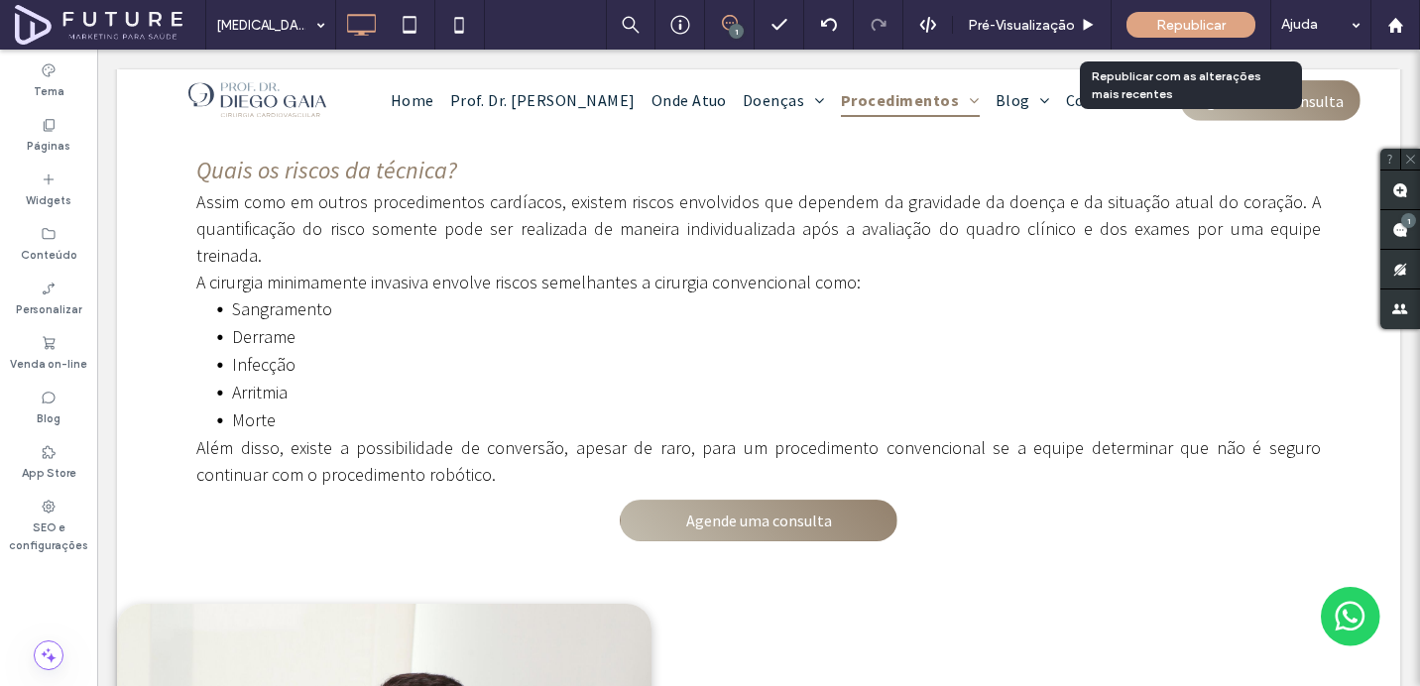
click at [1166, 34] on div "Republicar" at bounding box center [1190, 25] width 129 height 26
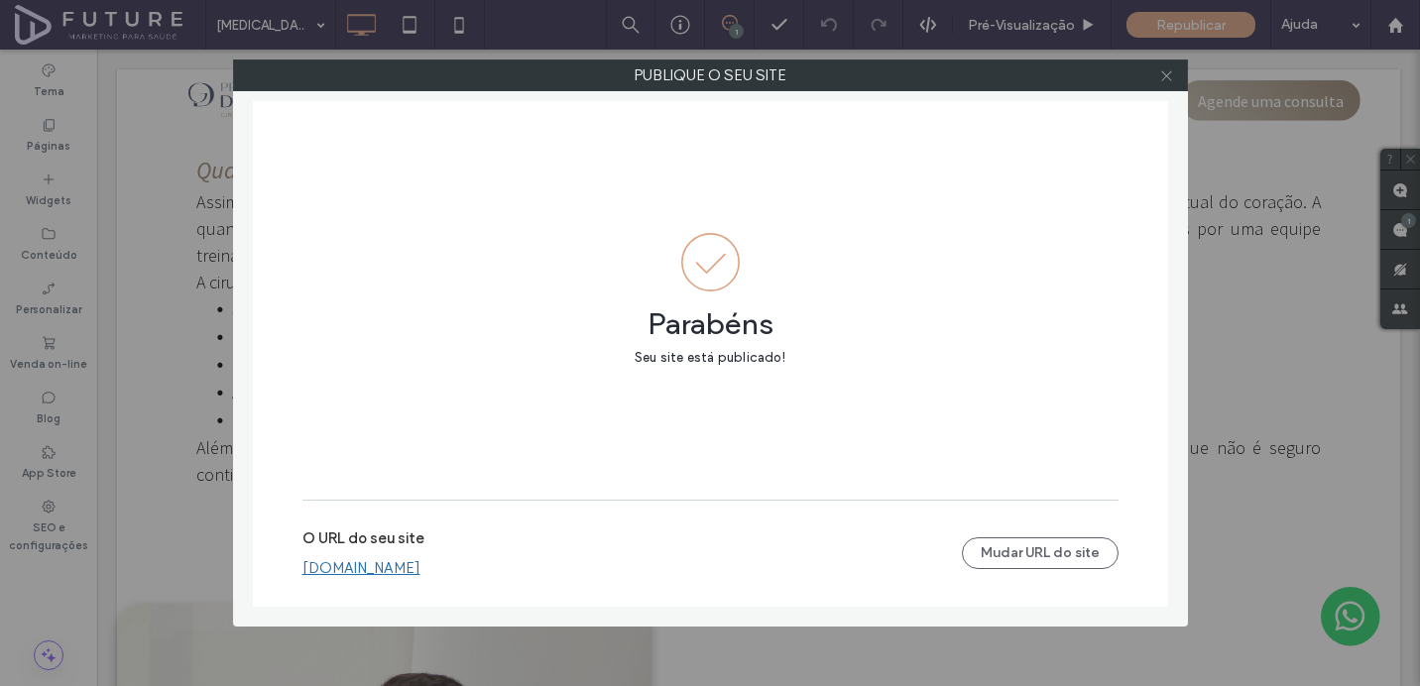
click at [1167, 75] on use at bounding box center [1166, 75] width 10 height 10
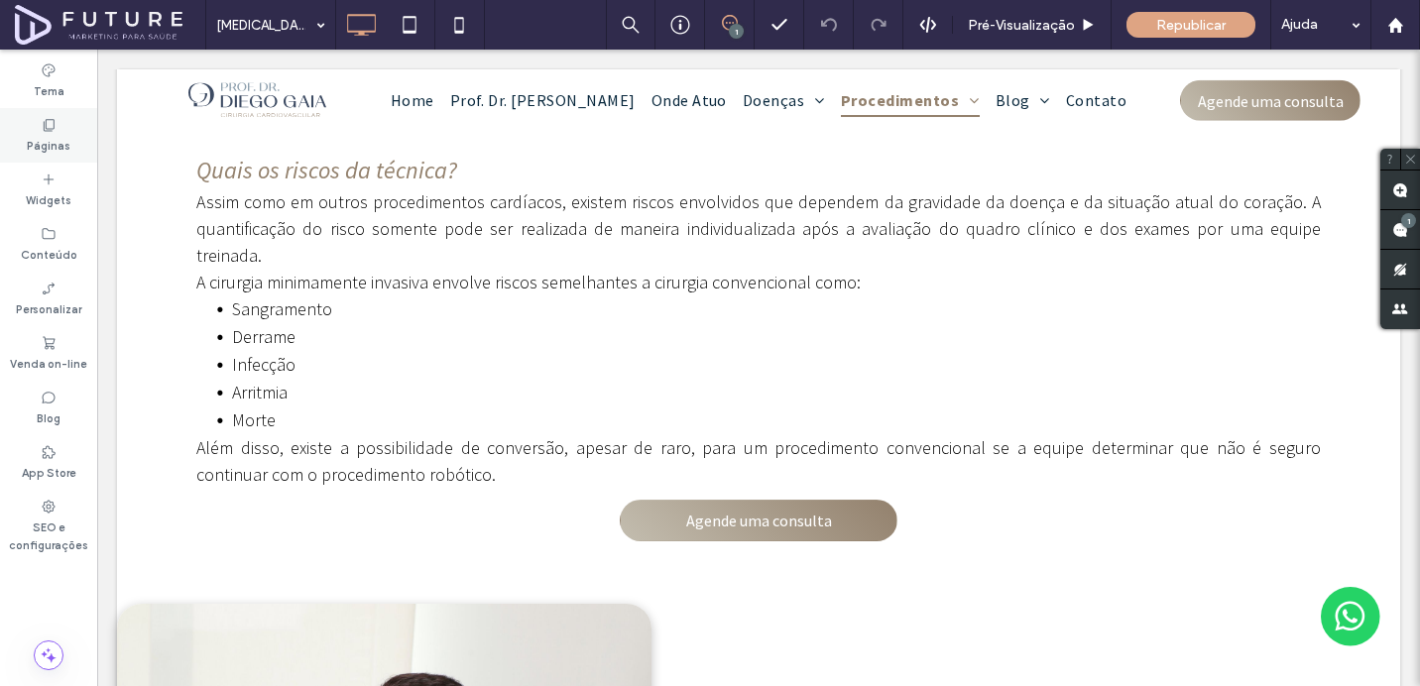
click at [65, 157] on div "Páginas" at bounding box center [48, 135] width 97 height 55
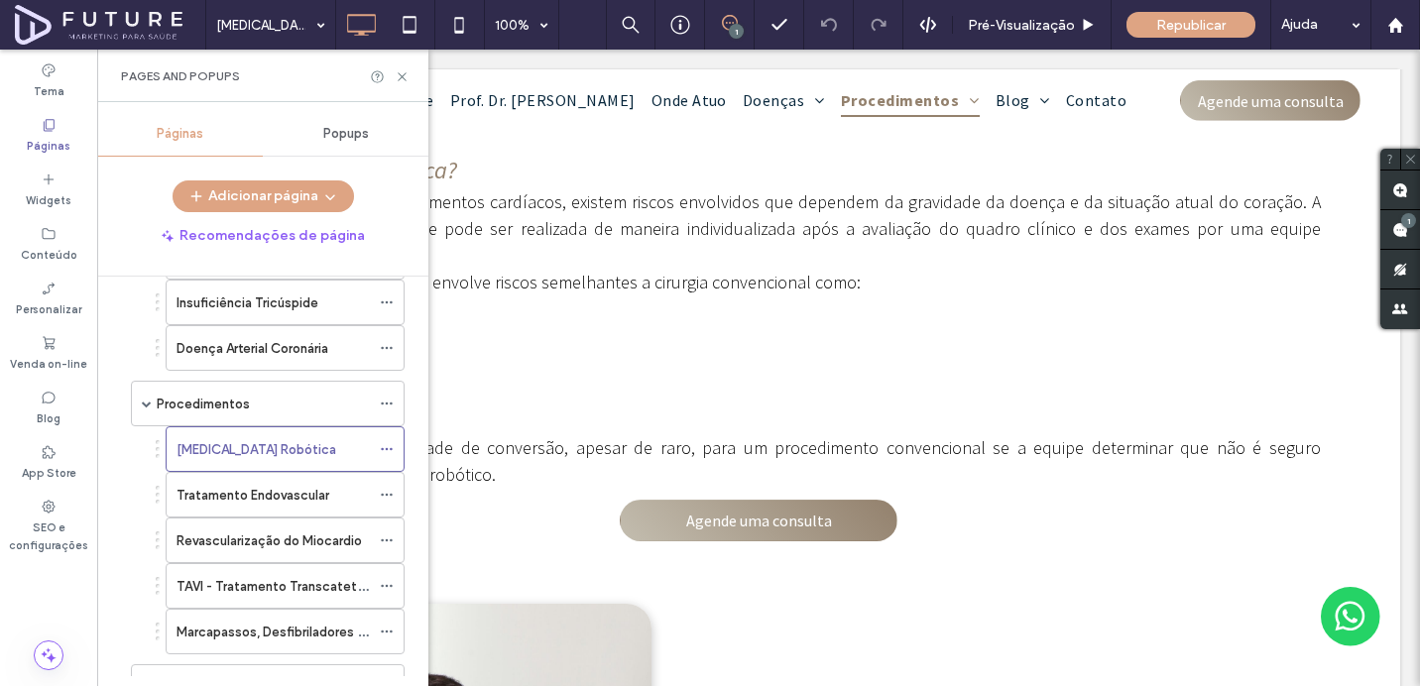
scroll to position [777, 0]
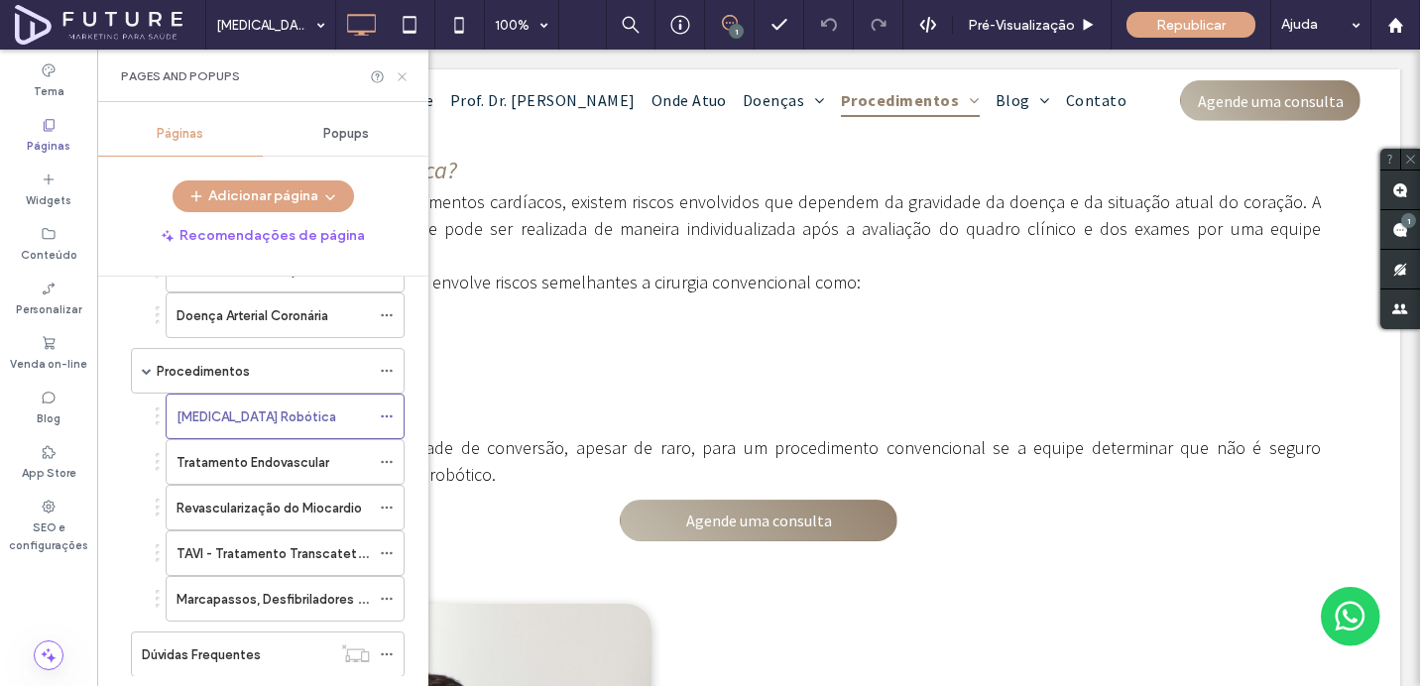
click at [397, 77] on icon at bounding box center [402, 76] width 15 height 15
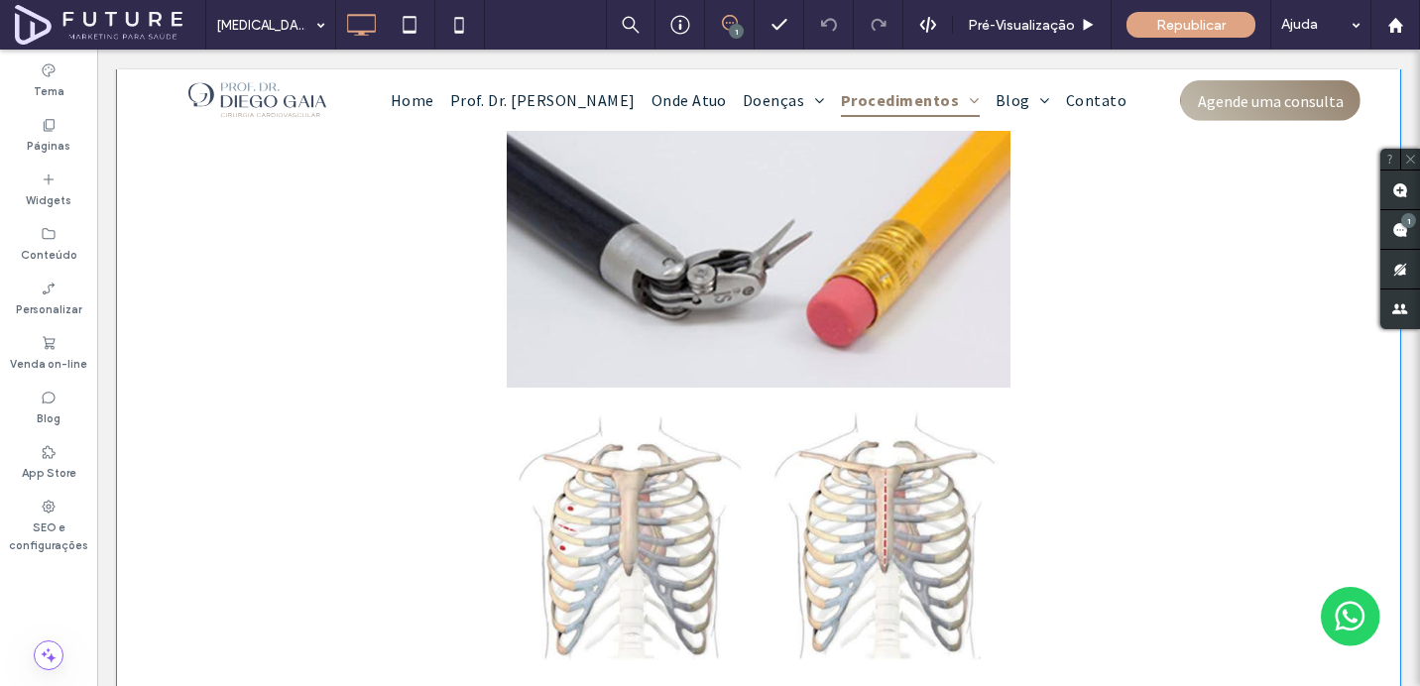
scroll to position [4174, 0]
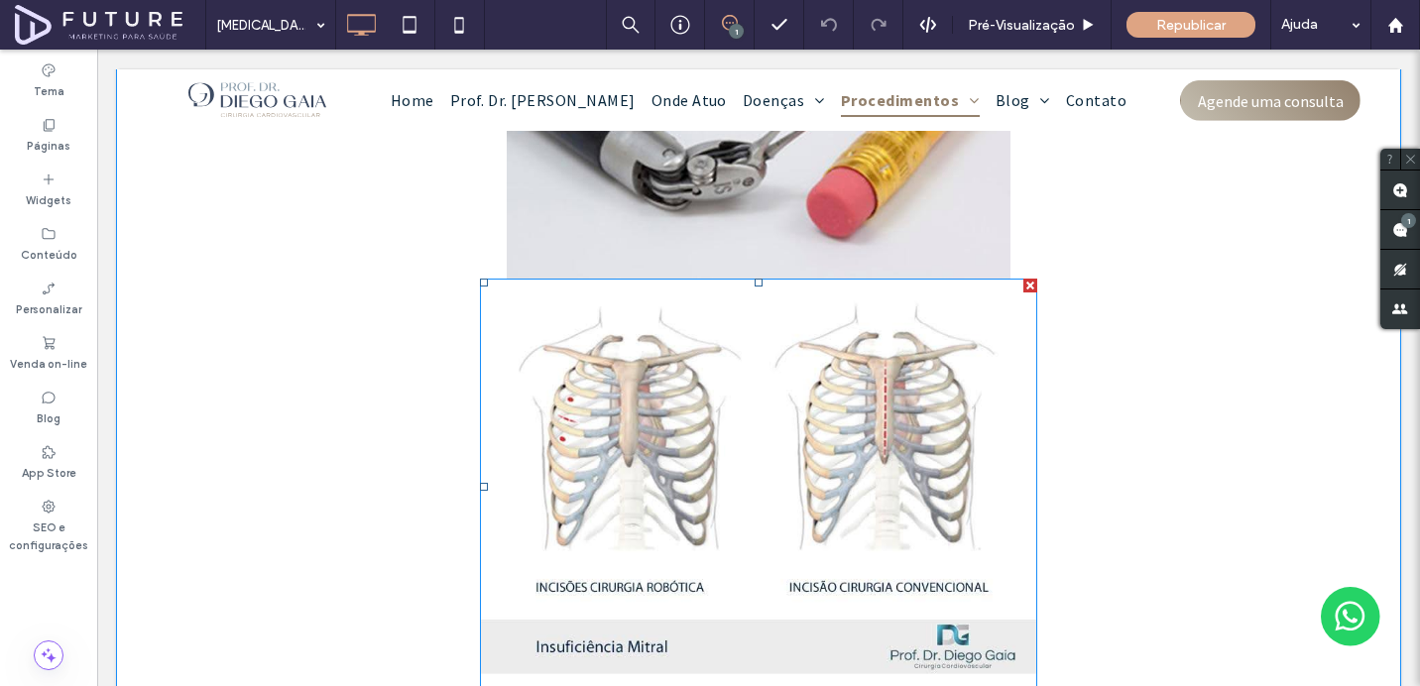
click at [731, 338] on img at bounding box center [758, 488] width 557 height 418
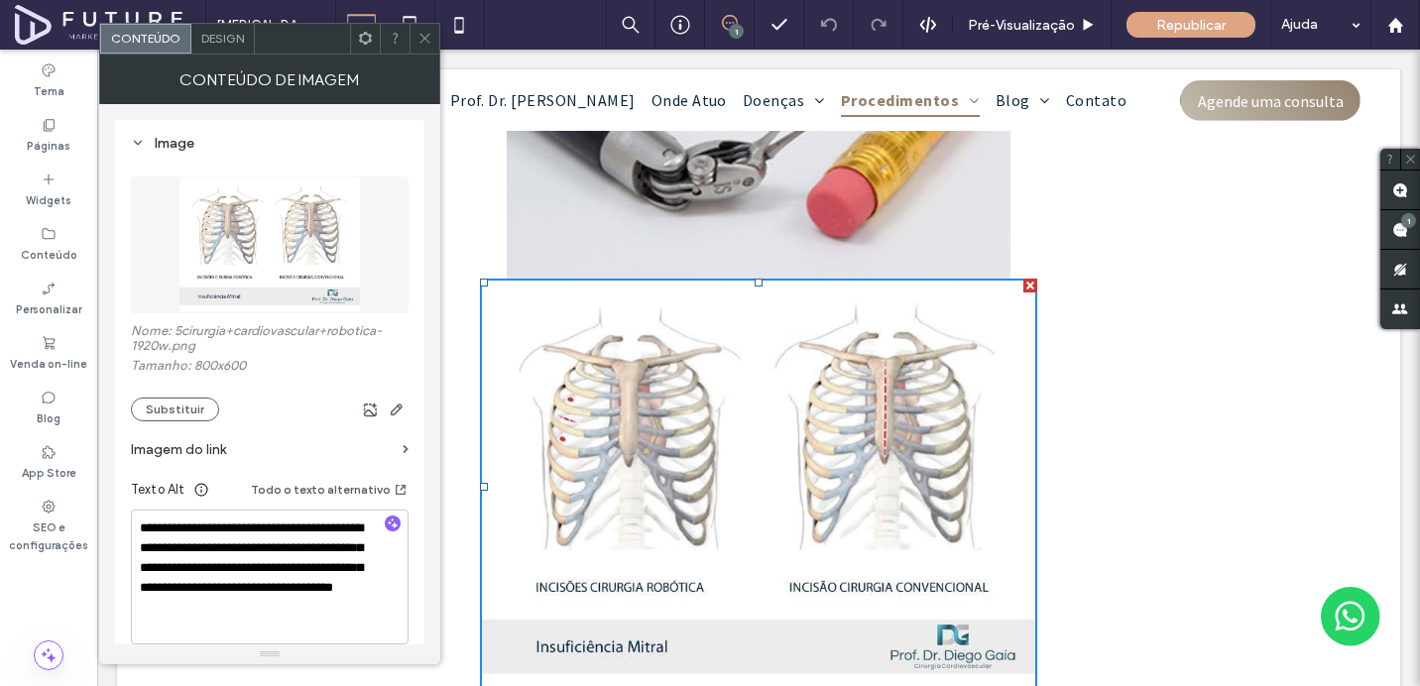
click at [223, 45] on span "Design" at bounding box center [222, 38] width 43 height 15
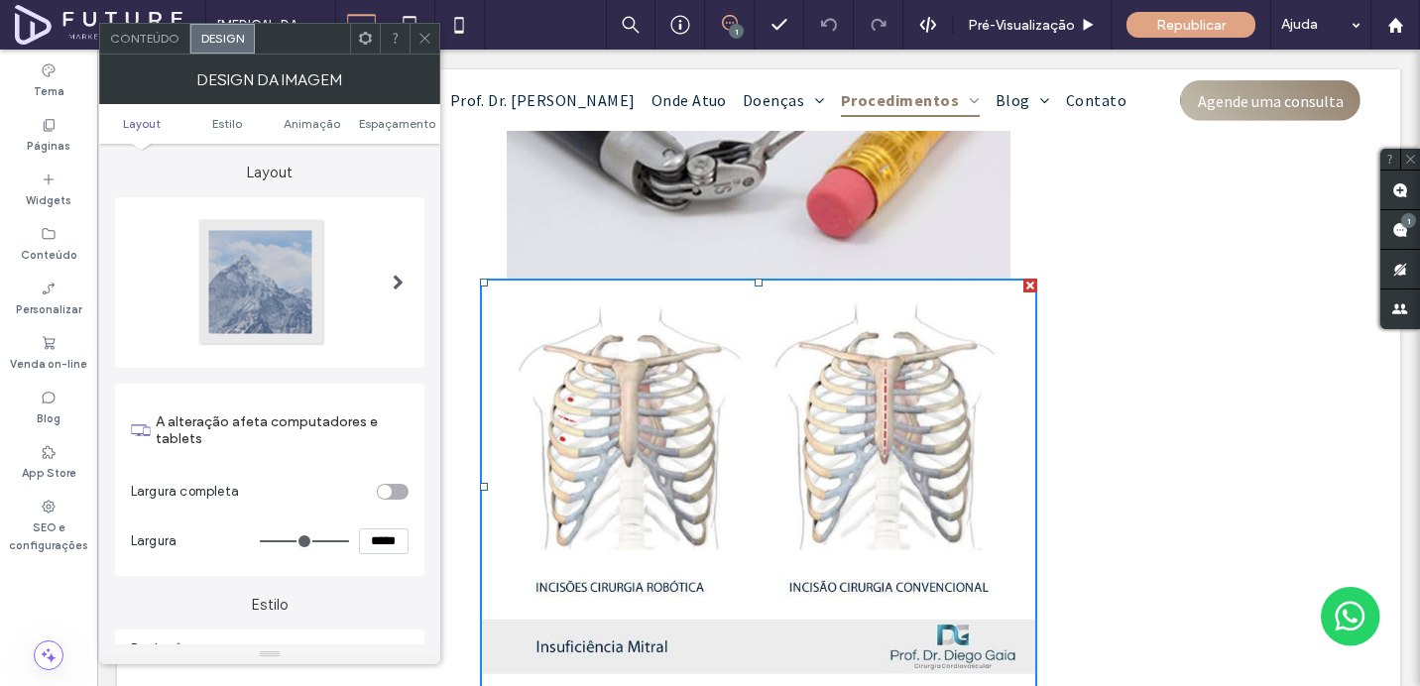
click at [135, 52] on div "Conteúdo" at bounding box center [145, 39] width 90 height 30
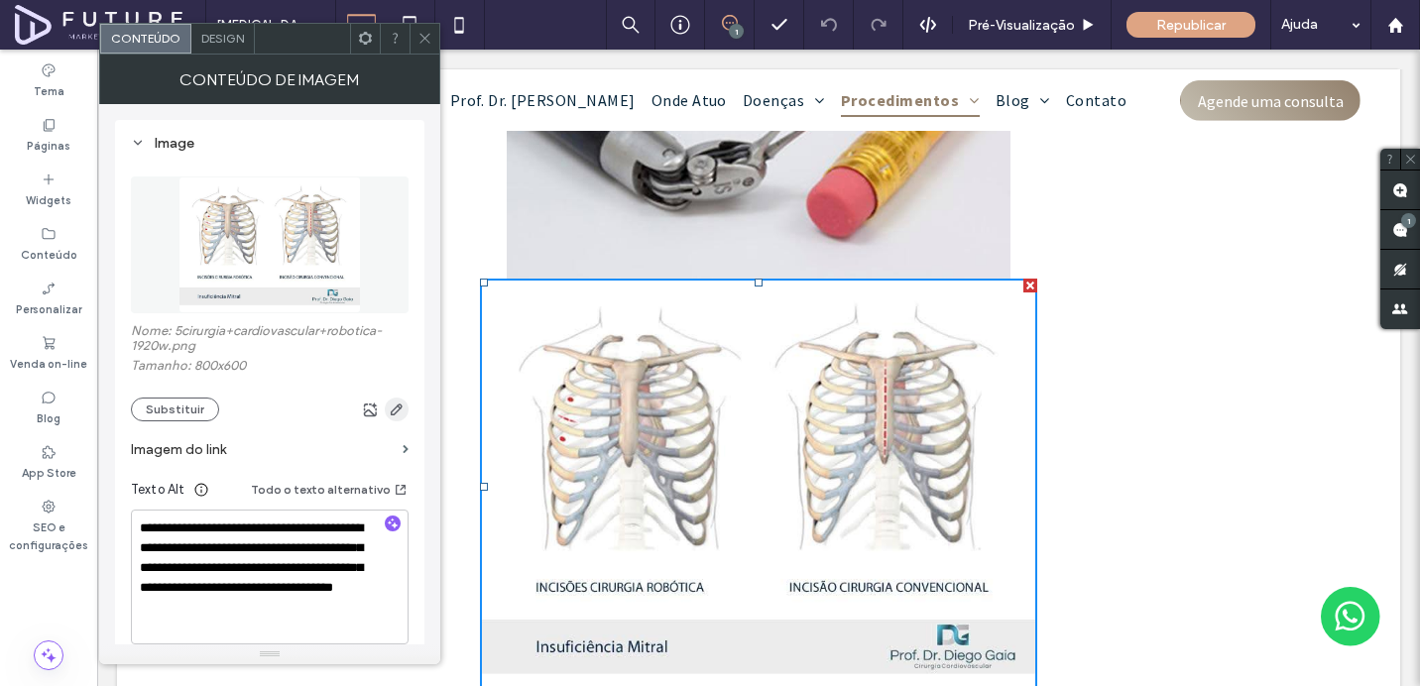
click at [399, 413] on icon "button" at bounding box center [397, 410] width 16 height 16
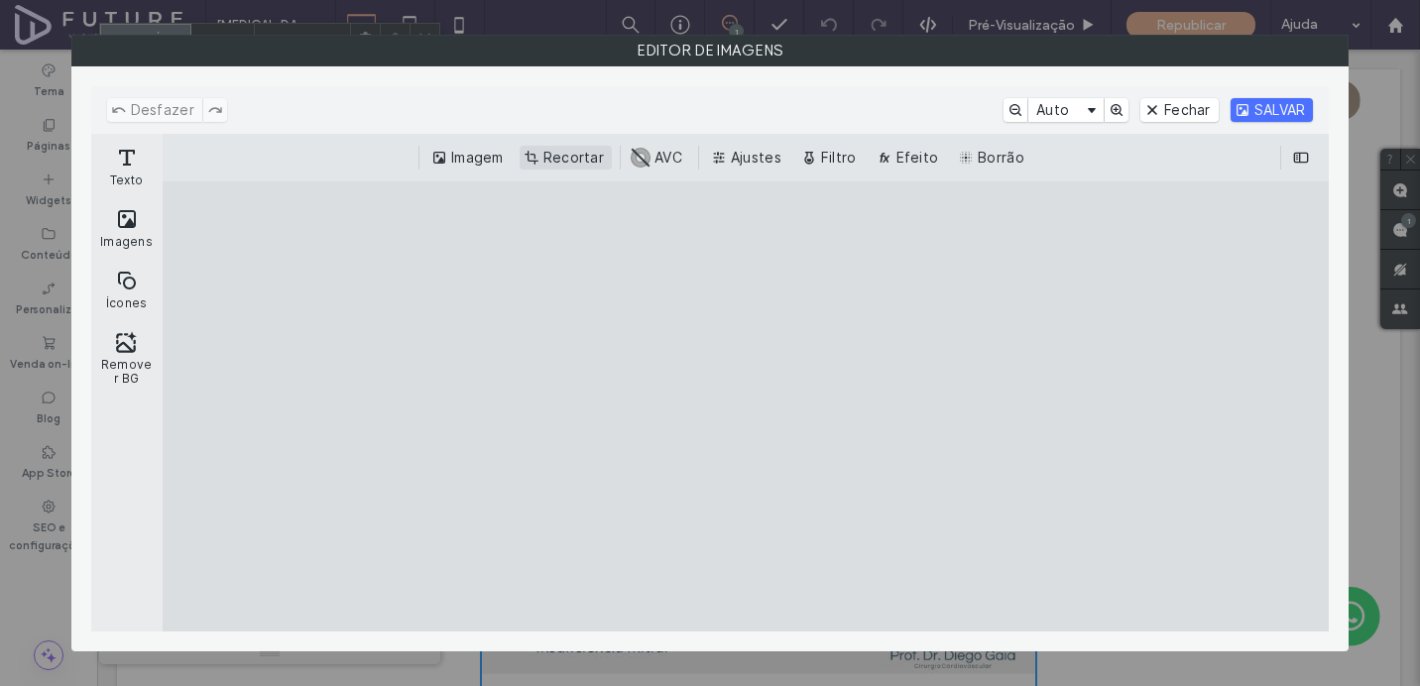
click at [545, 162] on button "Recortar" at bounding box center [566, 158] width 92 height 24
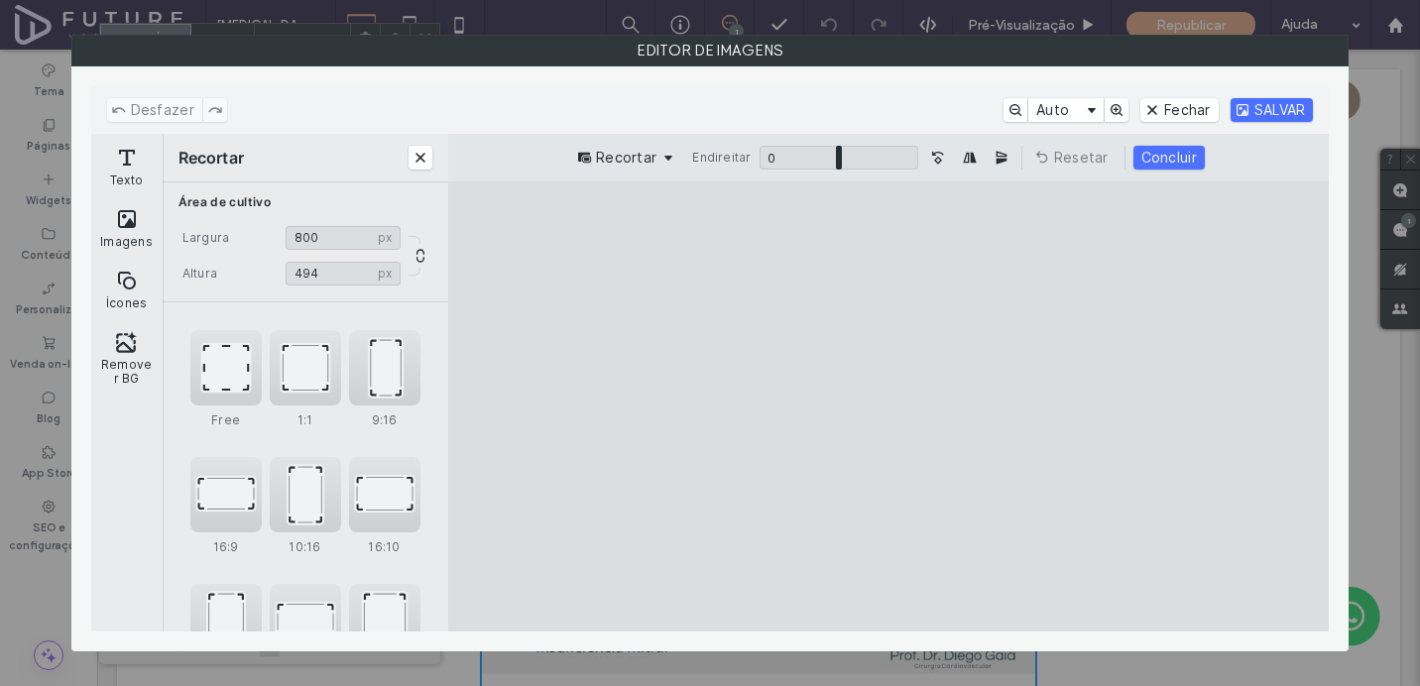
type input "***"
drag, startPoint x: 892, startPoint y: 590, endPoint x: 893, endPoint y: 518, distance: 72.4
click at [888, 406] on cesdk-canvas "Tela do editor" at bounding box center [888, 406] width 0 height 0
click at [1283, 103] on button "SALVAR" at bounding box center [1271, 110] width 83 height 24
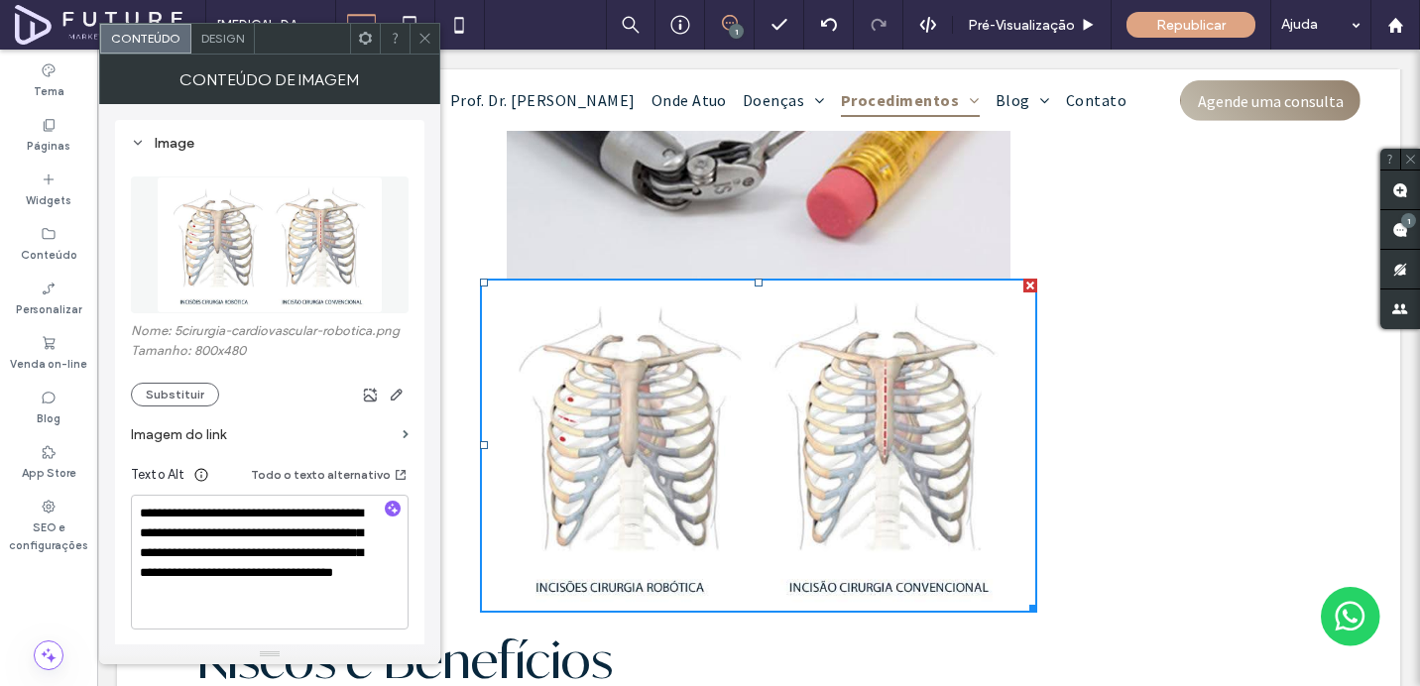
click at [428, 47] on span at bounding box center [424, 39] width 15 height 30
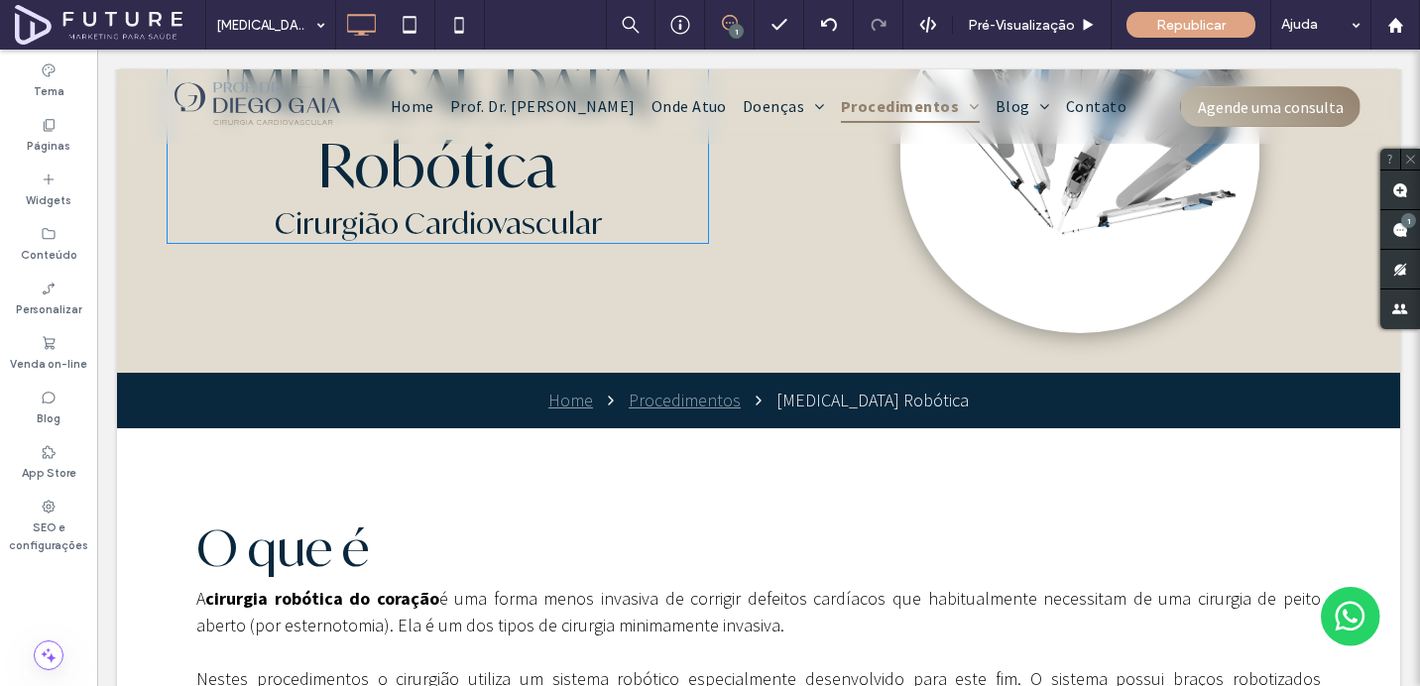
scroll to position [0, 0]
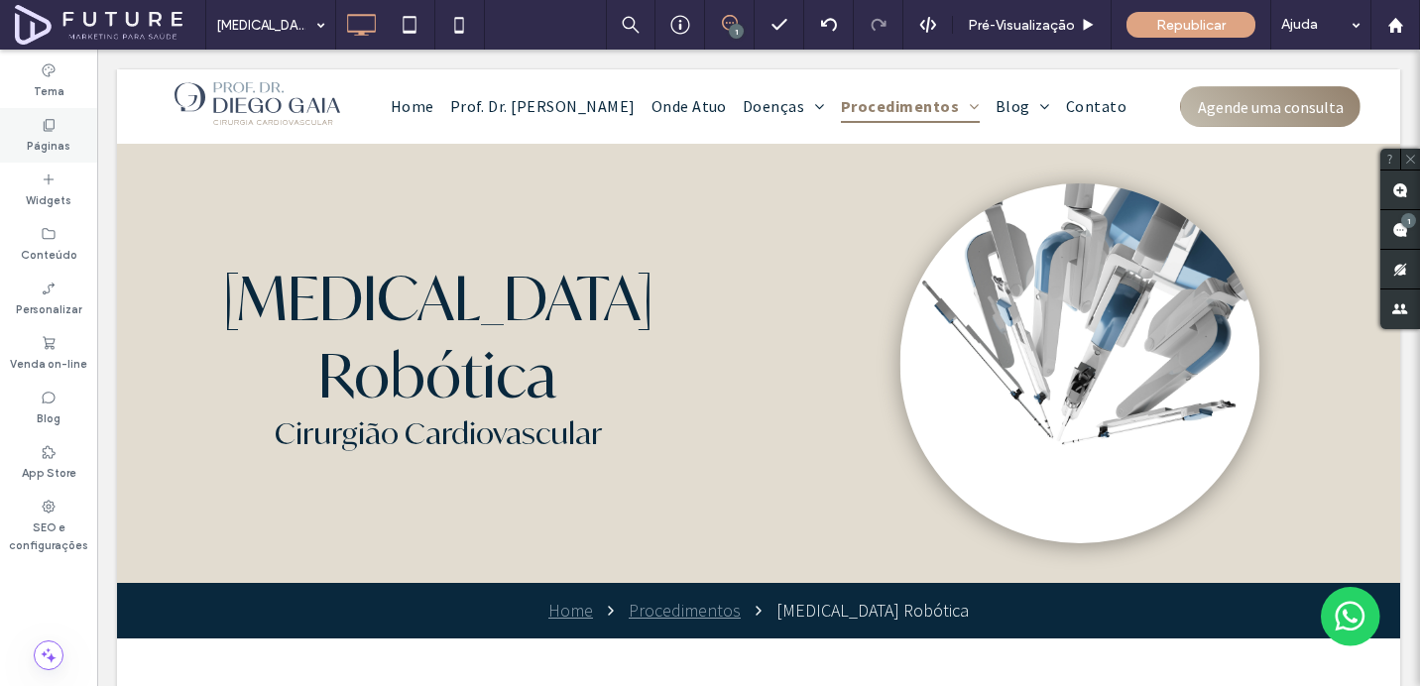
click at [56, 150] on label "Páginas" at bounding box center [49, 144] width 44 height 22
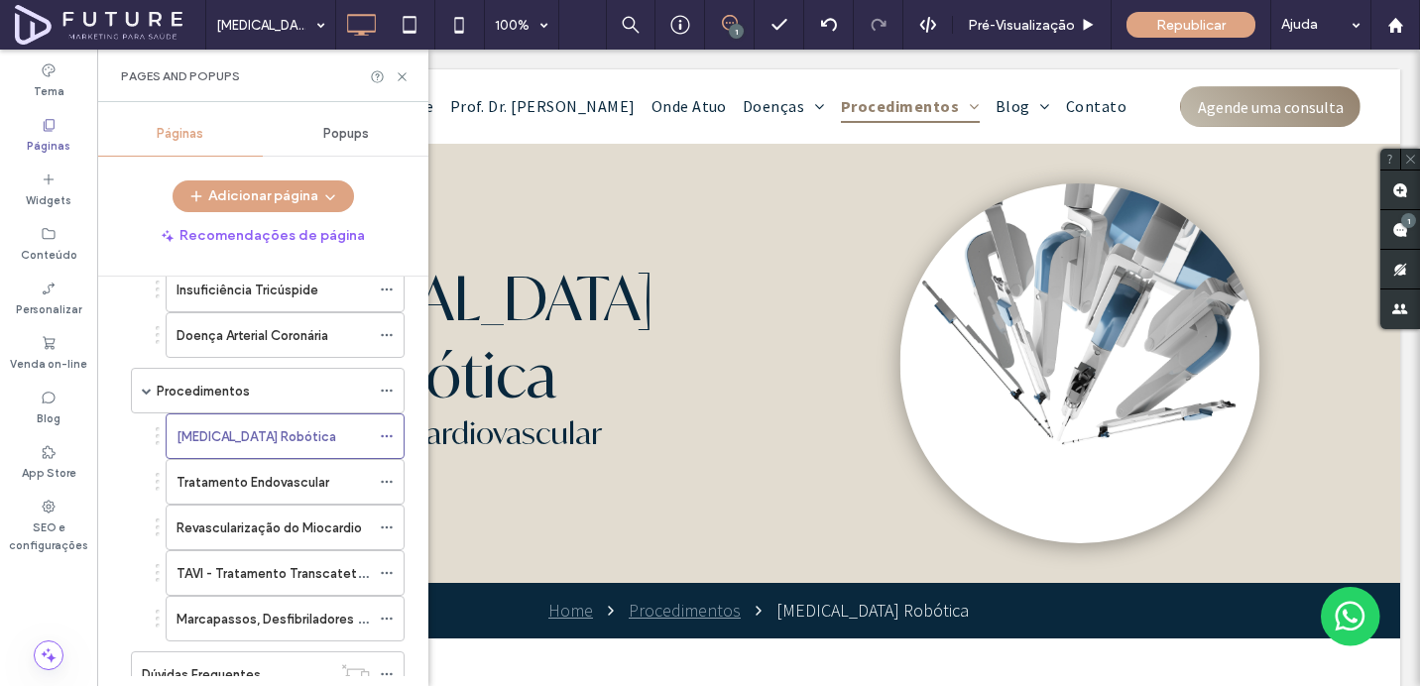
scroll to position [758, 0]
click at [202, 392] on label "Procedimentos" at bounding box center [203, 390] width 93 height 35
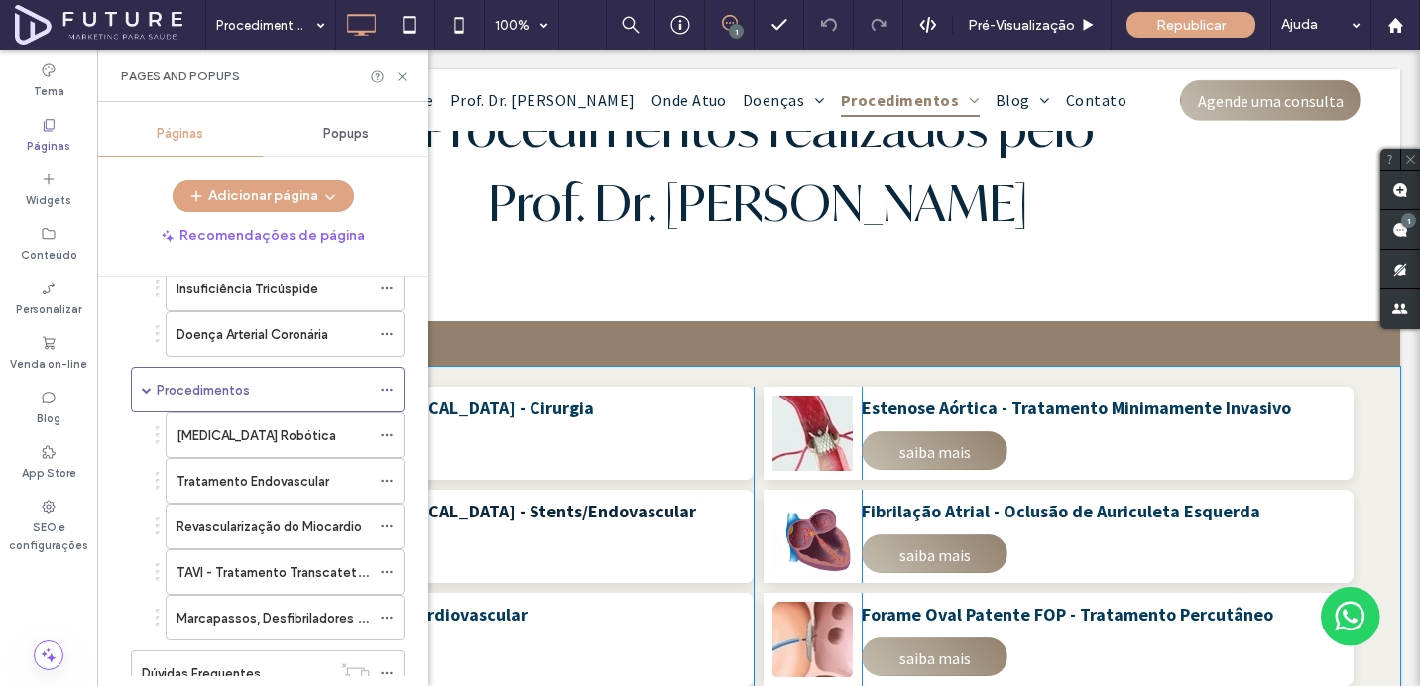
scroll to position [202, 0]
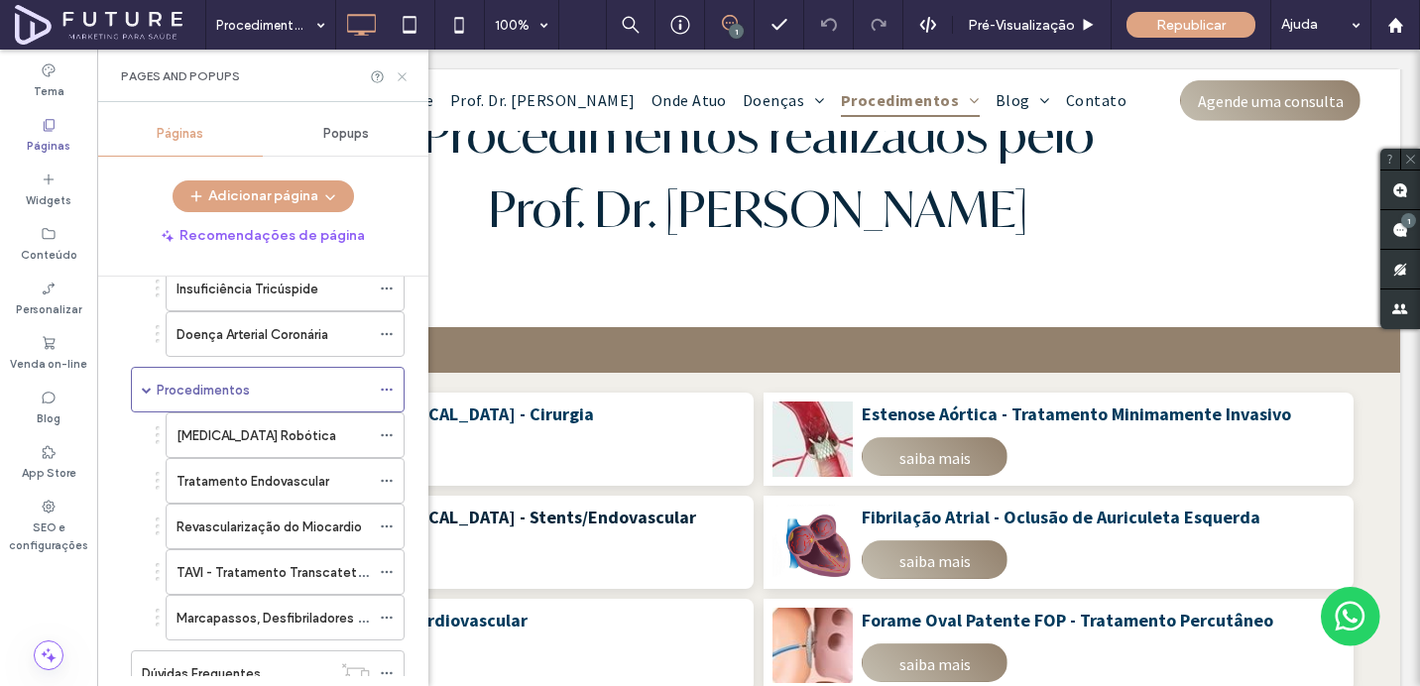
click at [408, 75] on icon at bounding box center [402, 76] width 15 height 15
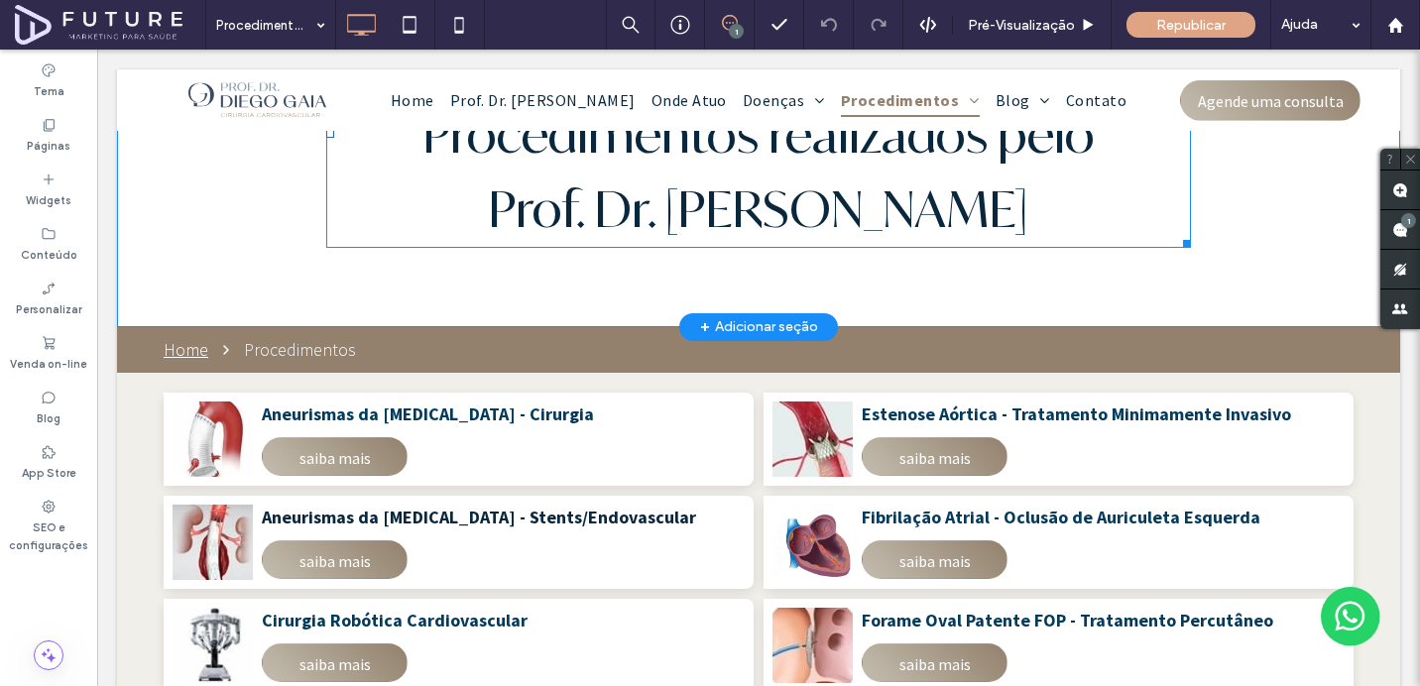
scroll to position [0, 0]
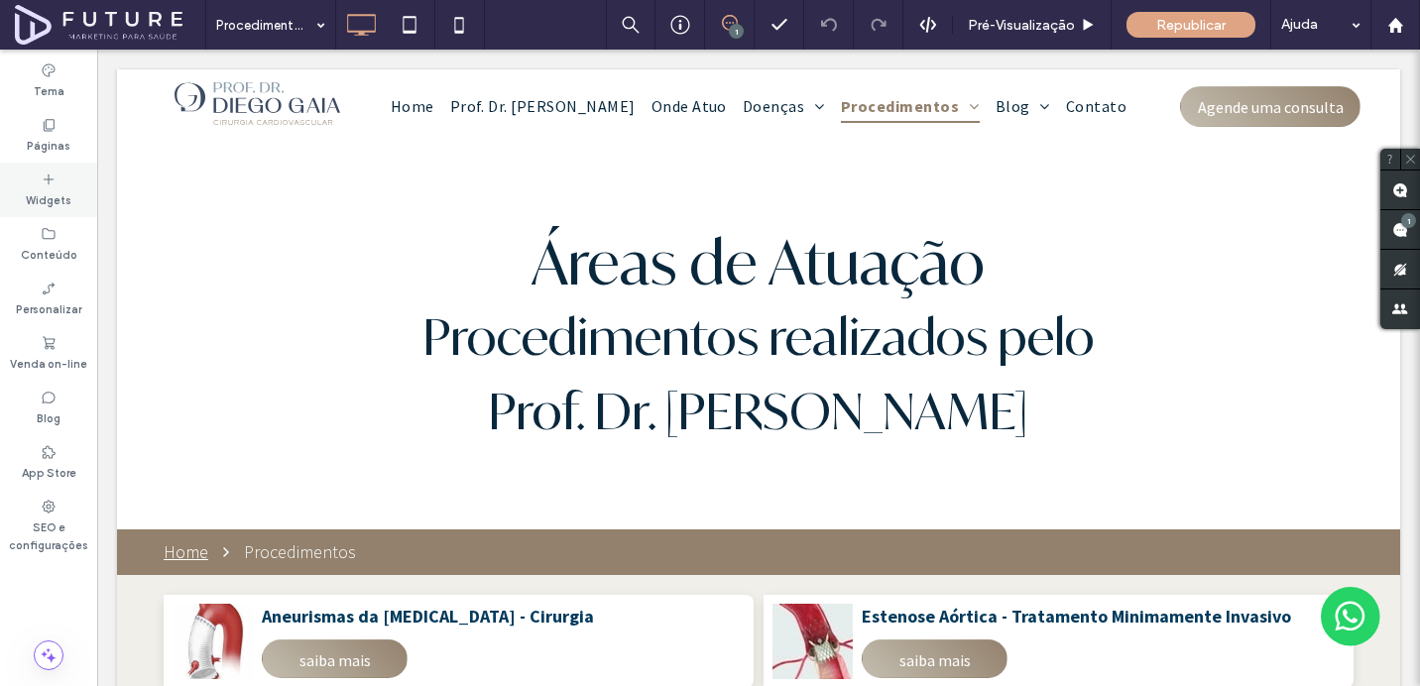
click at [65, 212] on div "Widgets" at bounding box center [48, 190] width 97 height 55
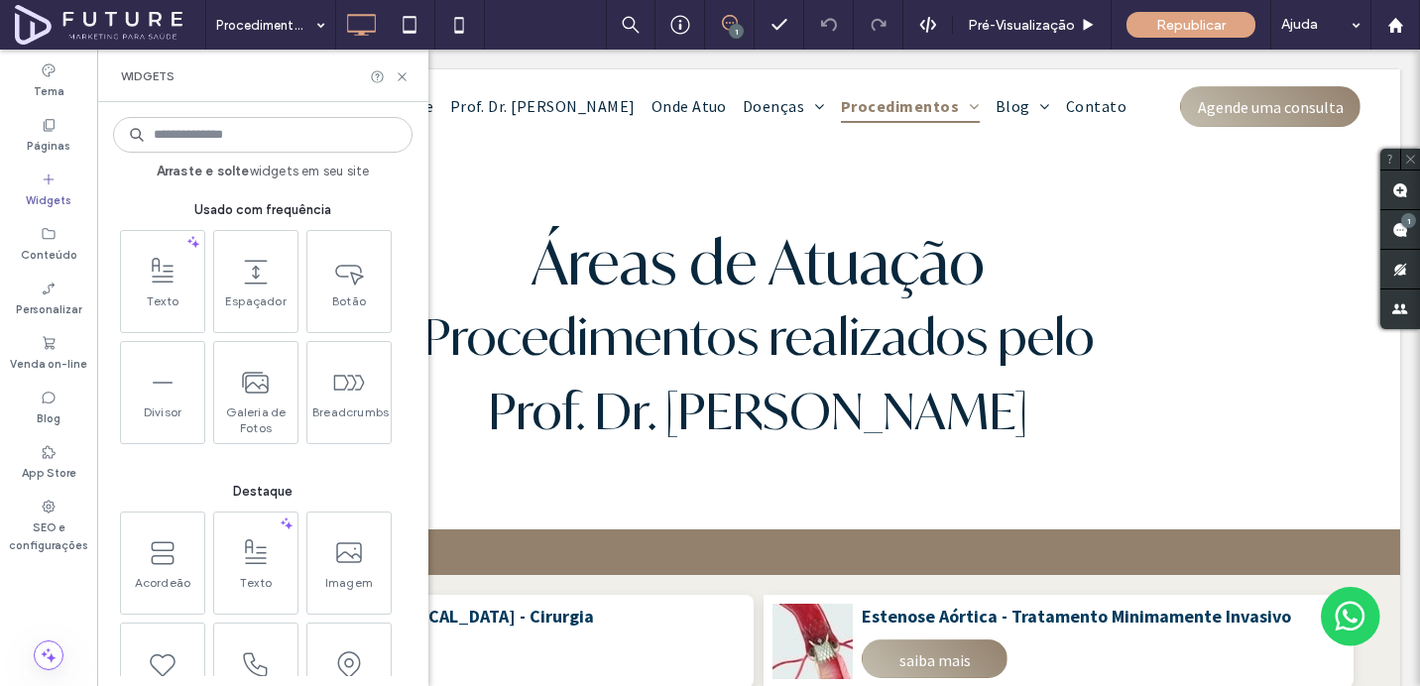
click at [280, 137] on input at bounding box center [262, 135] width 299 height 36
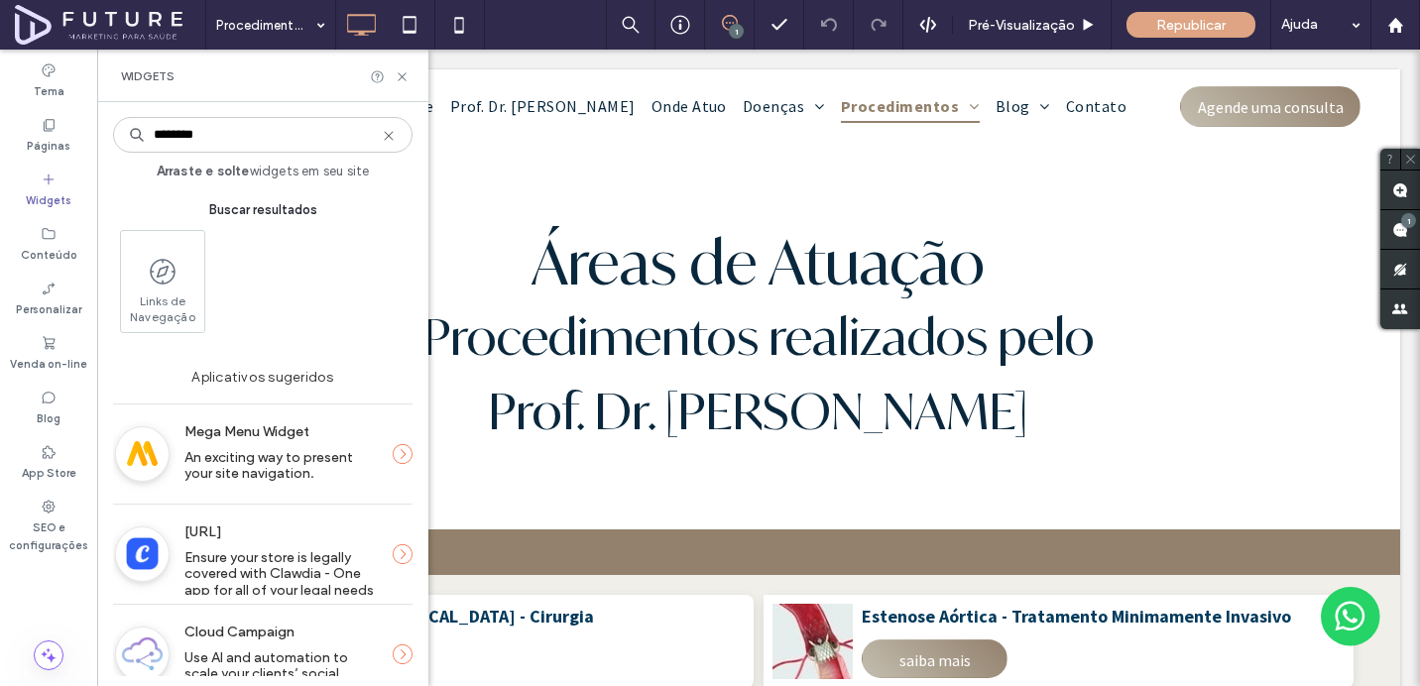
type input "*********"
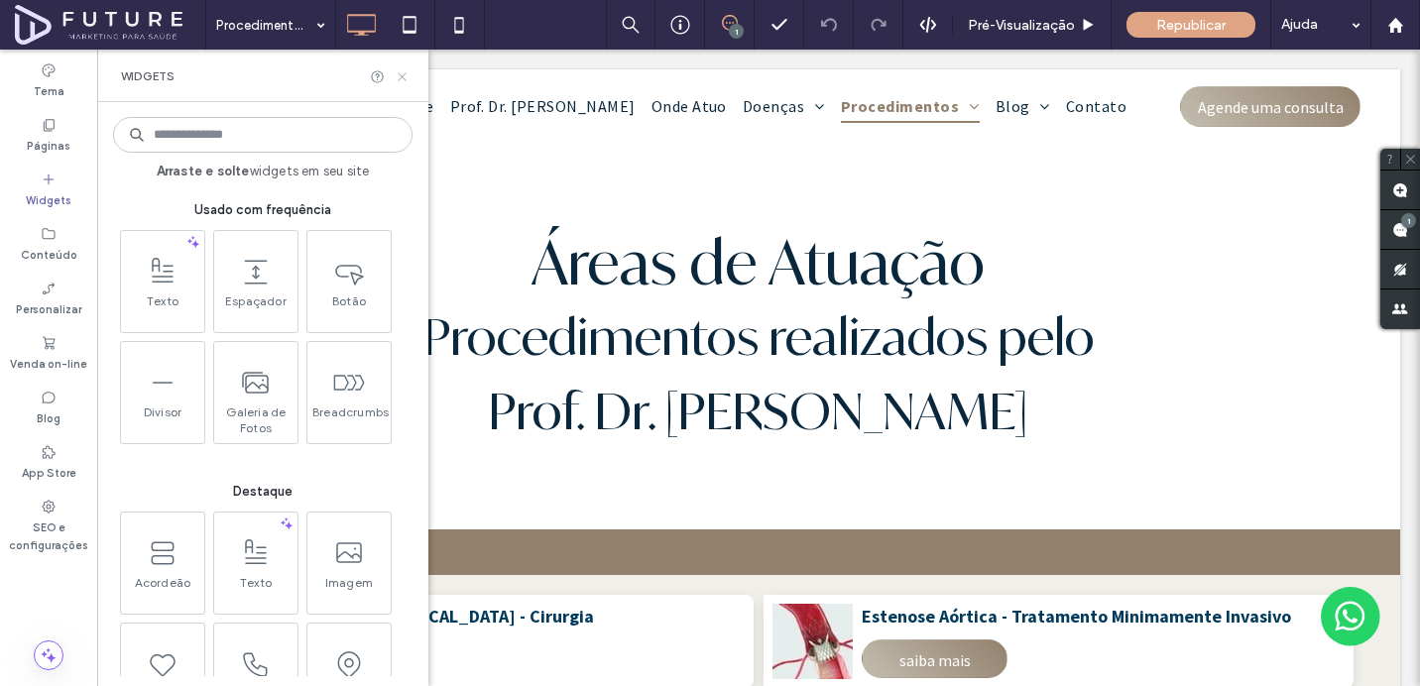
click at [404, 77] on use at bounding box center [402, 76] width 8 height 8
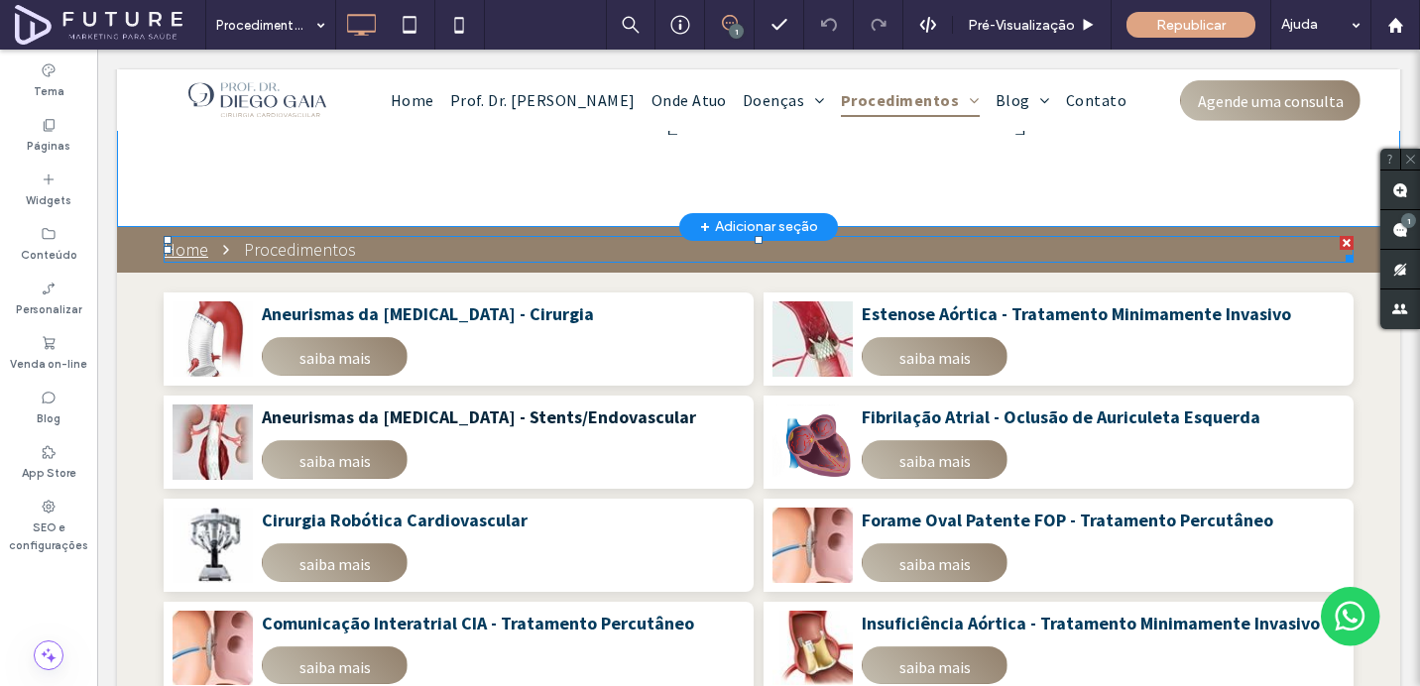
scroll to position [418, 0]
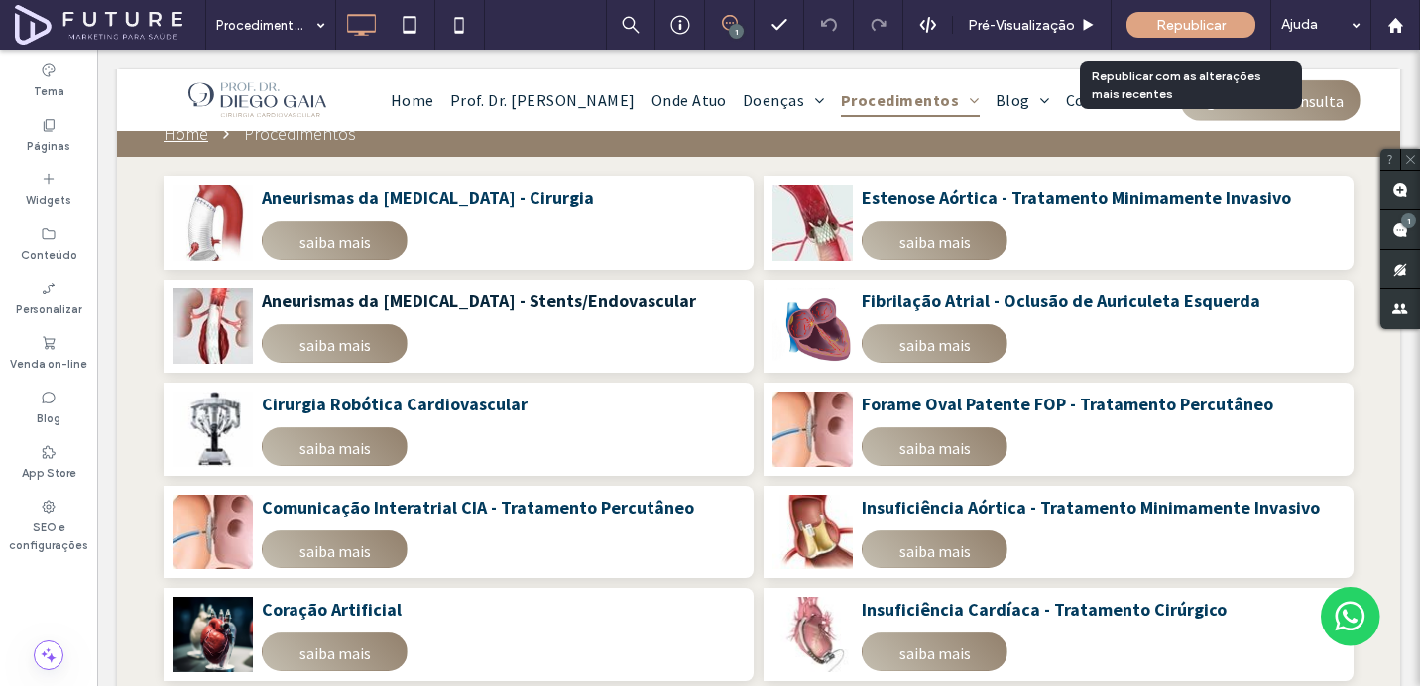
click at [1233, 16] on div "Republicar" at bounding box center [1190, 25] width 129 height 26
